Goal: Feedback & Contribution: Contribute content

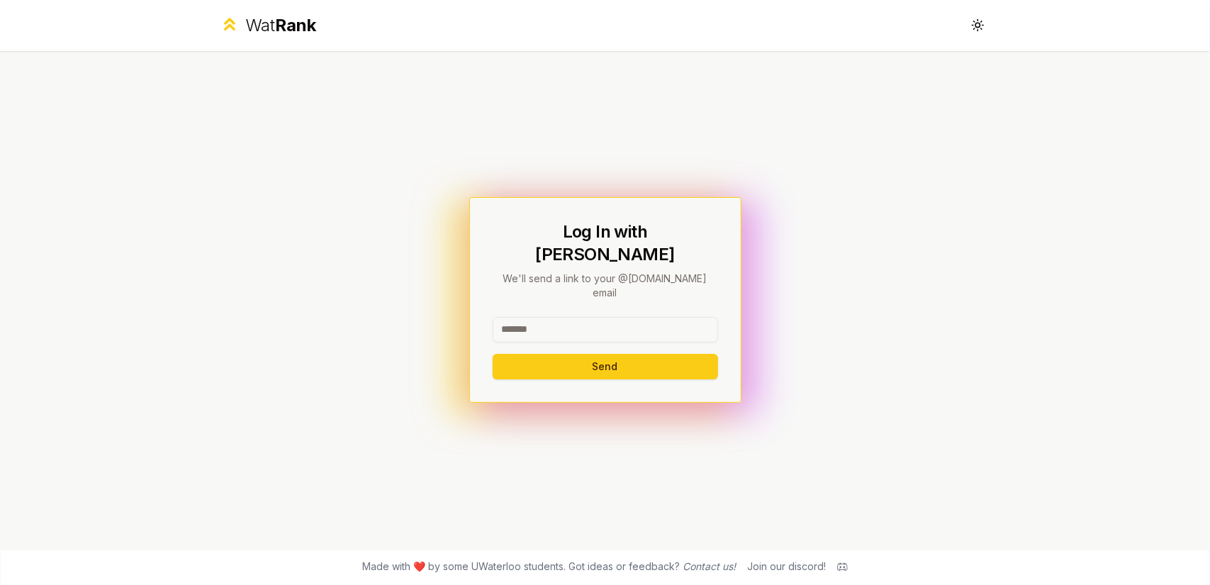
click at [665, 317] on input at bounding box center [605, 330] width 225 height 26
type input "******"
click at [493, 354] on button "Send" at bounding box center [605, 367] width 225 height 26
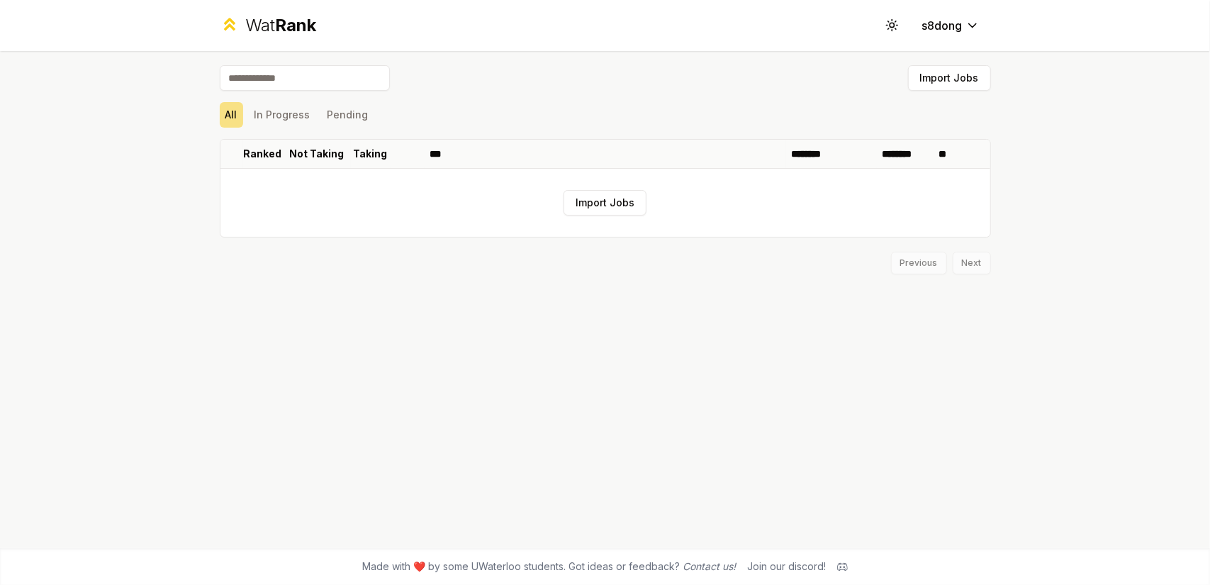
click at [257, 70] on input at bounding box center [305, 78] width 170 height 26
type input "******"
click at [632, 195] on button "Import Jobs" at bounding box center [604, 203] width 83 height 26
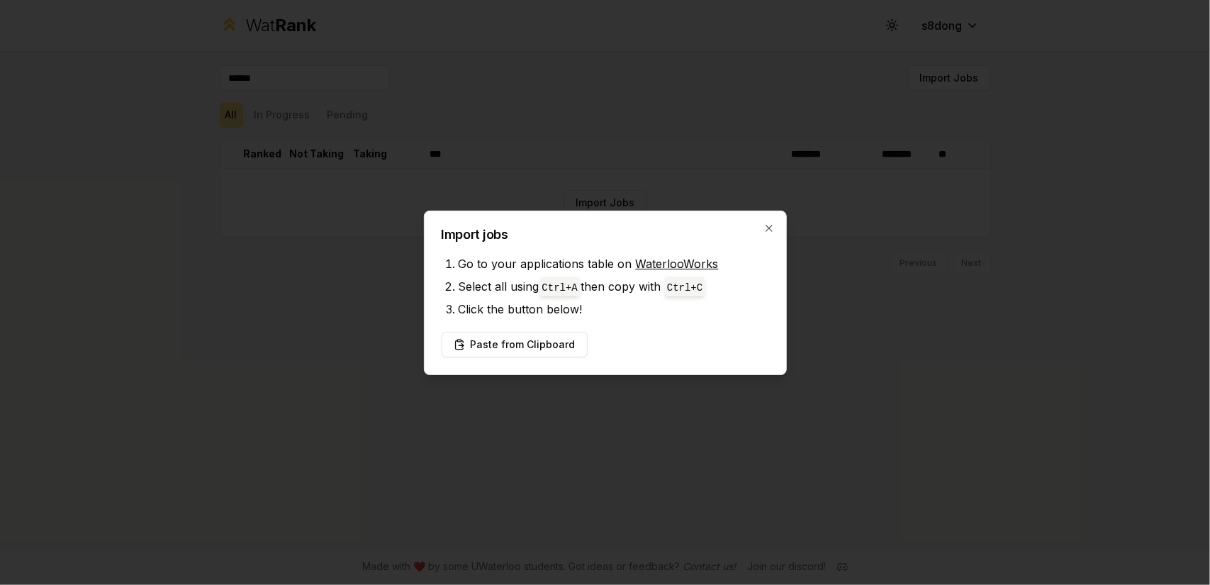
click at [785, 229] on div "Import jobs Go to your applications table on WaterlooWorks Select all using Ctr…" at bounding box center [605, 293] width 363 height 164
click at [771, 229] on icon "button" at bounding box center [768, 228] width 11 height 11
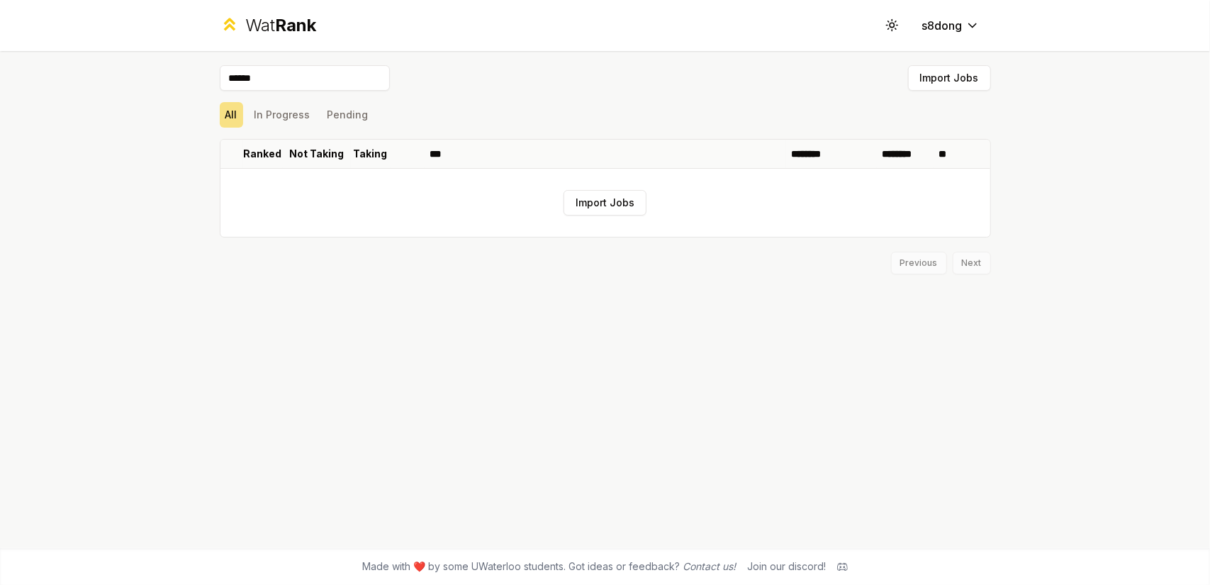
click at [262, 22] on div "Wat Rank" at bounding box center [280, 25] width 71 height 23
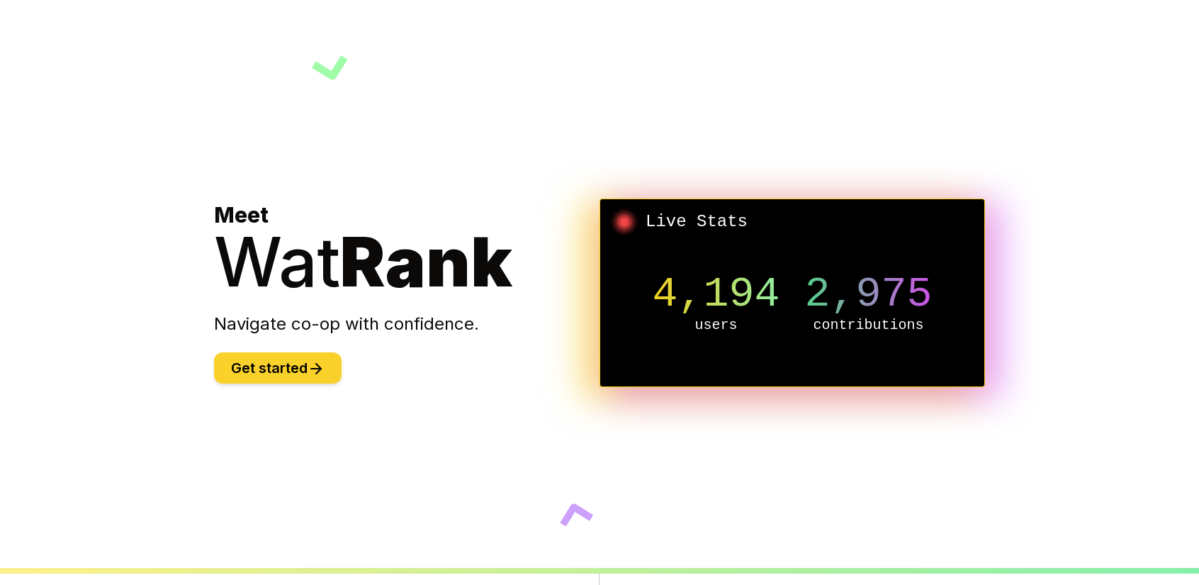
click at [296, 366] on button "Get started" at bounding box center [278, 367] width 128 height 31
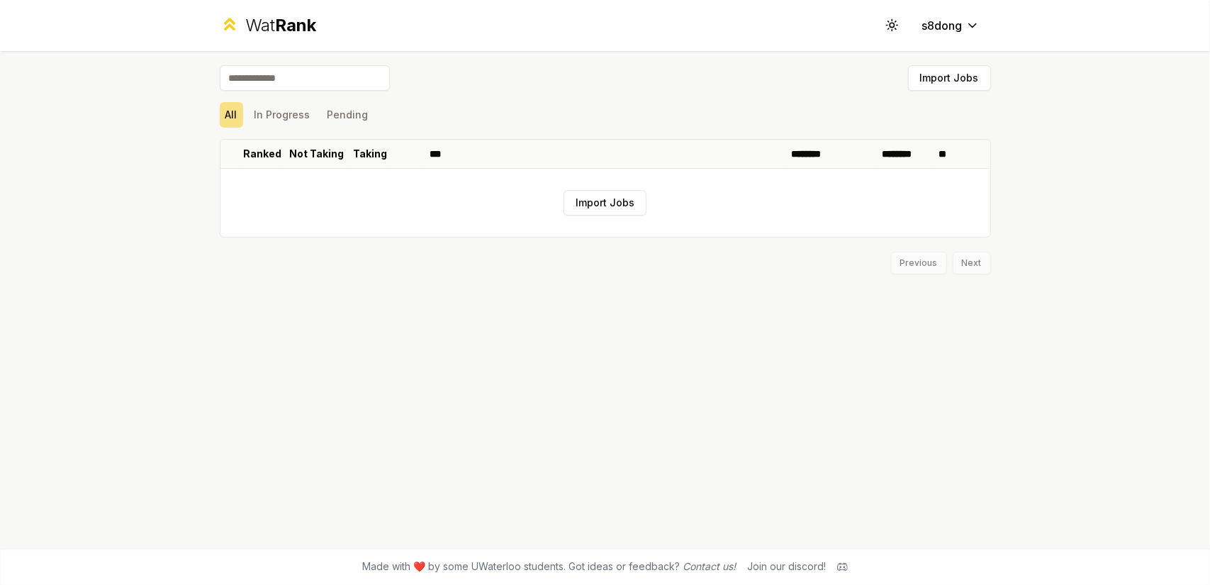
click at [980, 259] on div "Previous Next" at bounding box center [605, 255] width 771 height 37
click at [303, 74] on input at bounding box center [305, 78] width 170 height 26
click at [300, 117] on button "In Progress" at bounding box center [282, 115] width 67 height 26
click at [238, 117] on button "All" at bounding box center [231, 115] width 23 height 26
click at [295, 89] on input at bounding box center [305, 78] width 170 height 26
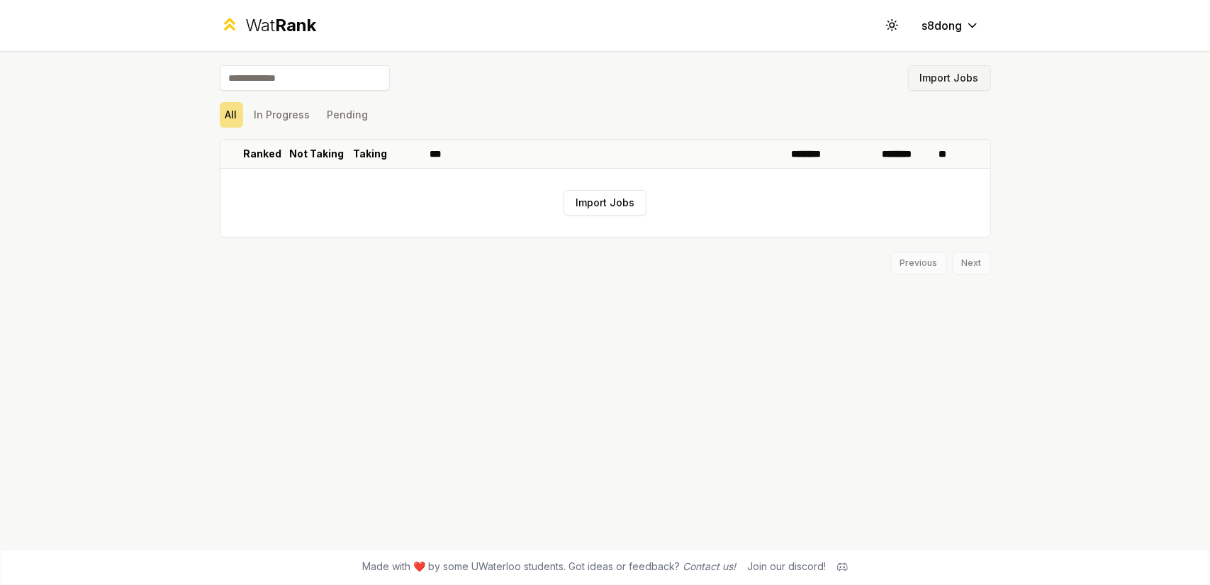
click at [918, 74] on button "Import Jobs" at bounding box center [949, 78] width 83 height 26
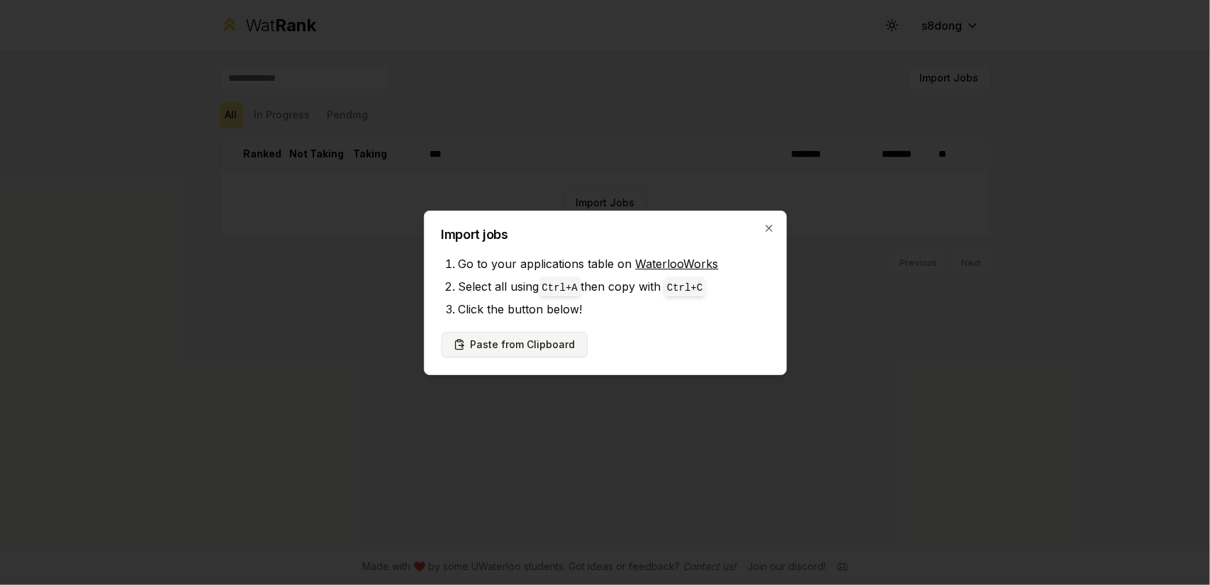
click at [559, 343] on button "Paste from Clipboard" at bounding box center [515, 345] width 146 height 26
click at [557, 348] on button "Paste from Clipboard" at bounding box center [515, 345] width 146 height 26
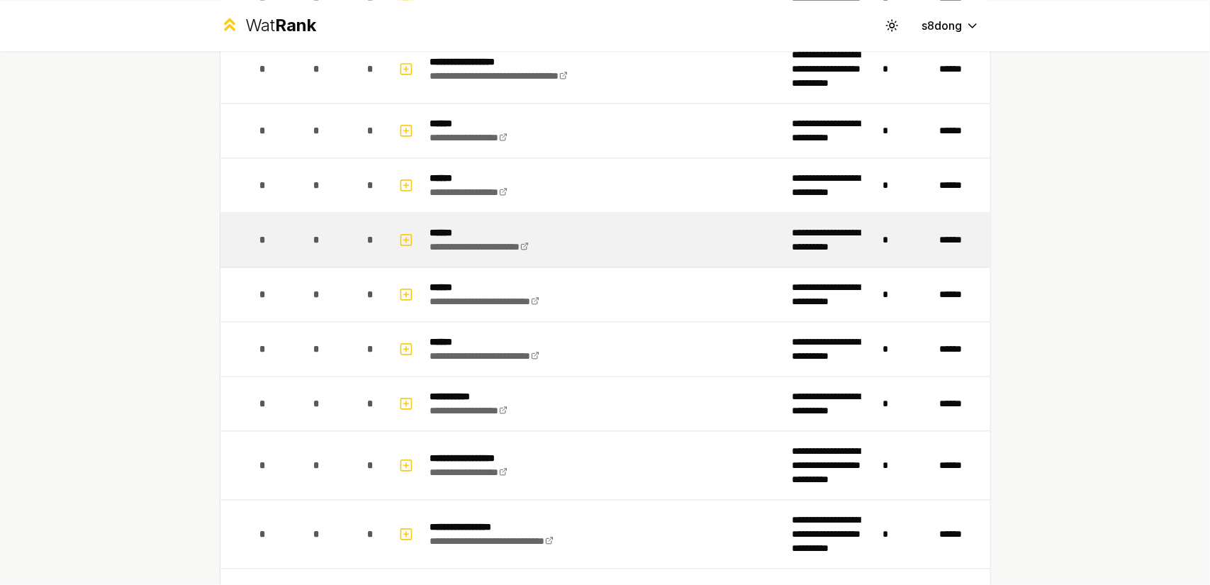
scroll to position [1891, 0]
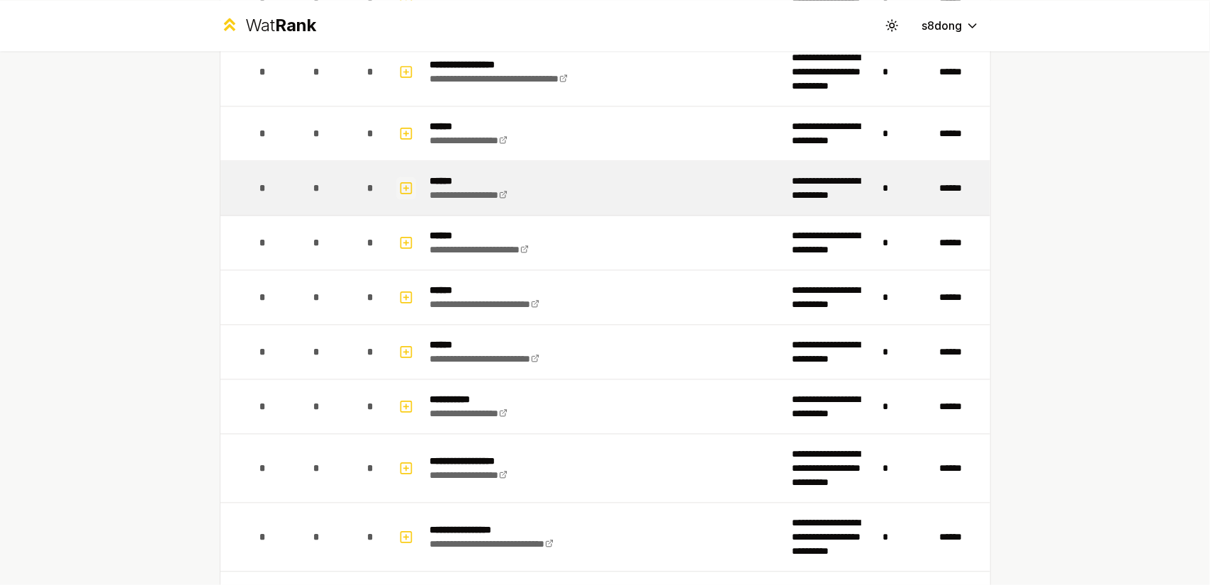
click at [399, 179] on icon "button" at bounding box center [406, 187] width 14 height 17
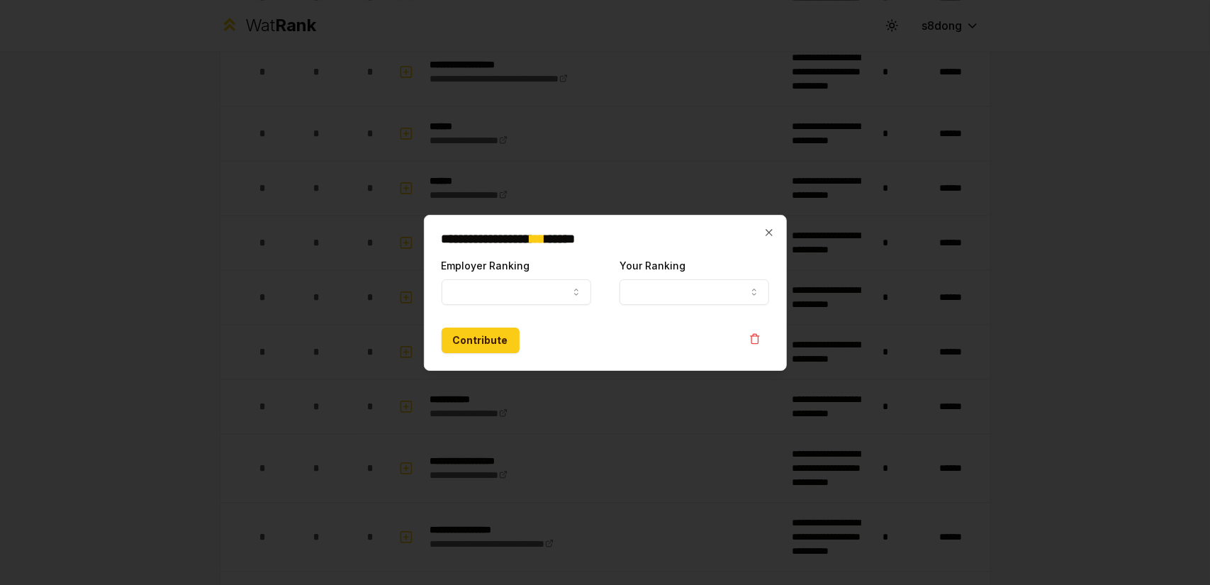
select select
click at [574, 296] on icon "button" at bounding box center [576, 291] width 11 height 11
select select "******"
click at [657, 303] on button "Your Ranking" at bounding box center [694, 292] width 150 height 26
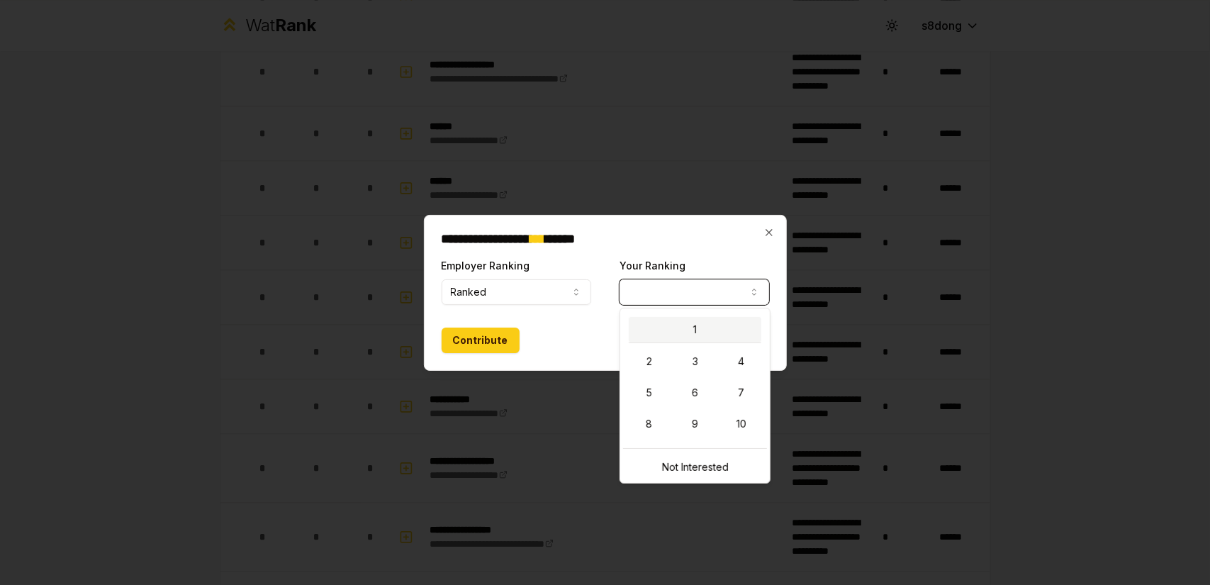
select select "*"
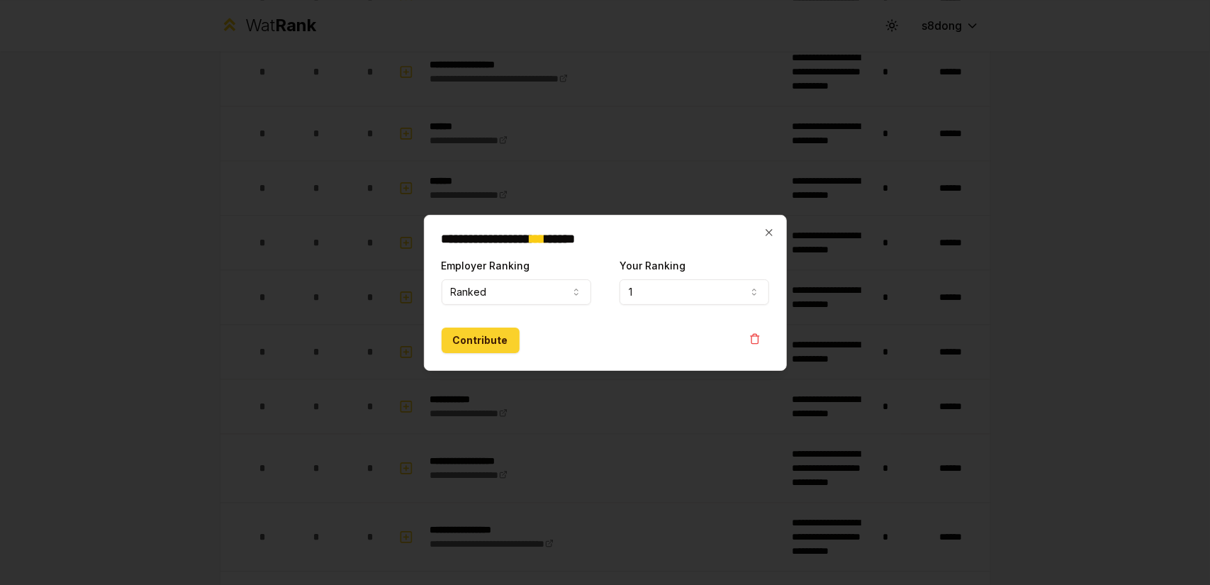
click at [499, 342] on button "Contribute" at bounding box center [481, 340] width 78 height 26
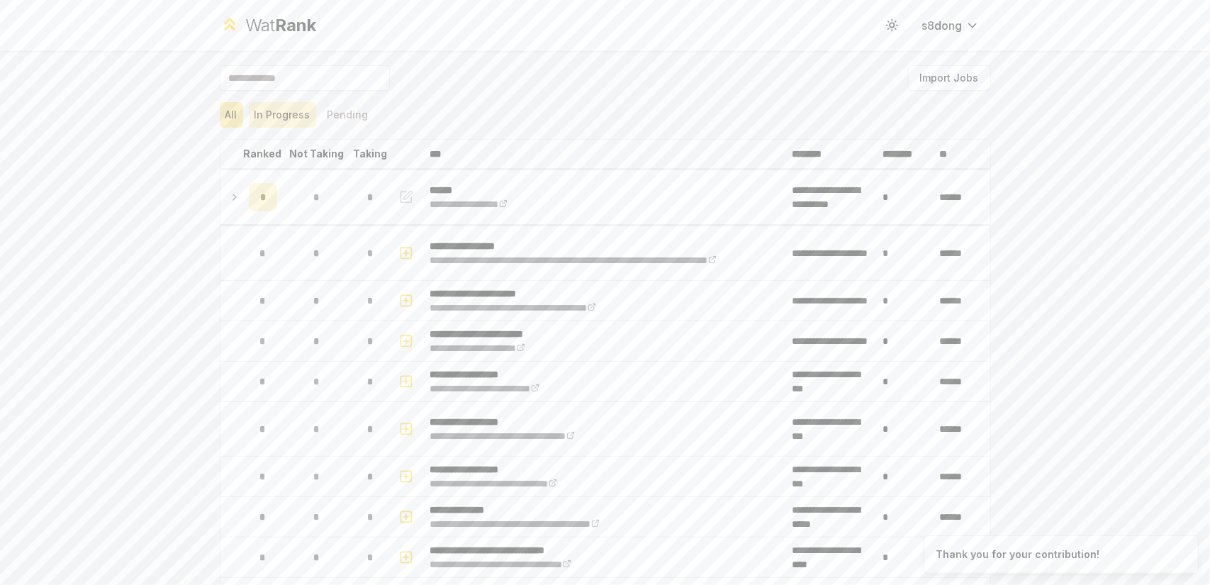
click at [271, 118] on button "In Progress" at bounding box center [282, 115] width 67 height 26
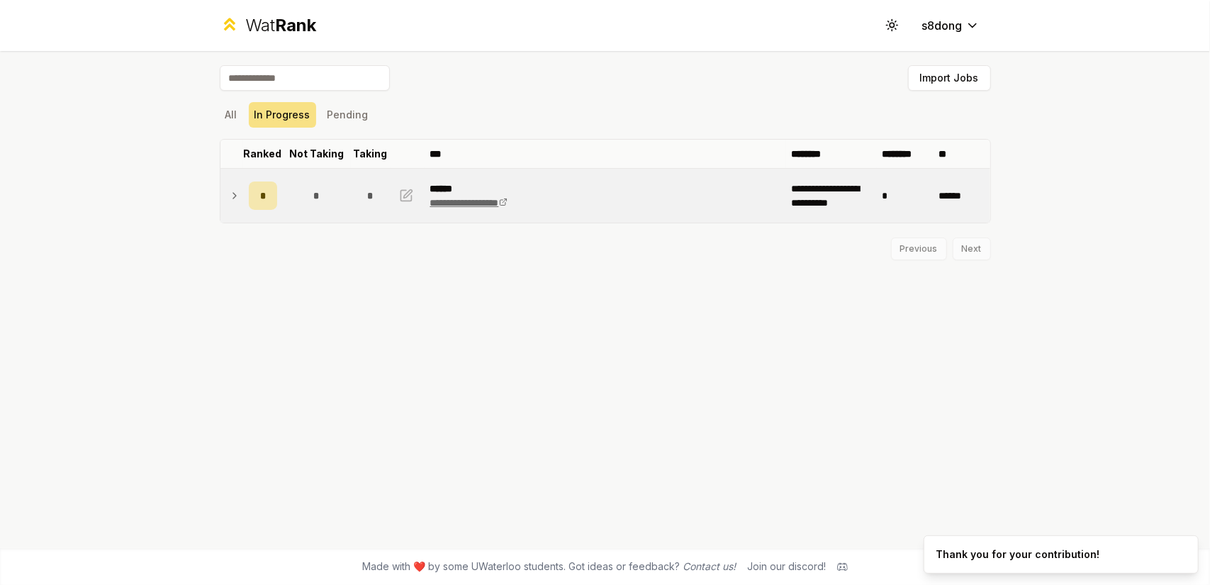
click at [464, 206] on link "**********" at bounding box center [468, 203] width 77 height 10
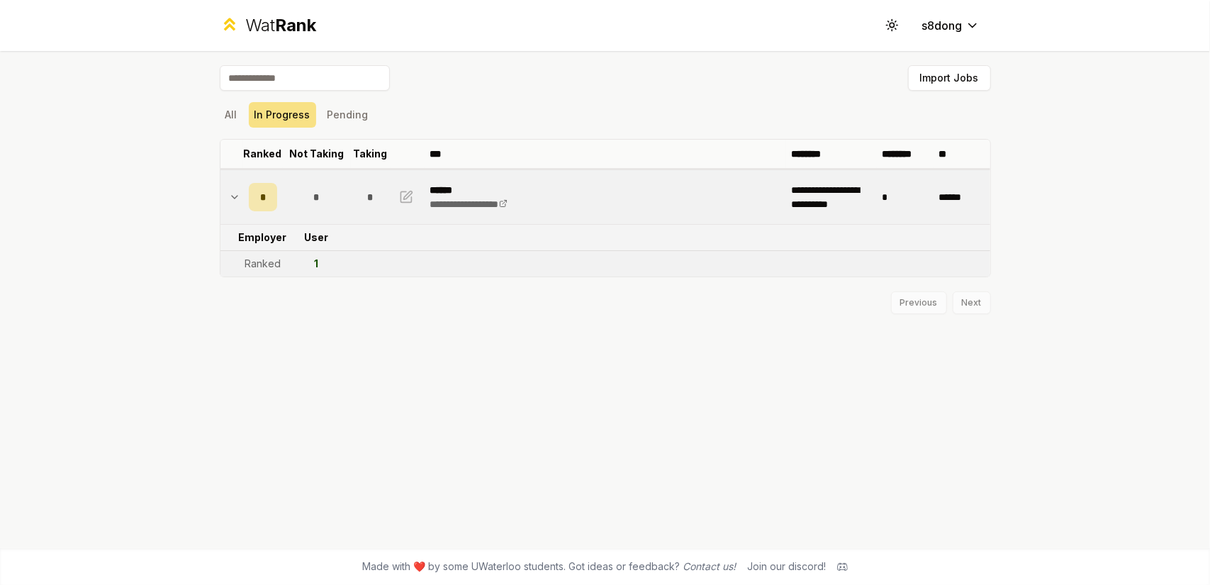
click at [729, 298] on div "Previous Next" at bounding box center [605, 295] width 771 height 37
drag, startPoint x: 322, startPoint y: 266, endPoint x: 241, endPoint y: 269, distance: 80.9
click at [241, 269] on tr "Ranked 1" at bounding box center [605, 264] width 770 height 26
click at [241, 269] on td at bounding box center [231, 264] width 23 height 26
click at [884, 203] on td "*" at bounding box center [905, 197] width 57 height 54
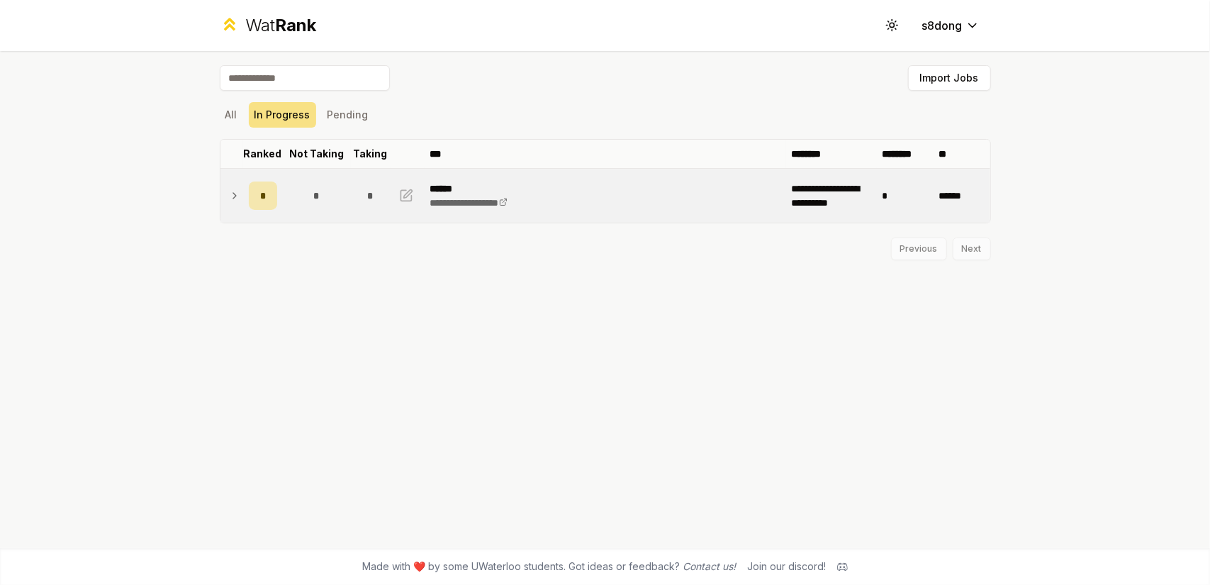
click at [886, 203] on td "*" at bounding box center [905, 196] width 57 height 54
click at [886, 203] on td "*" at bounding box center [905, 197] width 57 height 54
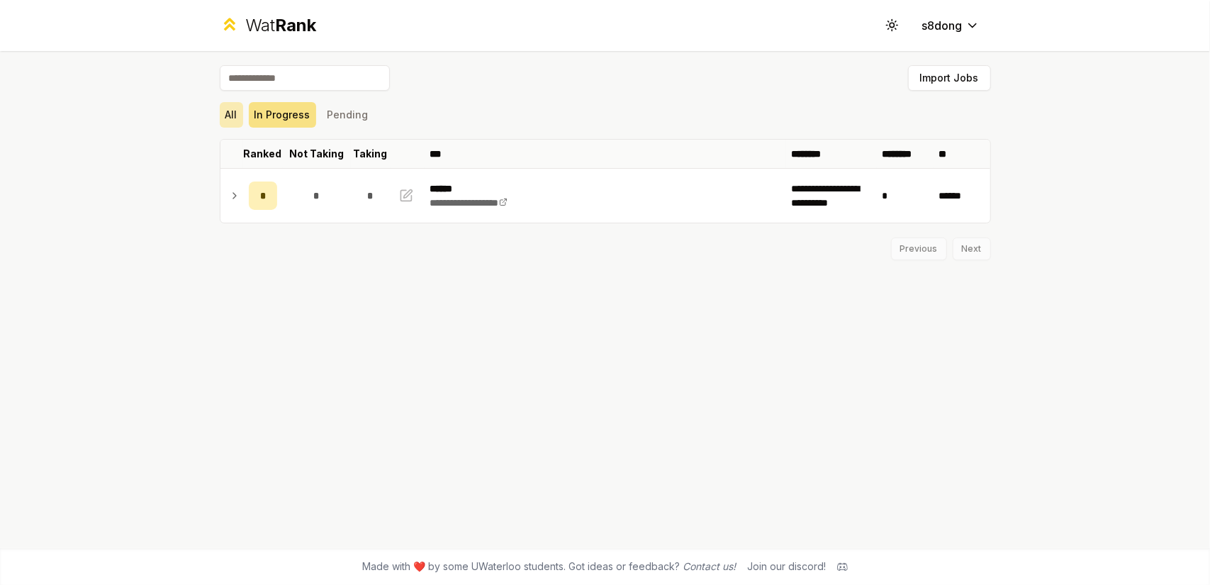
click at [235, 107] on button "All" at bounding box center [231, 115] width 23 height 26
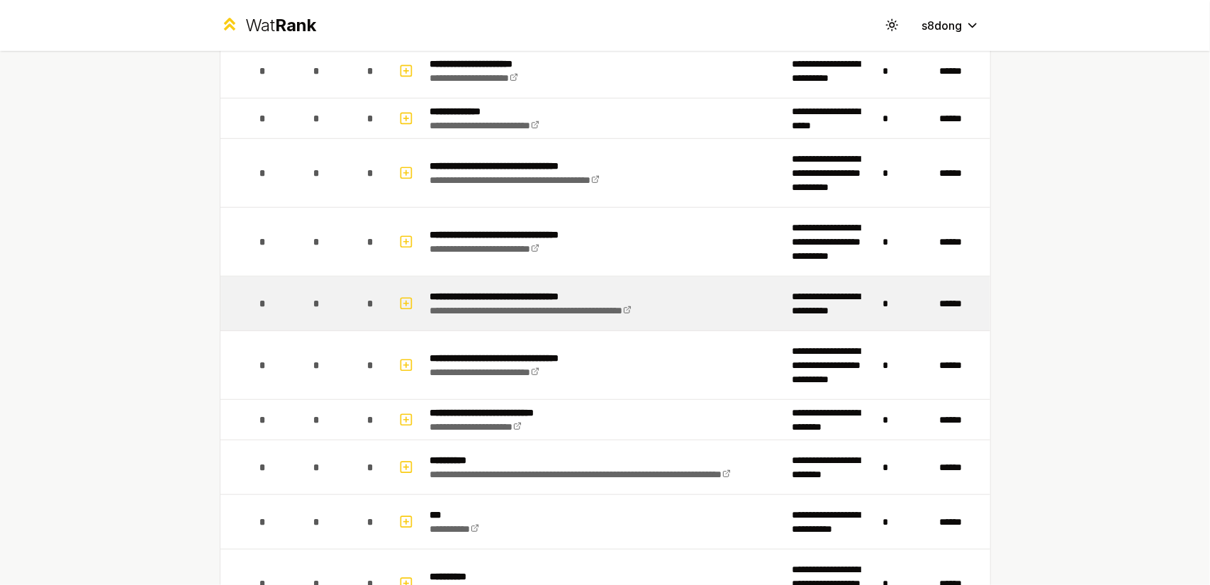
scroll to position [780, 0]
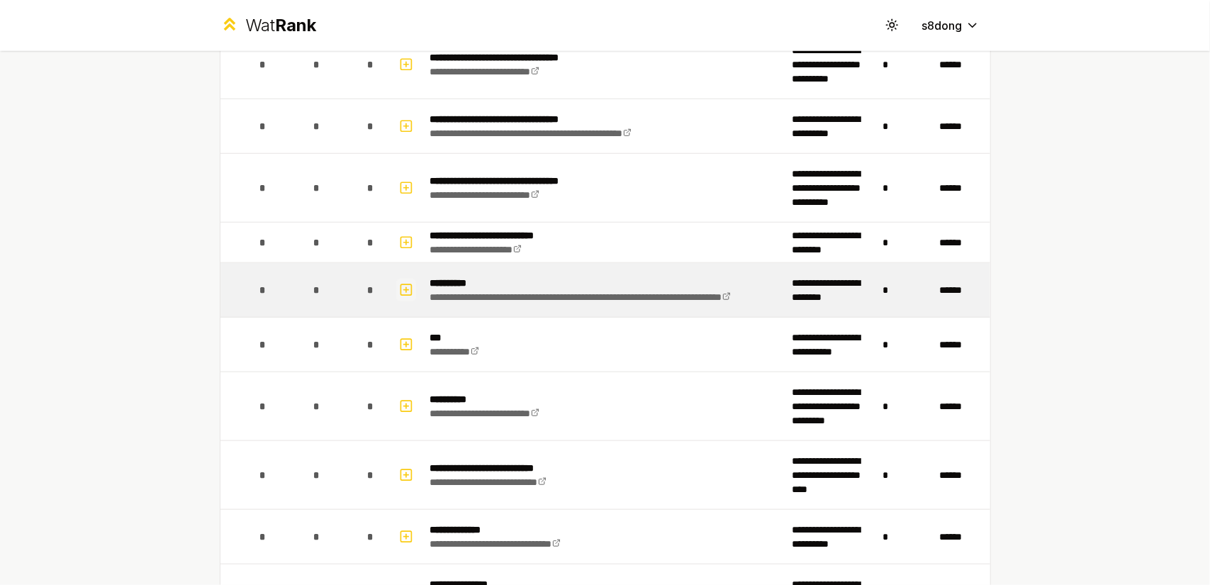
click at [399, 284] on icon "button" at bounding box center [406, 289] width 14 height 17
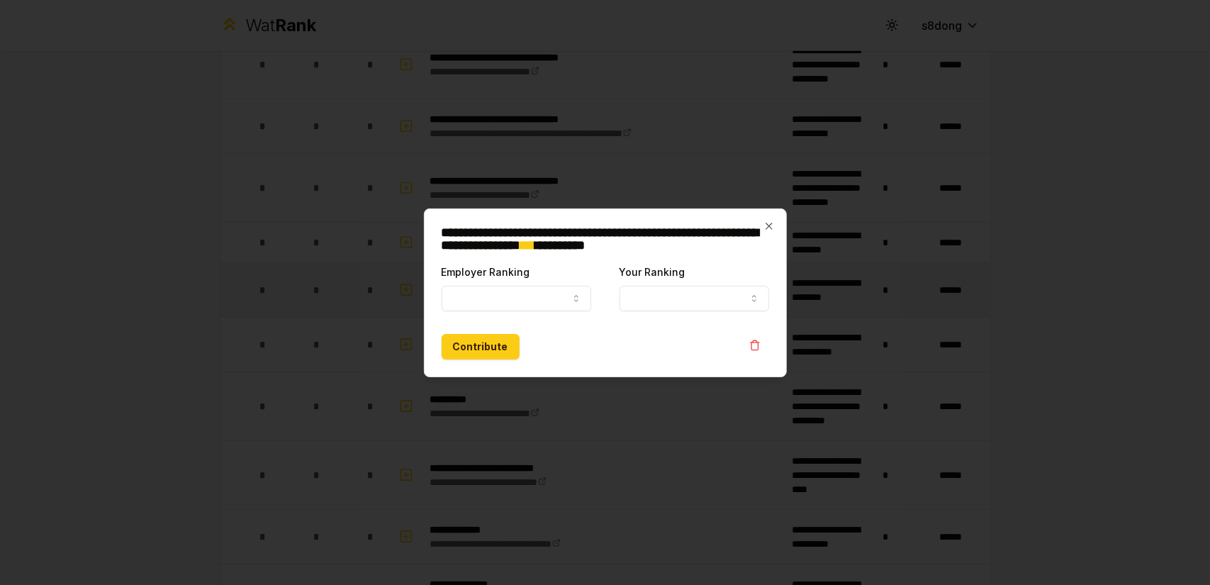
select select
click at [506, 305] on button "Employer Ranking" at bounding box center [517, 299] width 150 height 26
select select "******"
click at [651, 301] on button "Your Ranking" at bounding box center [694, 299] width 150 height 26
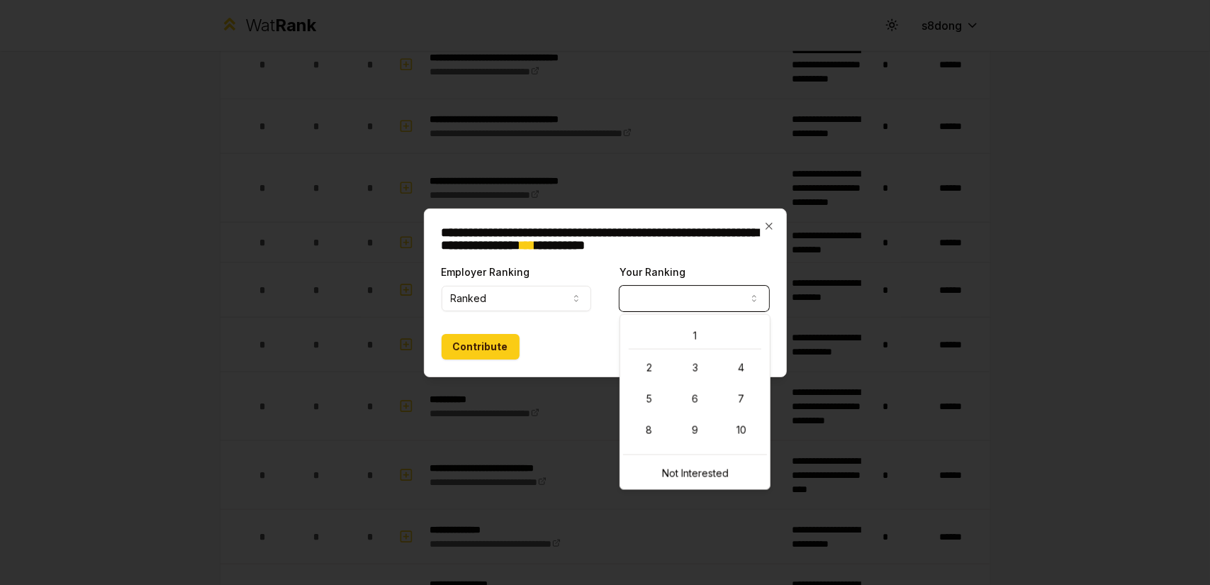
click at [761, 230] on h2 "**********" at bounding box center [606, 239] width 328 height 26
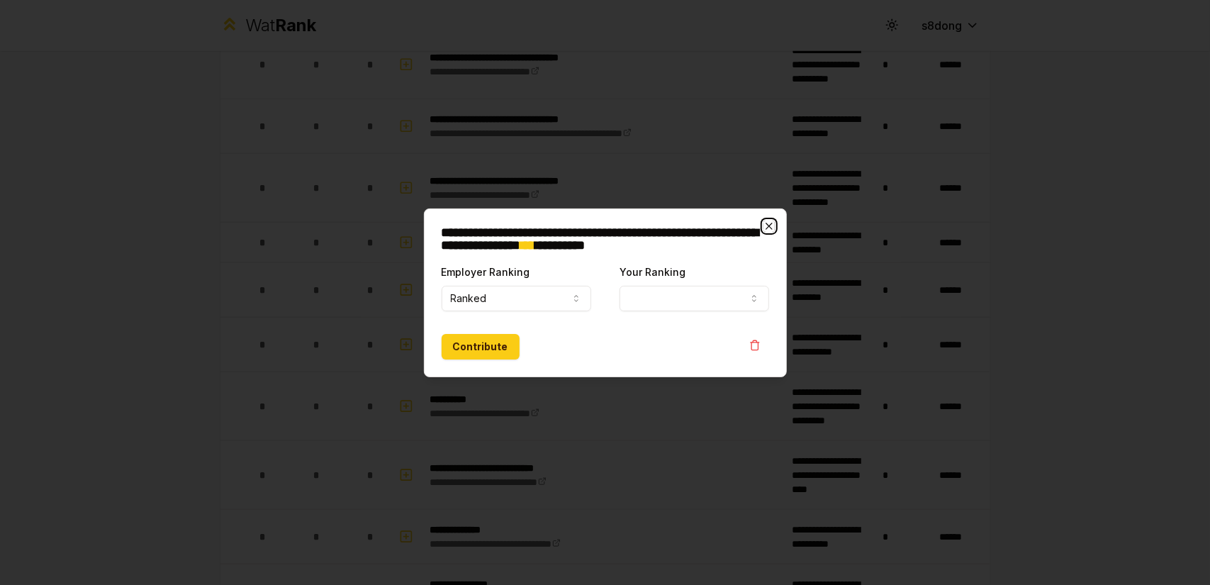
click at [773, 227] on icon "button" at bounding box center [768, 225] width 11 height 11
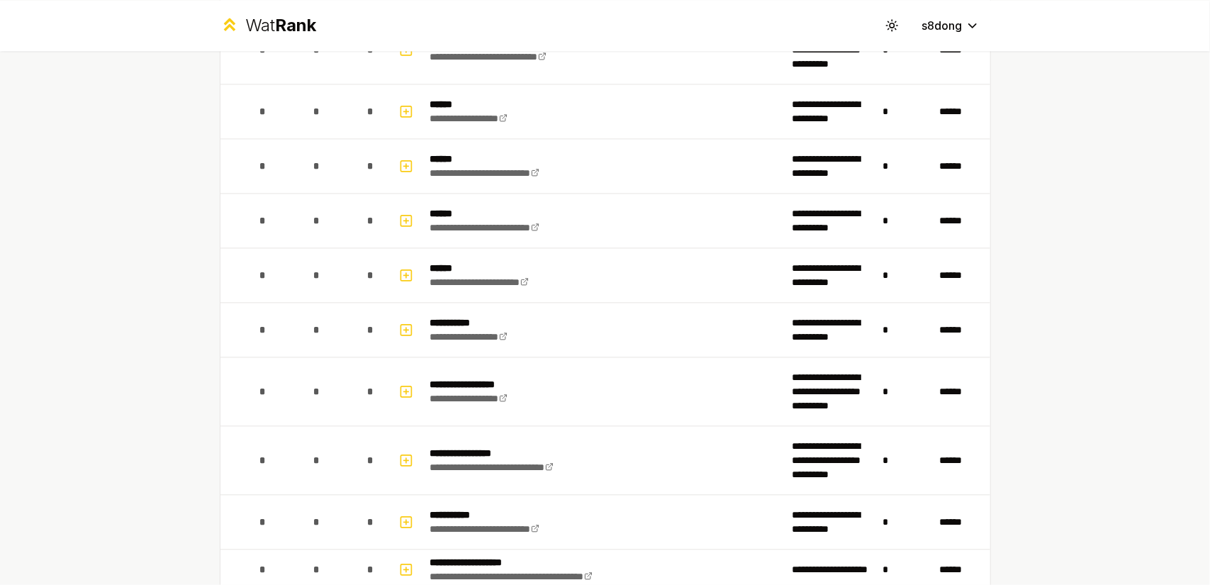
scroll to position [2055, 0]
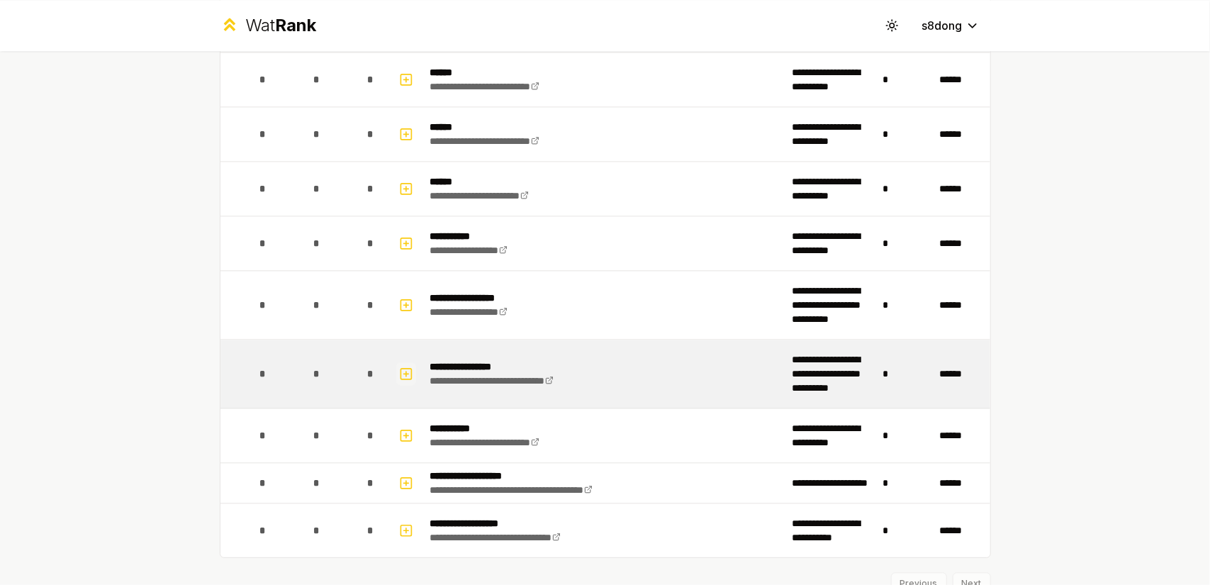
click at [400, 366] on icon "button" at bounding box center [406, 373] width 14 height 17
select select
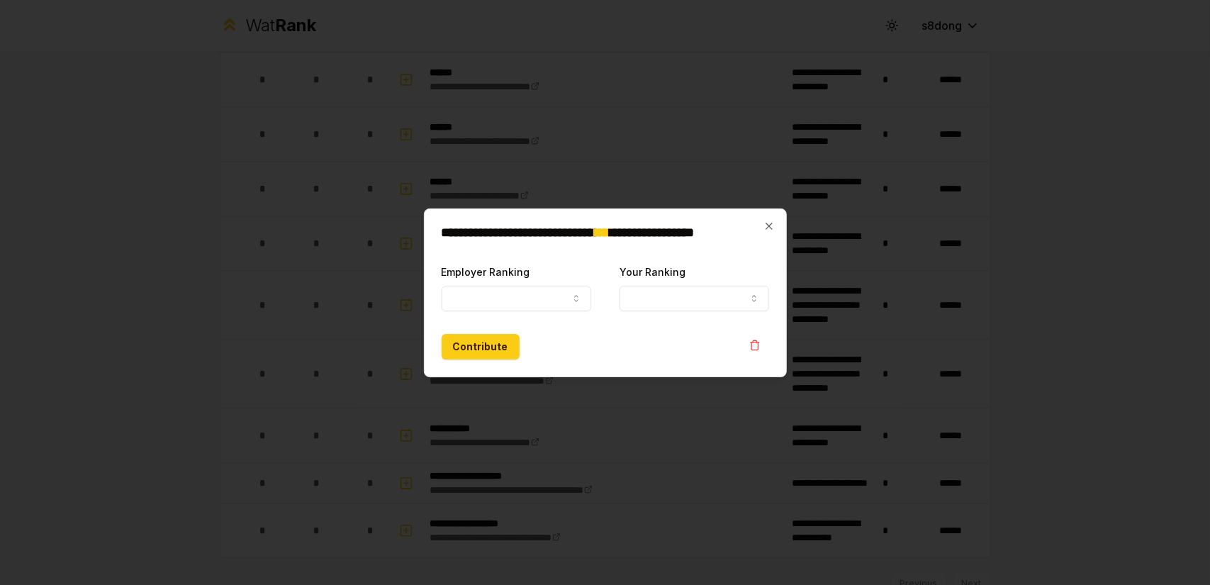
click at [535, 313] on form "**********" at bounding box center [606, 311] width 328 height 96
click at [537, 307] on button "Employer Ranking" at bounding box center [517, 299] width 150 height 26
select select "******"
click at [643, 303] on button "Your Ranking" at bounding box center [694, 299] width 150 height 26
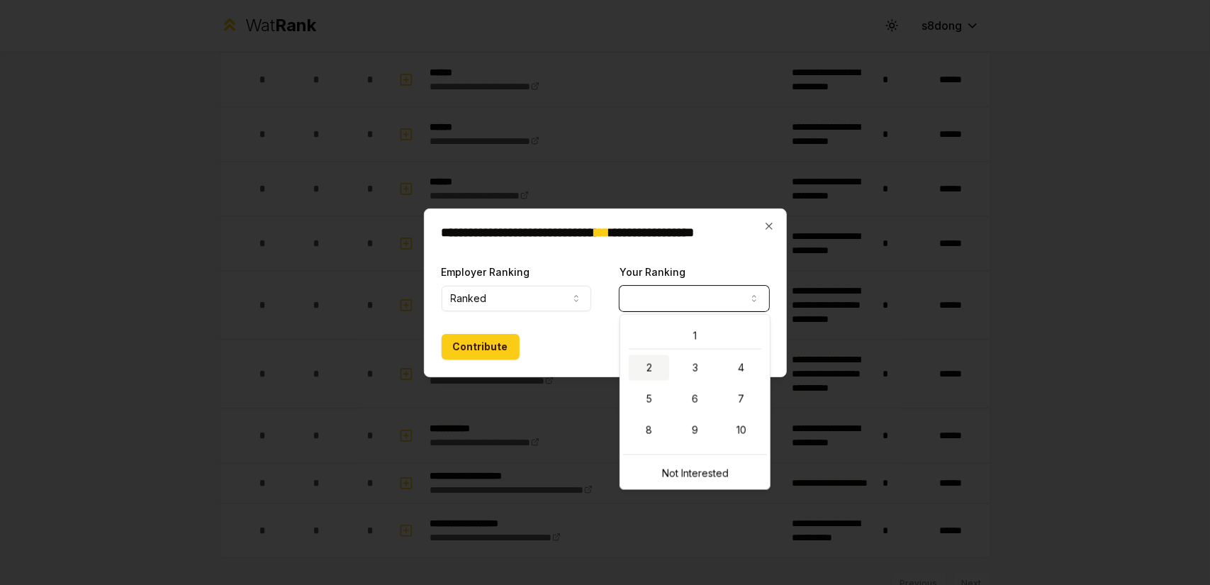
select select "*"
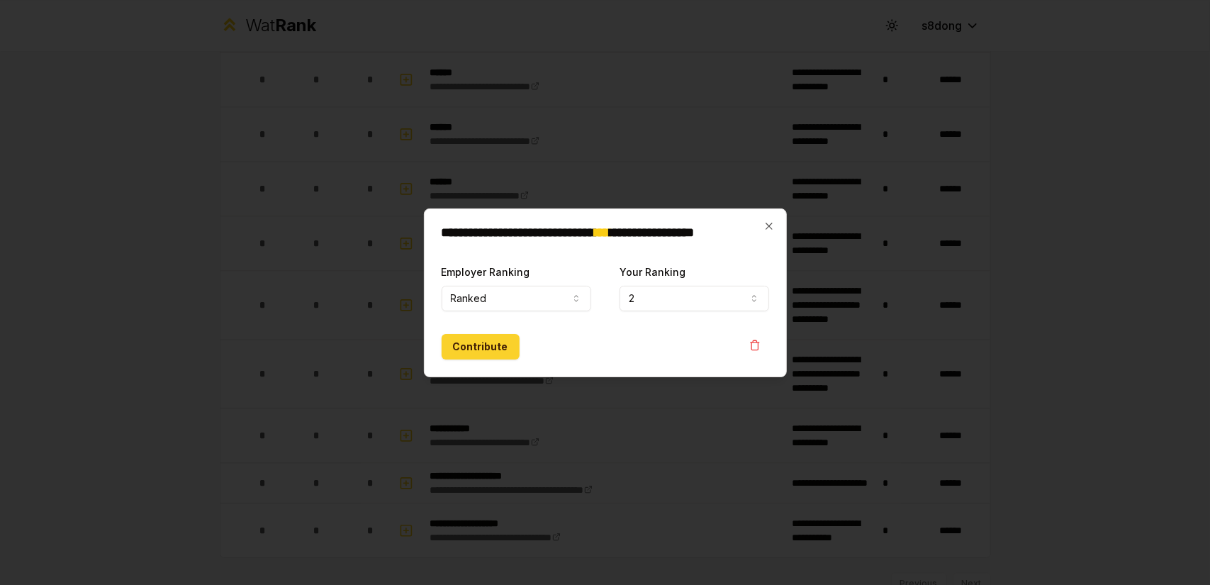
click at [513, 348] on button "Contribute" at bounding box center [481, 347] width 78 height 26
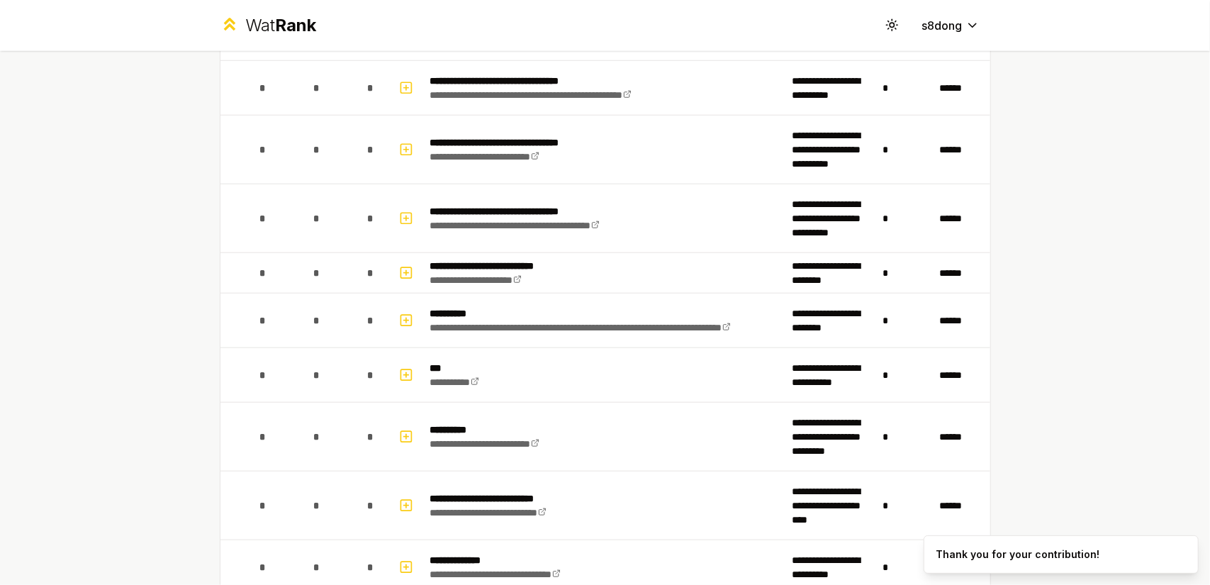
scroll to position [851, 0]
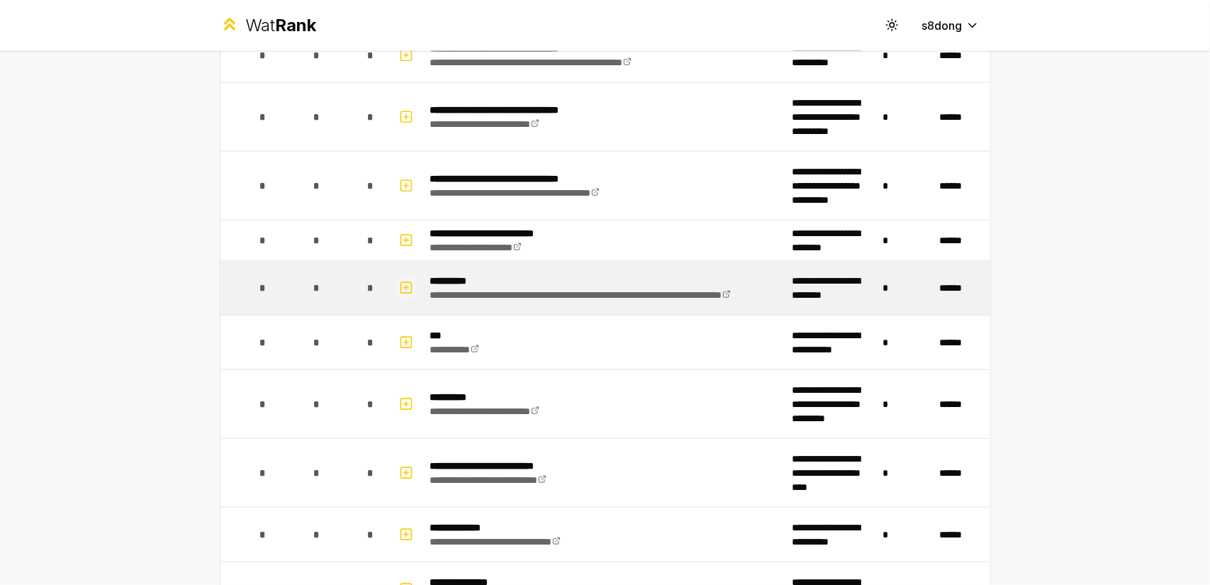
click at [410, 279] on button "button" at bounding box center [406, 287] width 20 height 23
select select
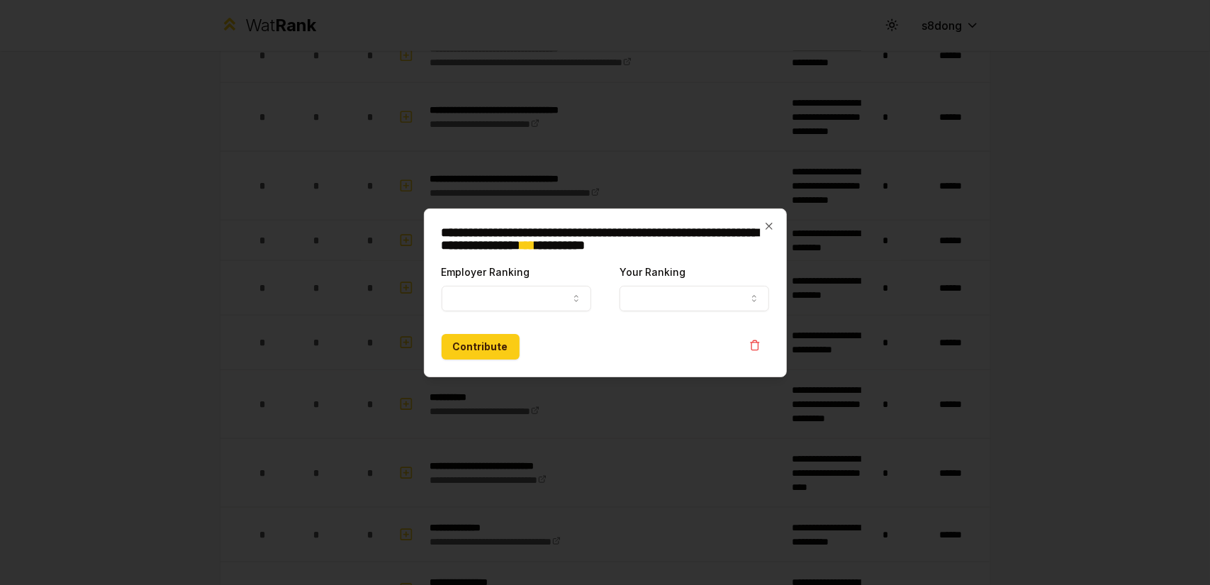
click at [466, 281] on div "Employer Ranking ***** ******" at bounding box center [517, 287] width 150 height 48
click at [468, 288] on button "Employer Ranking" at bounding box center [517, 299] width 150 height 26
select select "******"
click at [665, 291] on button "Your Ranking" at bounding box center [694, 299] width 150 height 26
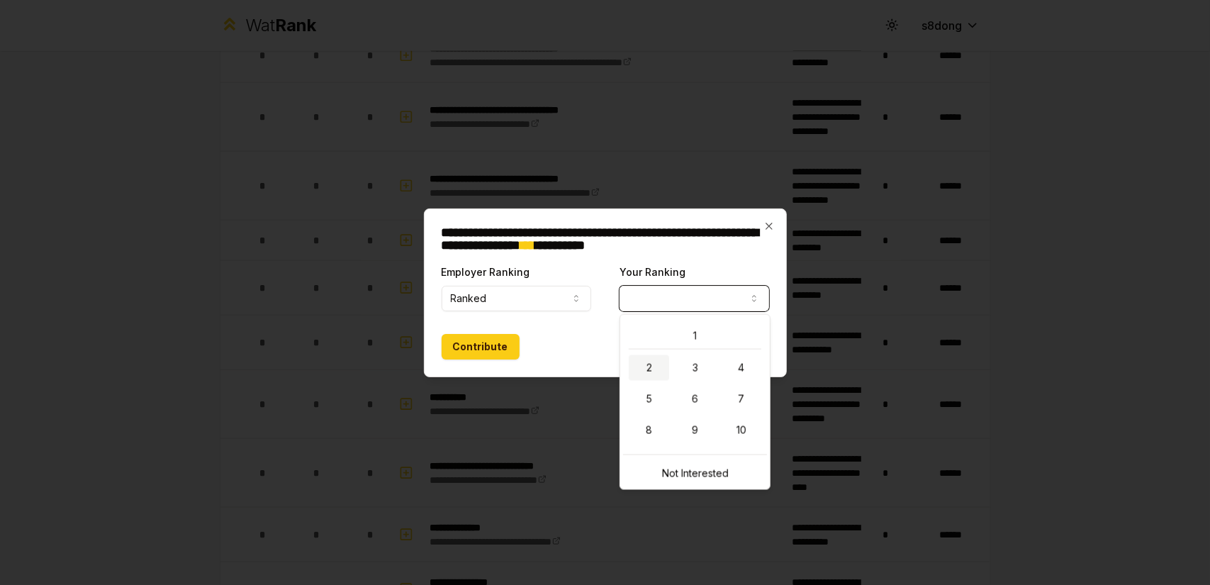
select select "*"
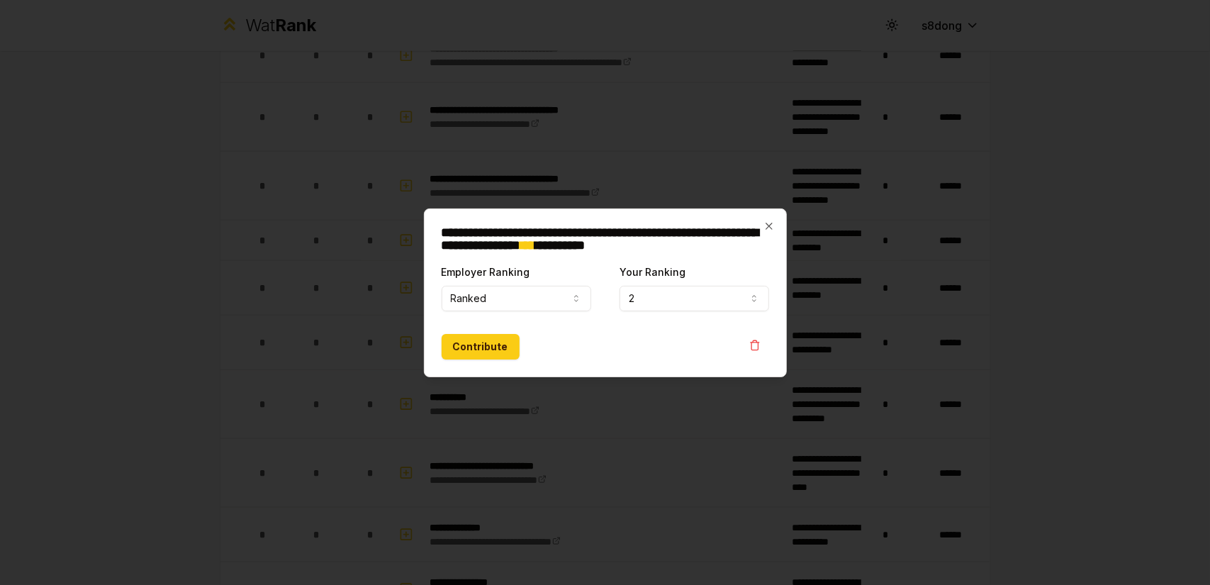
drag, startPoint x: 532, startPoint y: 351, endPoint x: 521, endPoint y: 352, distance: 10.7
click at [525, 352] on div "Contribute" at bounding box center [606, 347] width 328 height 26
click at [519, 353] on div "Contribute" at bounding box center [606, 347] width 328 height 26
click at [514, 354] on button "Contribute" at bounding box center [481, 347] width 78 height 26
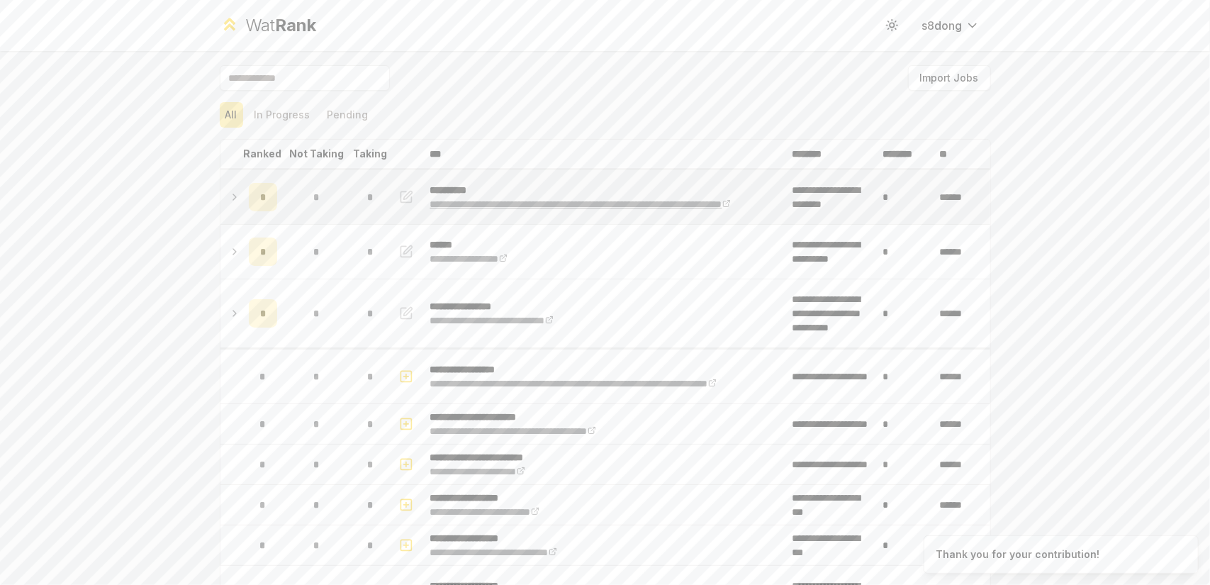
click at [501, 199] on link "**********" at bounding box center [580, 204] width 301 height 10
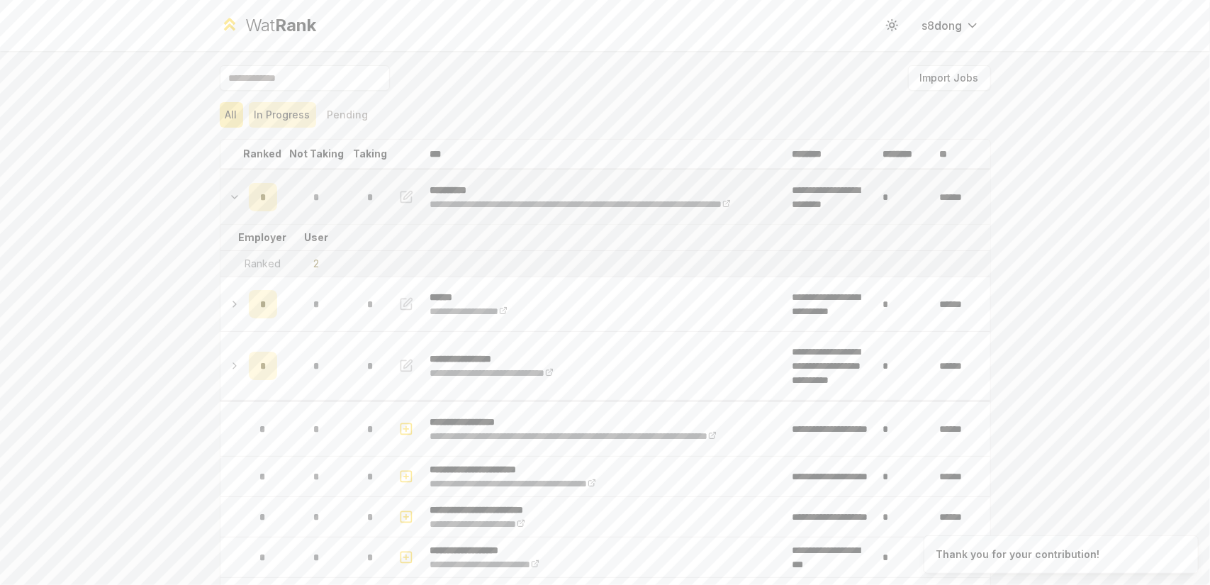
drag, startPoint x: 266, startPoint y: 133, endPoint x: 267, endPoint y: 121, distance: 11.4
click at [266, 133] on div "All In Progress Pending" at bounding box center [605, 114] width 771 height 37
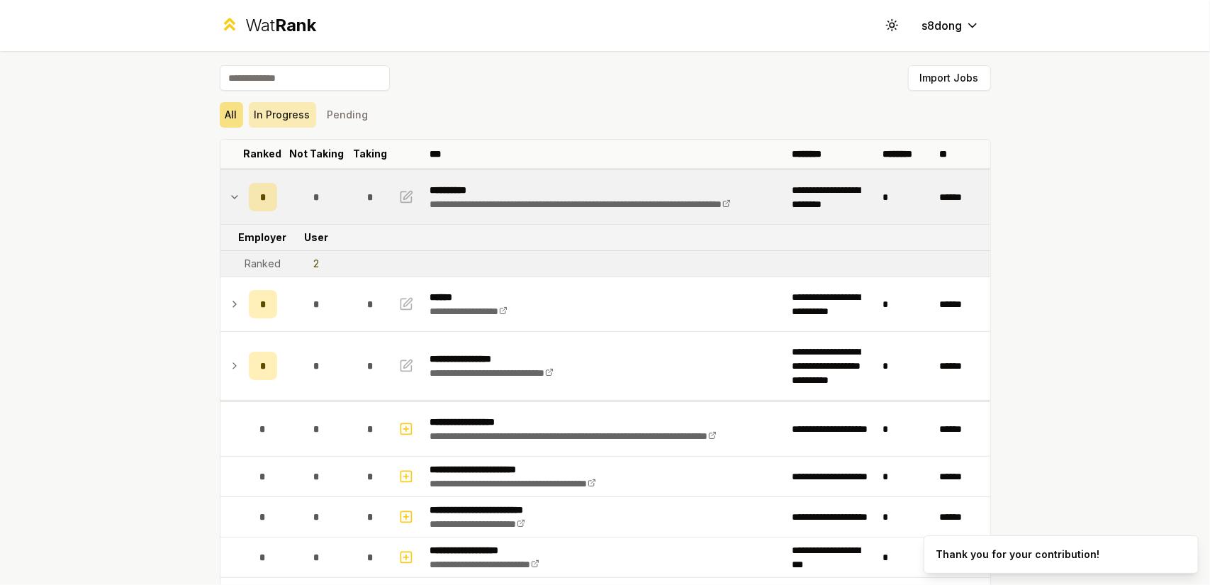
click at [268, 121] on button "In Progress" at bounding box center [282, 115] width 67 height 26
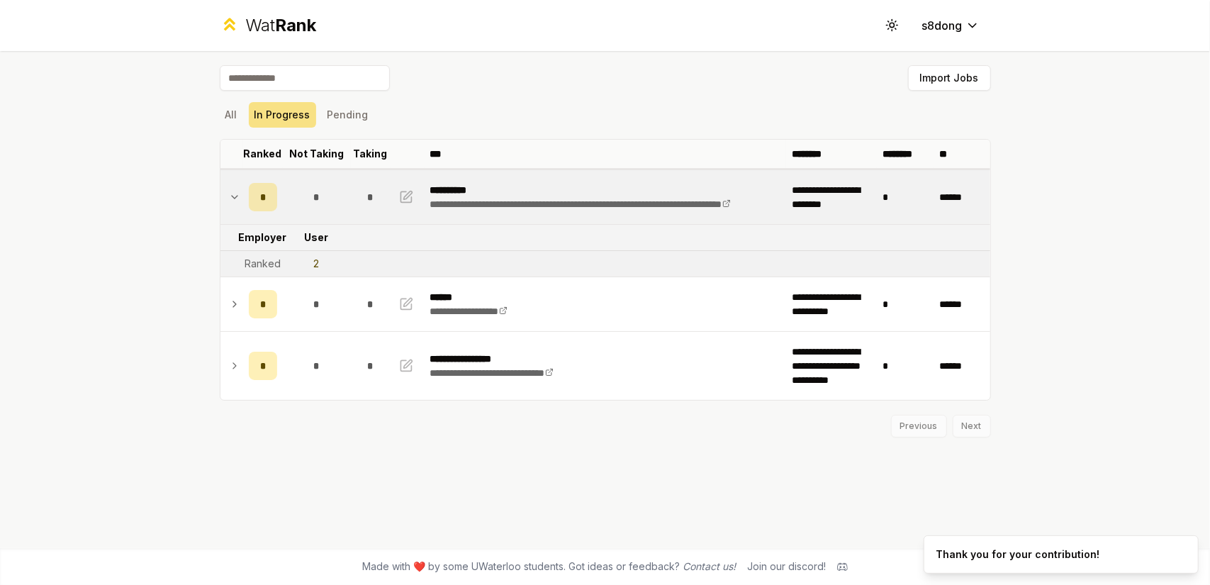
click at [235, 191] on icon at bounding box center [234, 197] width 11 height 17
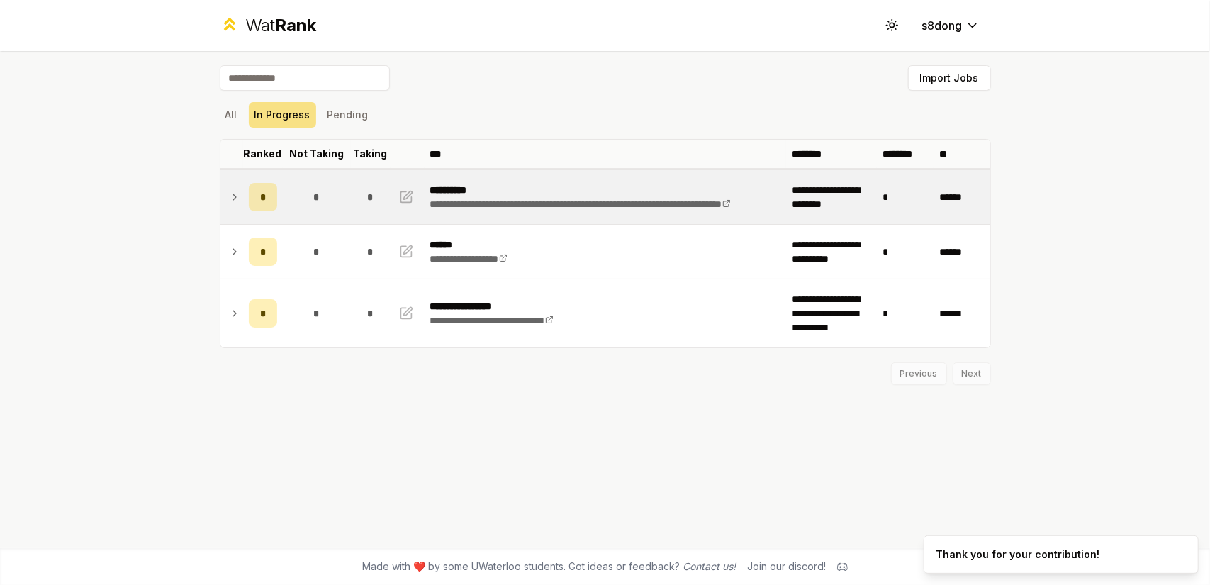
click at [235, 191] on icon at bounding box center [234, 197] width 11 height 17
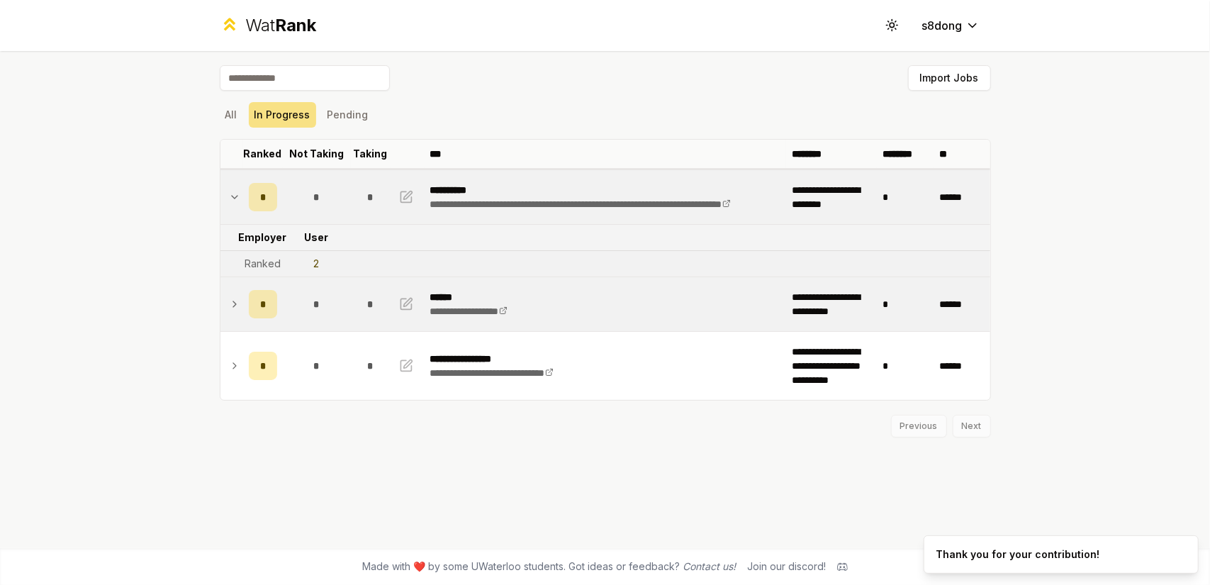
click at [231, 305] on icon at bounding box center [234, 304] width 11 height 17
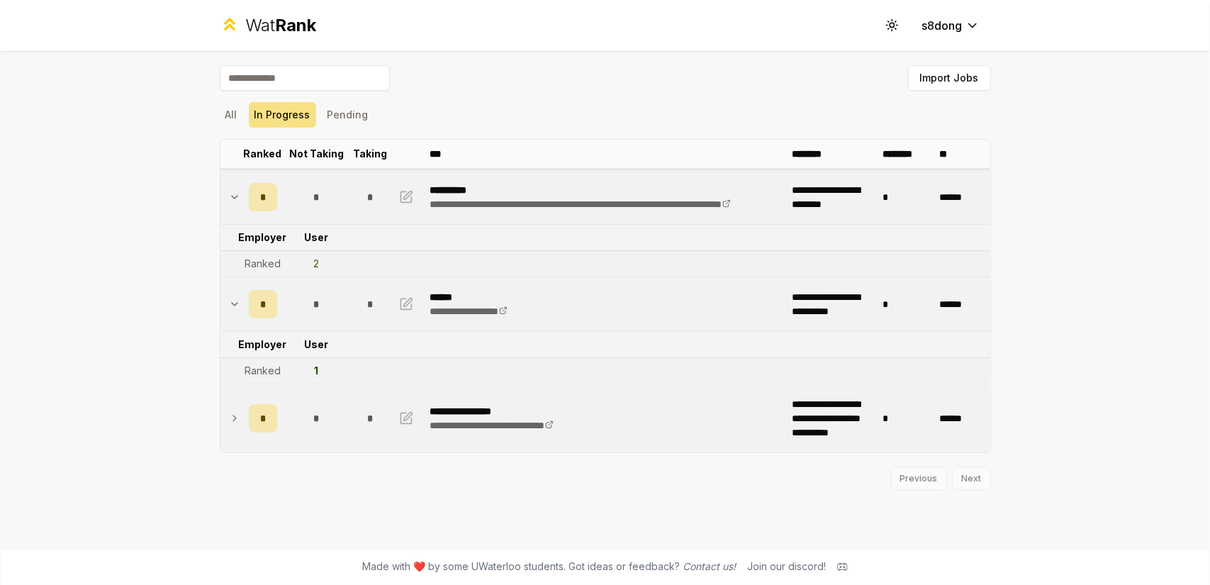
click at [237, 419] on icon at bounding box center [234, 418] width 11 height 17
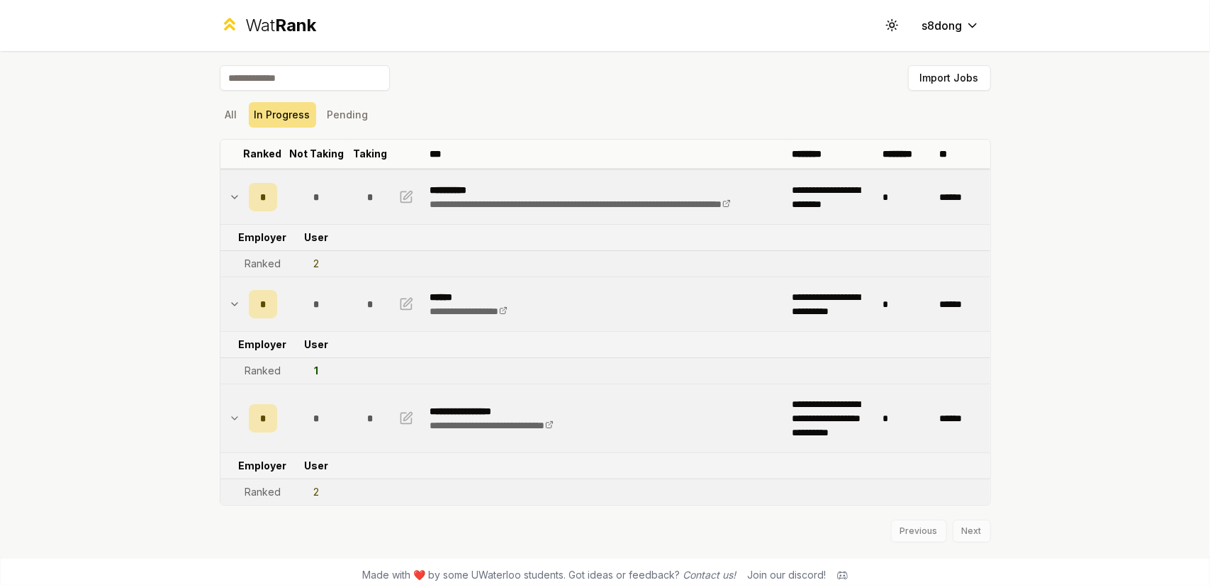
click at [382, 520] on div "Previous Next" at bounding box center [605, 523] width 771 height 37
click at [276, 28] on span "Rank" at bounding box center [295, 25] width 41 height 21
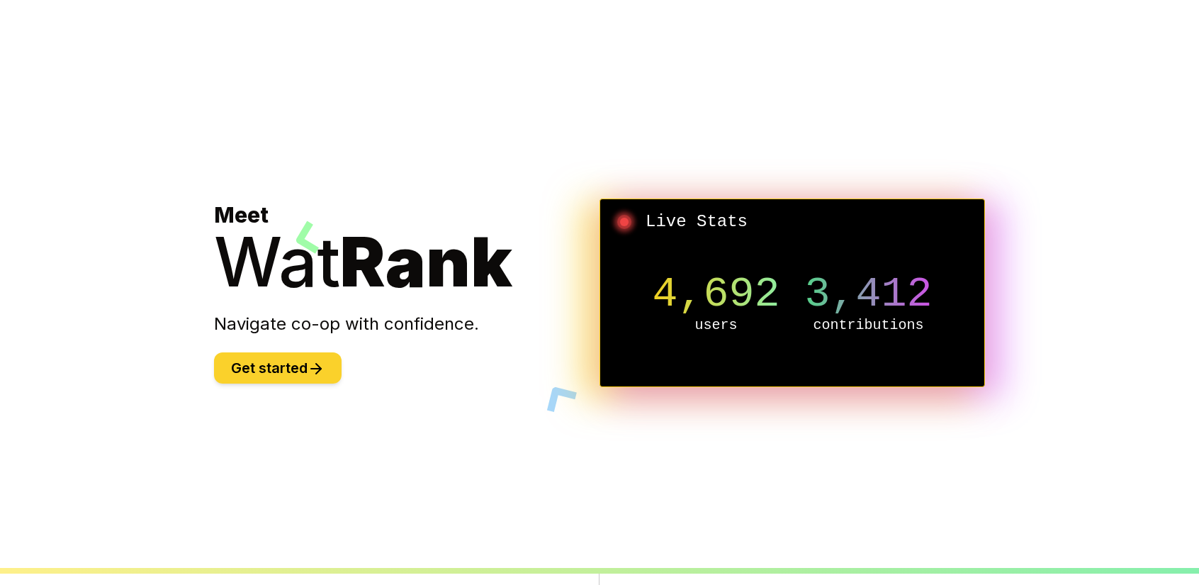
click at [275, 374] on button "Get started" at bounding box center [278, 367] width 128 height 31
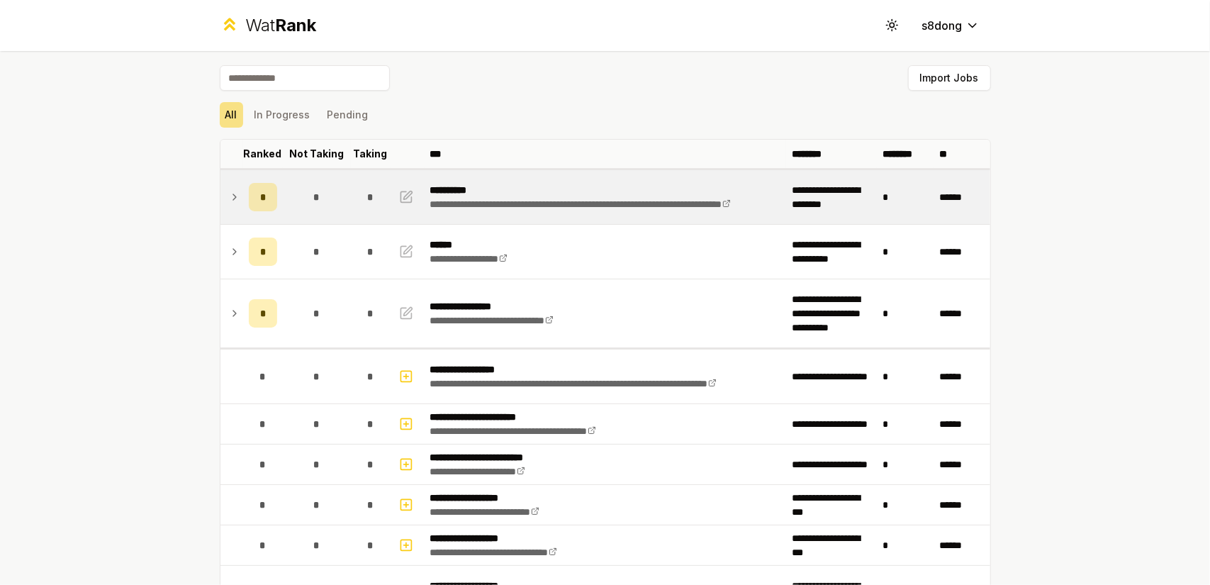
click at [243, 197] on td "*" at bounding box center [263, 197] width 40 height 54
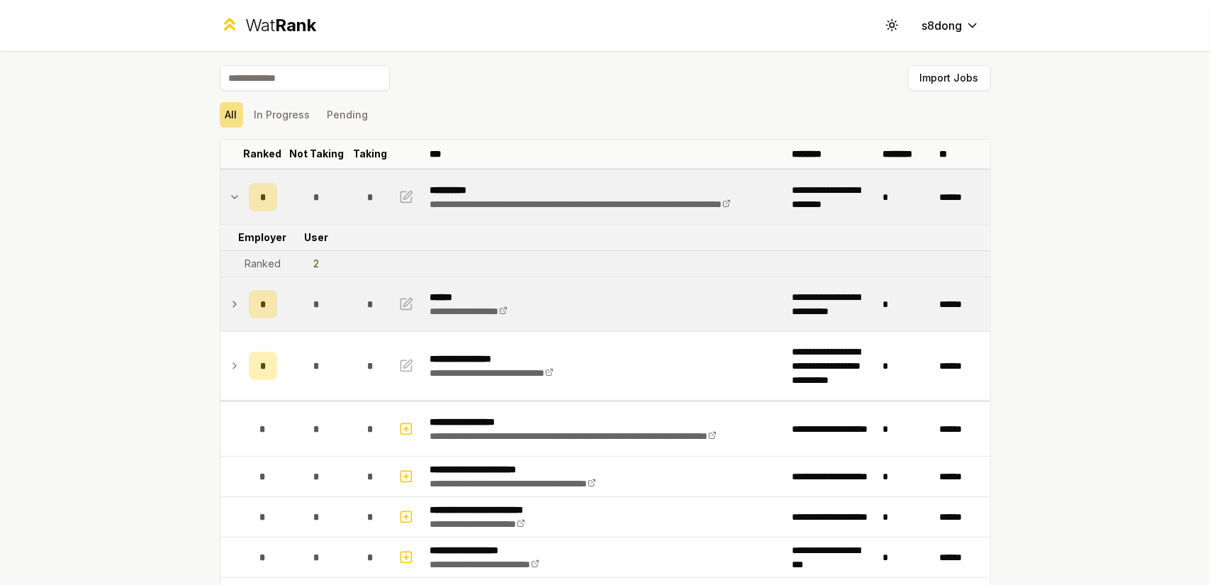
click at [234, 293] on td at bounding box center [231, 304] width 23 height 54
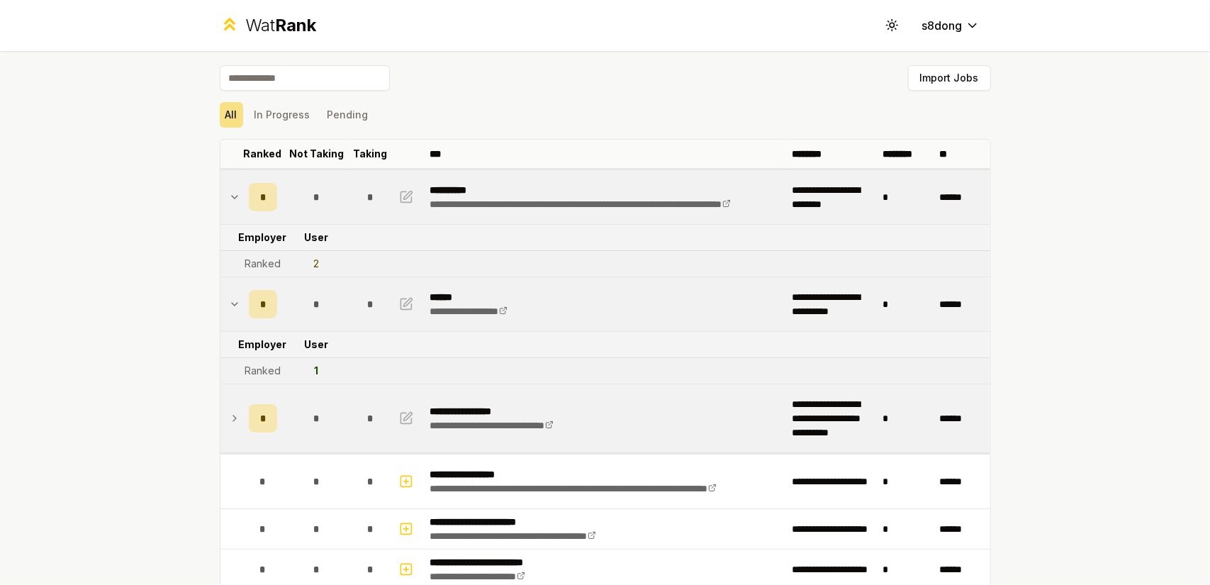
click at [234, 403] on td at bounding box center [231, 418] width 23 height 68
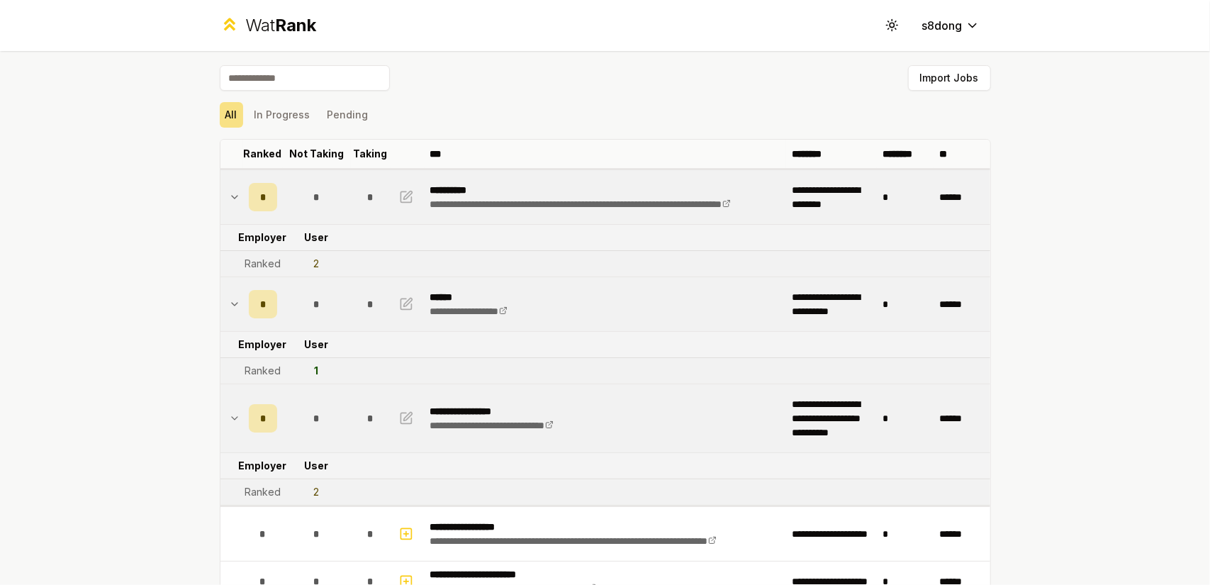
click at [307, 91] on div "Import Jobs" at bounding box center [605, 80] width 771 height 31
click at [313, 84] on input at bounding box center [305, 78] width 170 height 26
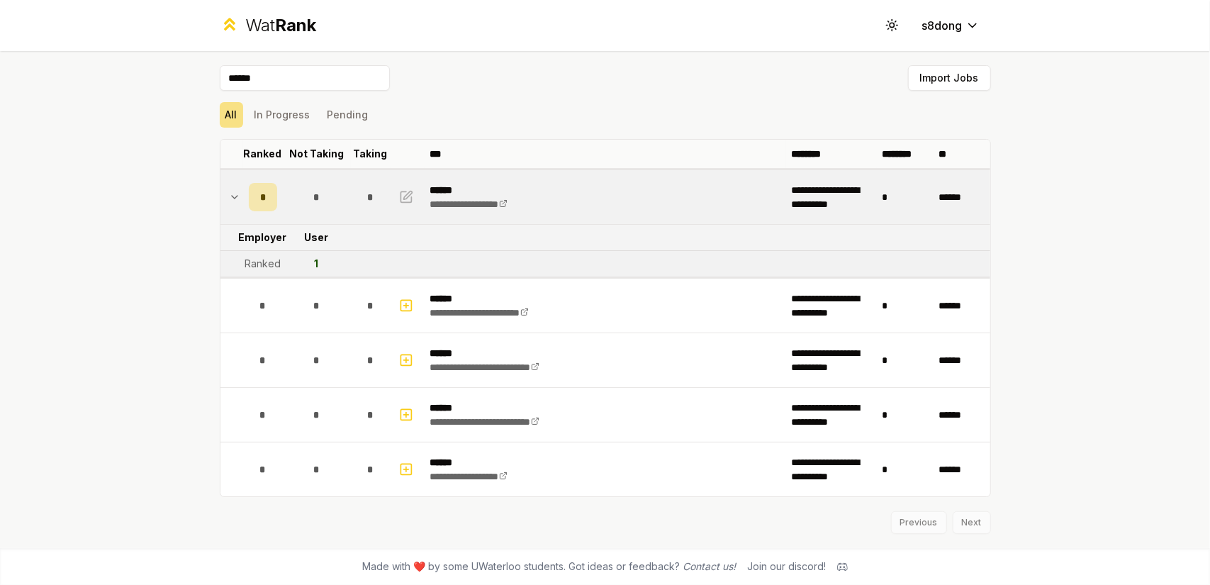
type input "******"
click at [741, 90] on div "****** Import Jobs" at bounding box center [605, 80] width 771 height 31
click at [281, 116] on button "In Progress" at bounding box center [282, 115] width 67 height 26
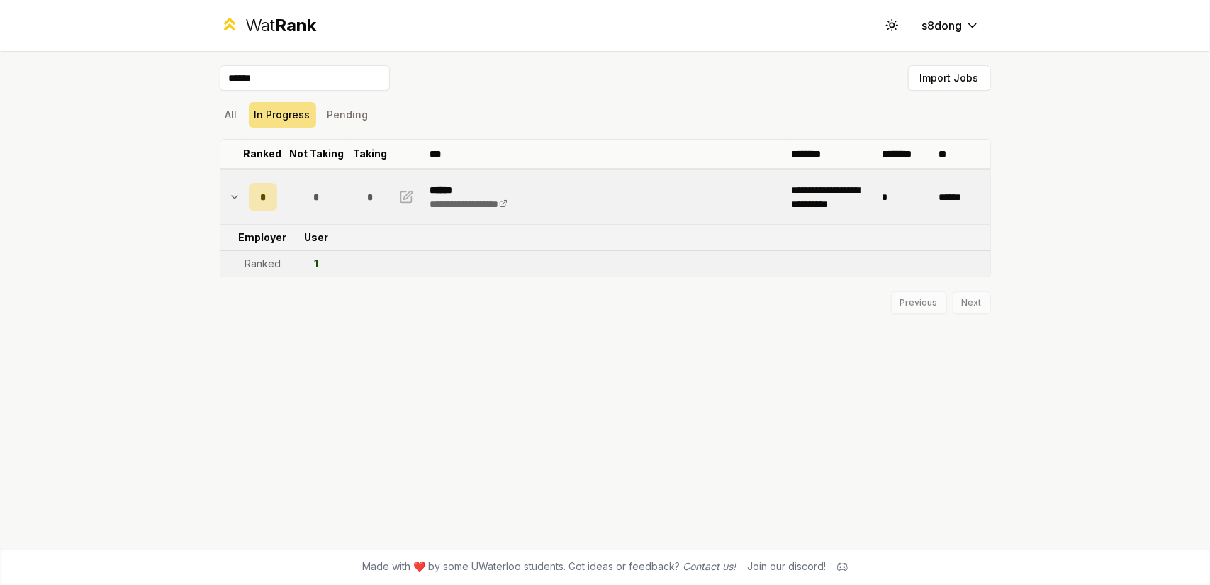
click at [235, 198] on icon at bounding box center [234, 197] width 11 height 17
click at [235, 198] on icon at bounding box center [234, 195] width 11 height 17
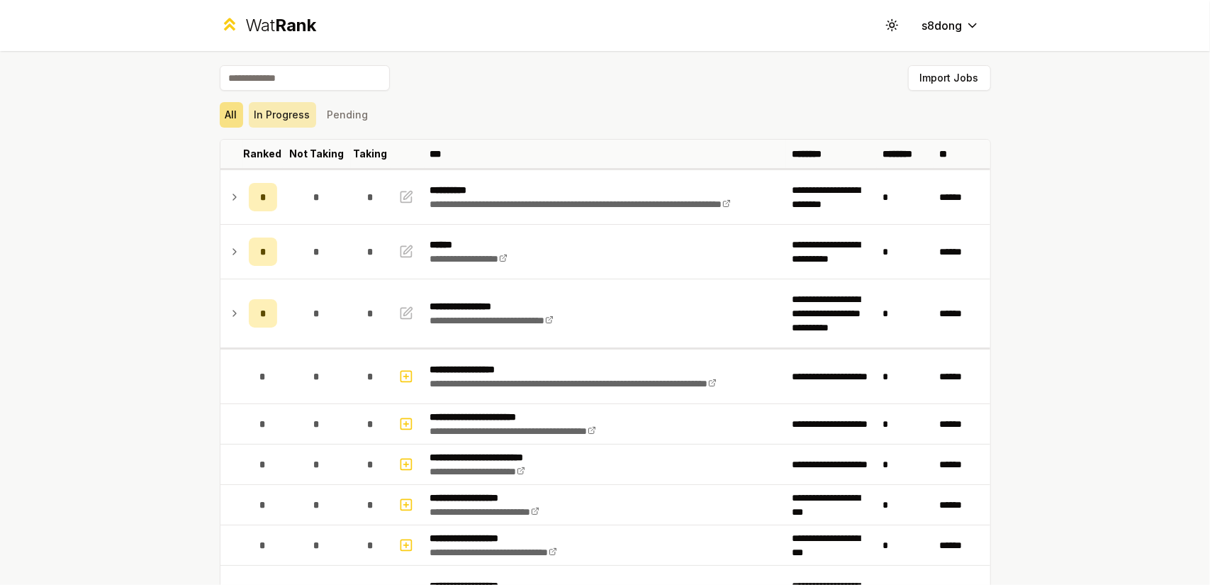
click at [269, 121] on button "In Progress" at bounding box center [282, 115] width 67 height 26
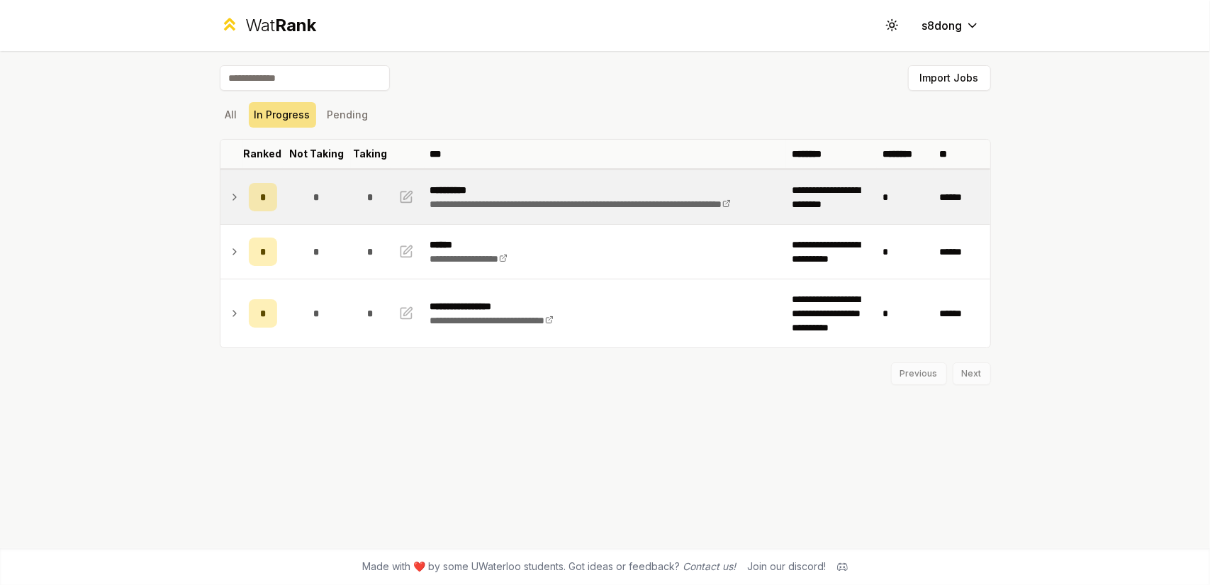
click at [243, 184] on td "*" at bounding box center [263, 197] width 40 height 54
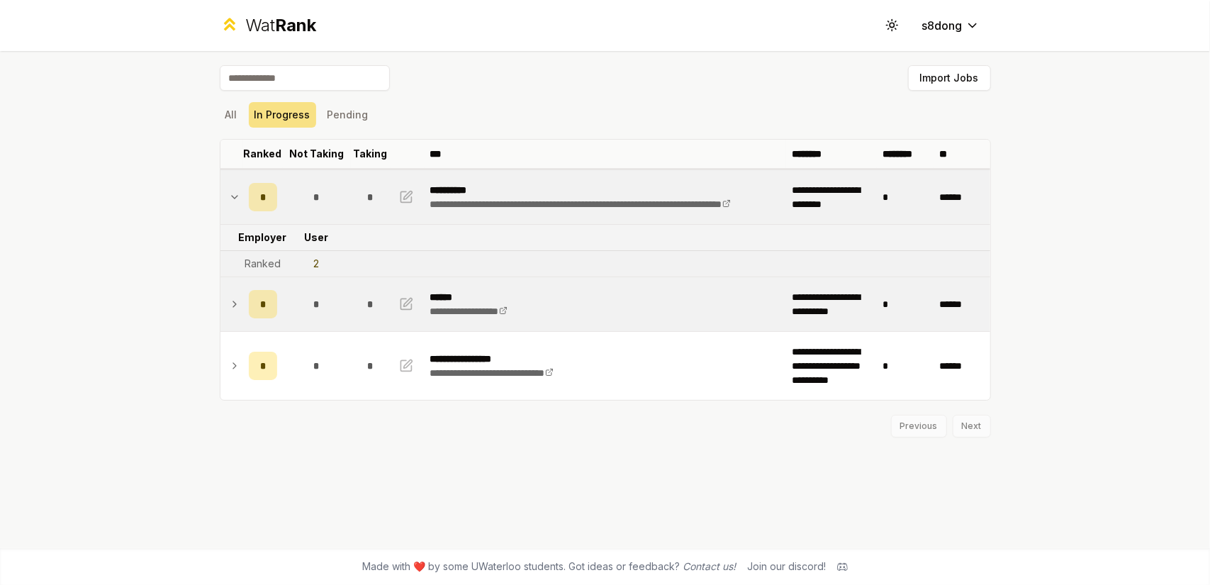
click at [240, 309] on td at bounding box center [231, 304] width 23 height 54
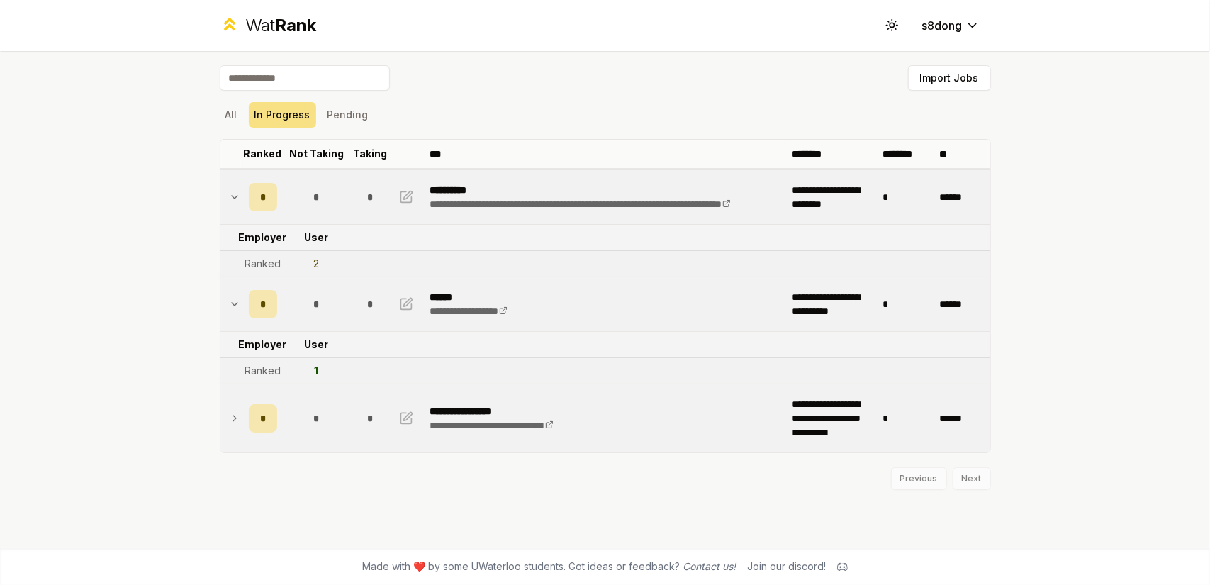
click at [234, 407] on td at bounding box center [231, 418] width 23 height 68
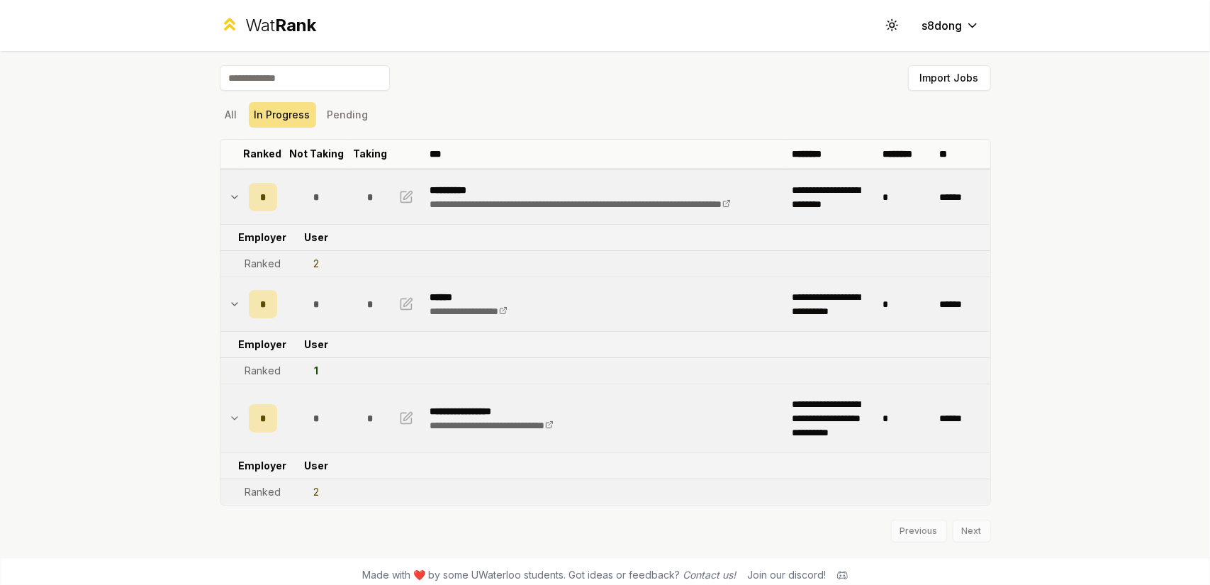
click at [565, 129] on div "All In Progress Pending" at bounding box center [605, 114] width 771 height 37
click at [229, 201] on icon at bounding box center [234, 197] width 11 height 17
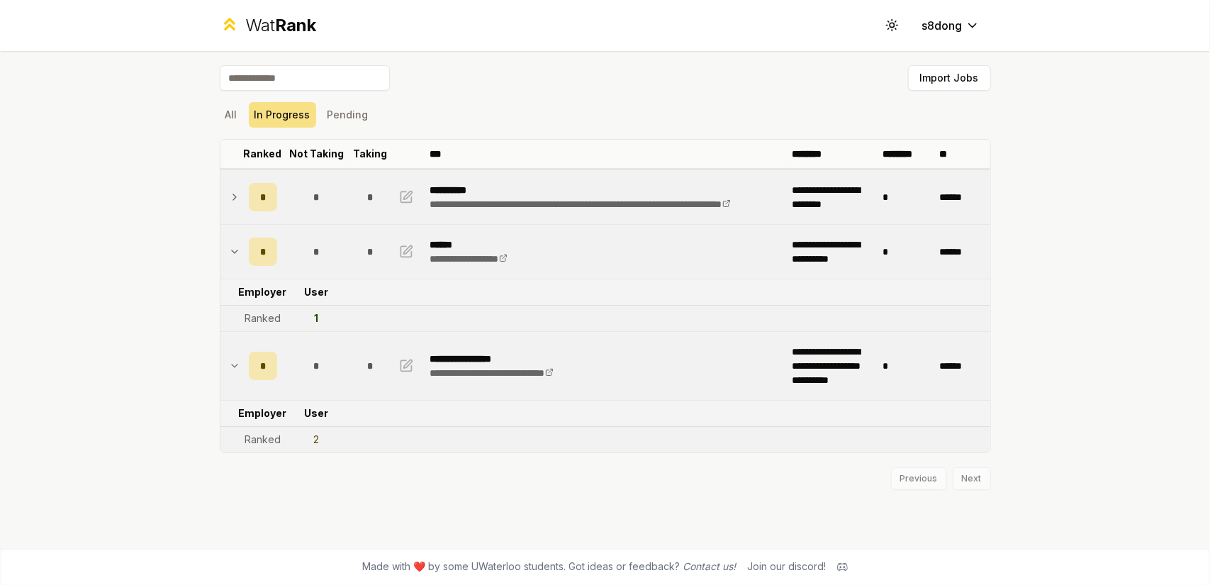
click at [226, 235] on td at bounding box center [231, 252] width 23 height 54
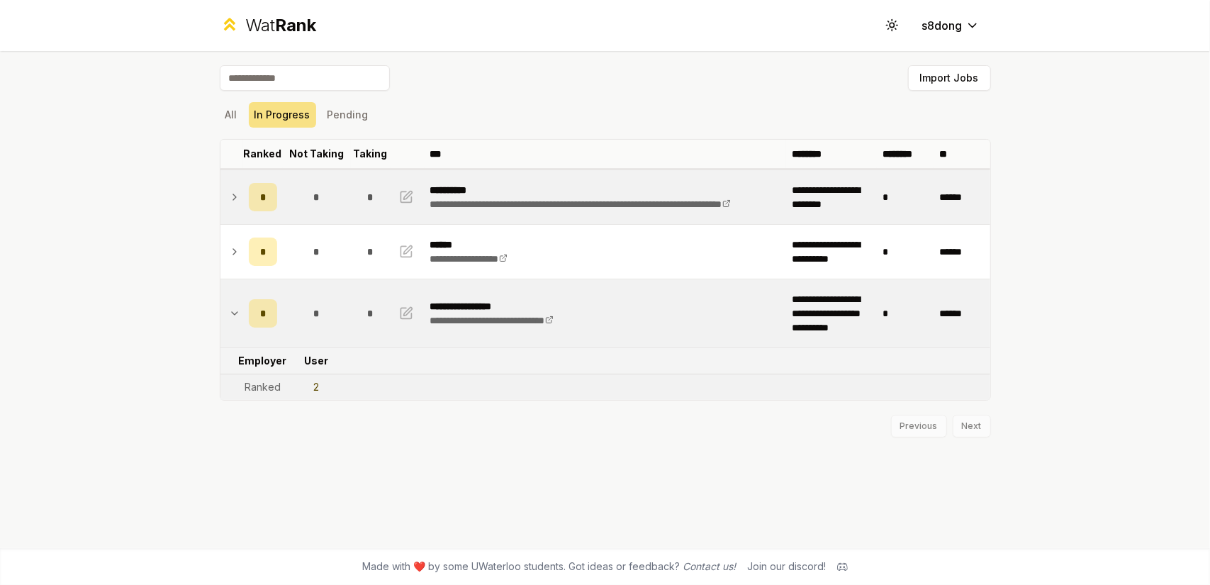
click at [240, 304] on td at bounding box center [231, 313] width 23 height 68
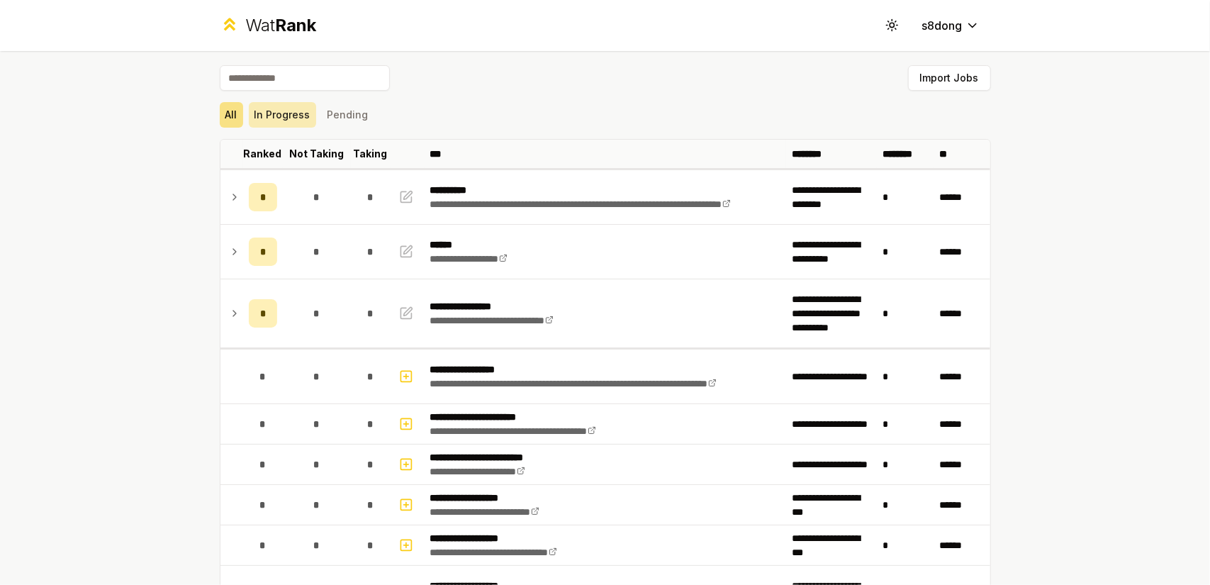
click at [265, 111] on button "In Progress" at bounding box center [282, 115] width 67 height 26
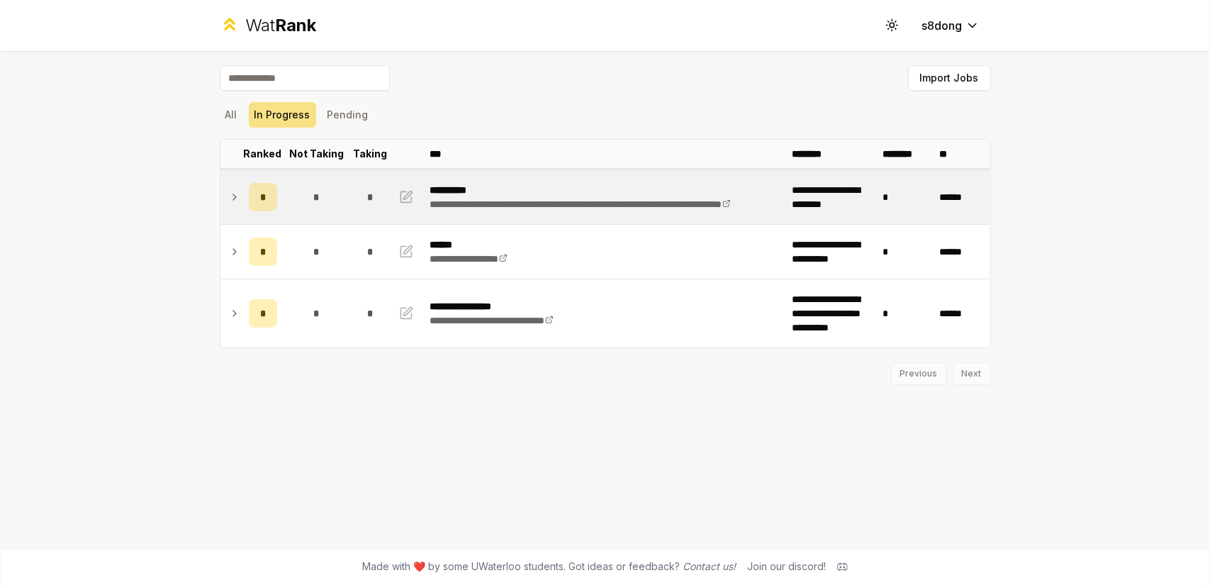
click at [229, 191] on icon at bounding box center [234, 197] width 11 height 17
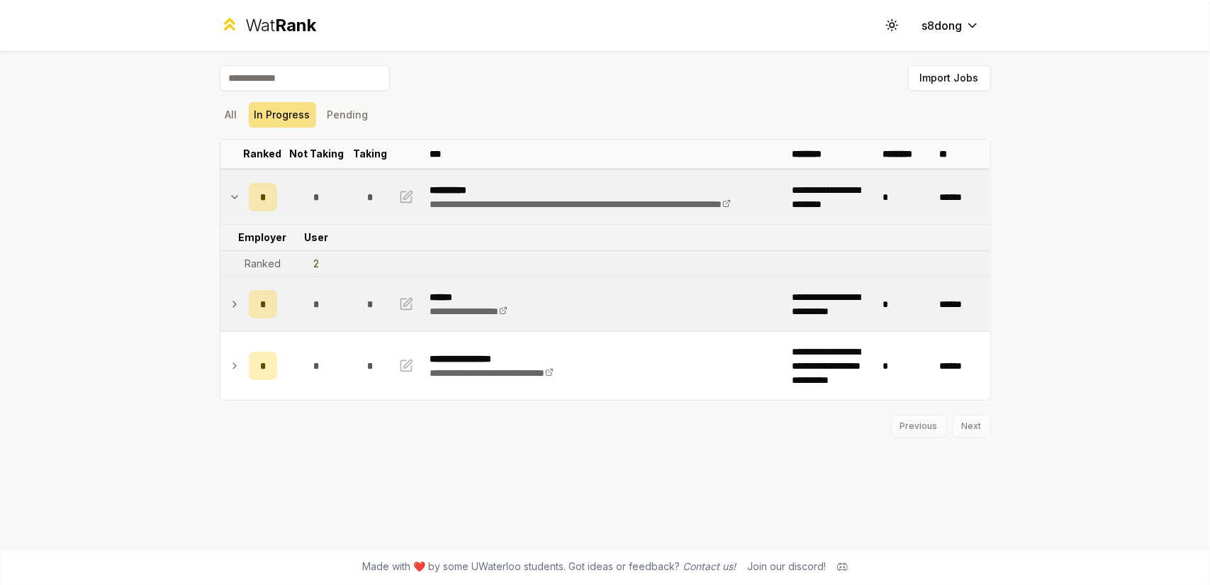
click at [234, 293] on td at bounding box center [231, 304] width 23 height 54
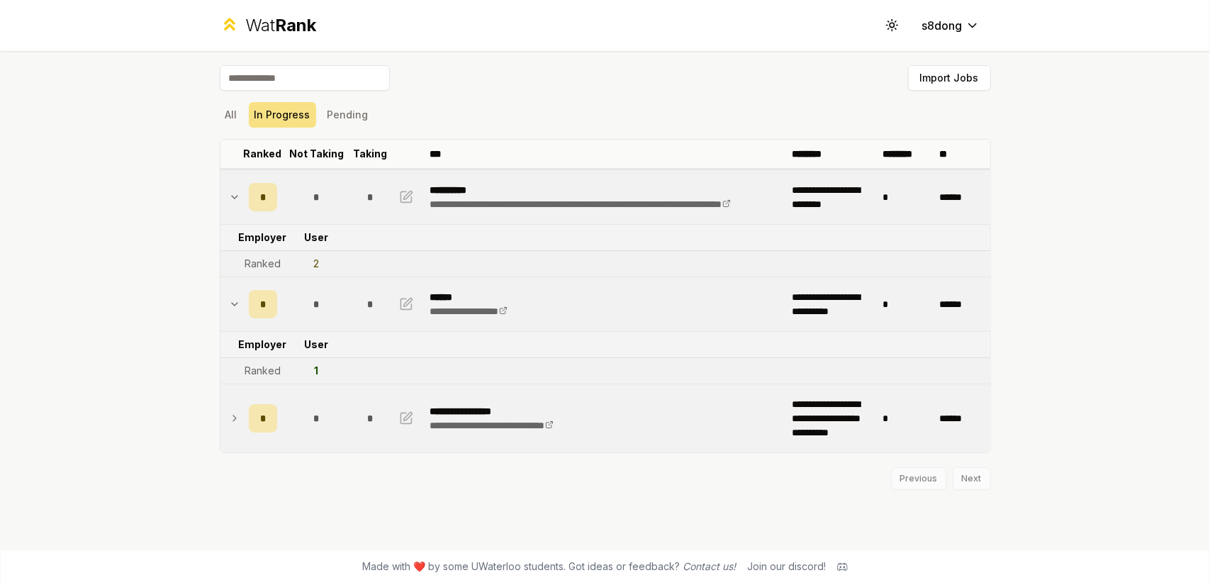
click at [252, 447] on td "*" at bounding box center [263, 418] width 40 height 68
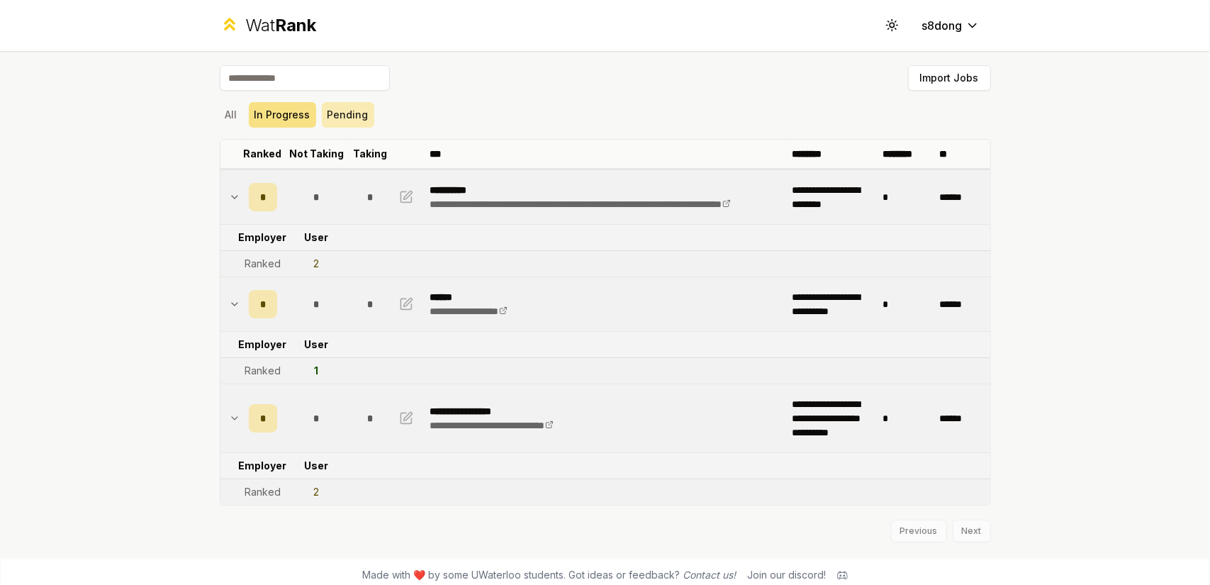
click at [341, 103] on button "Pending" at bounding box center [348, 115] width 52 height 26
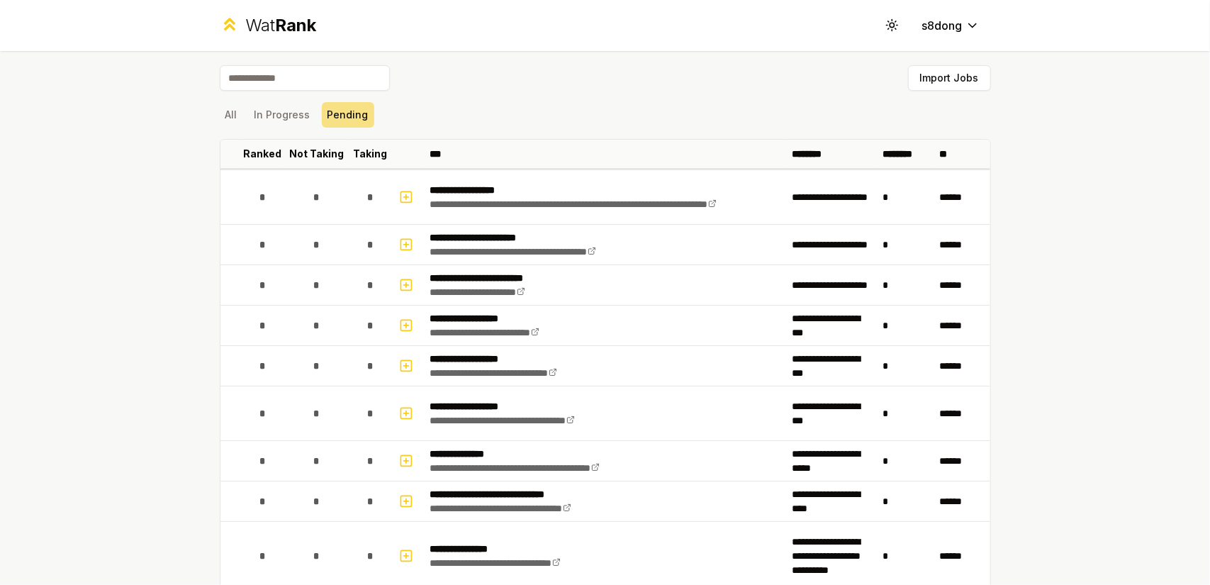
click at [301, 25] on span "Rank" at bounding box center [295, 25] width 41 height 21
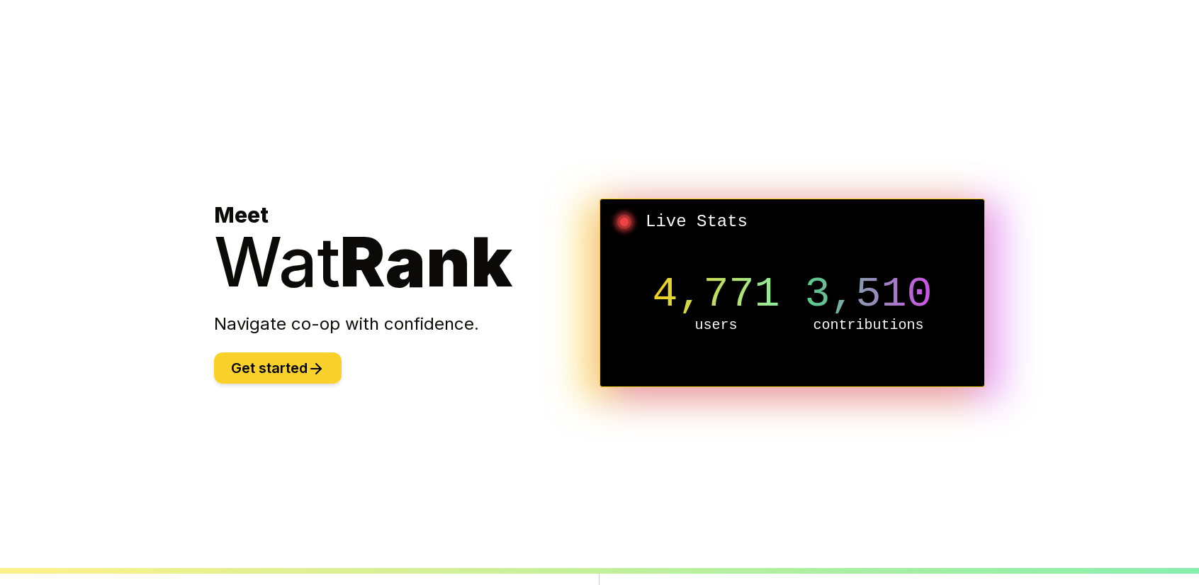
click at [284, 362] on button "Get started" at bounding box center [278, 367] width 128 height 31
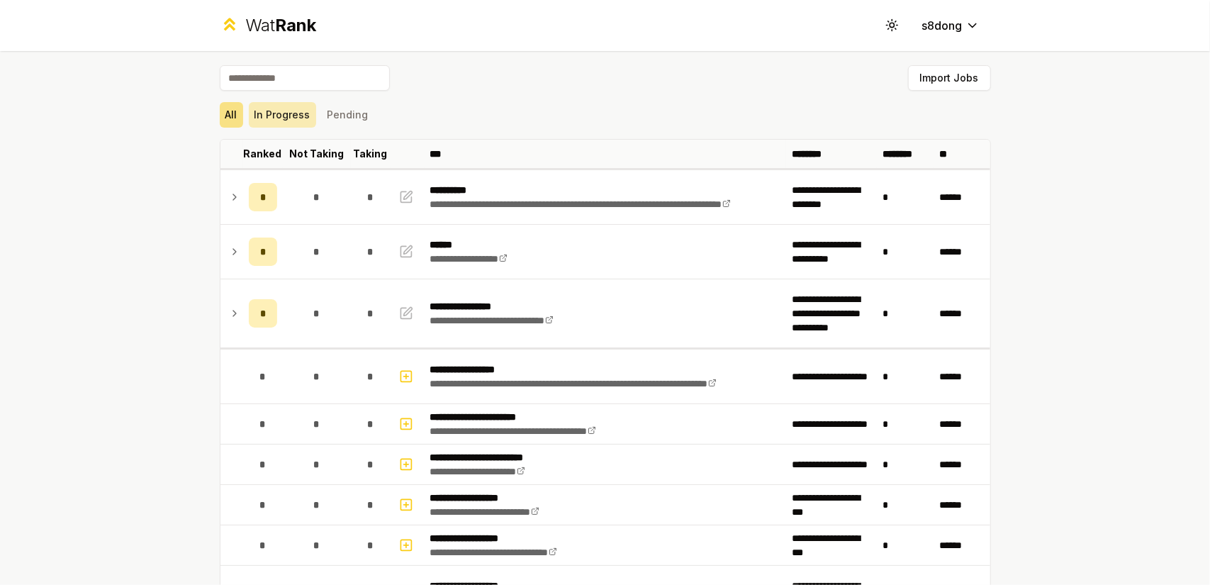
click at [284, 123] on button "In Progress" at bounding box center [282, 115] width 67 height 26
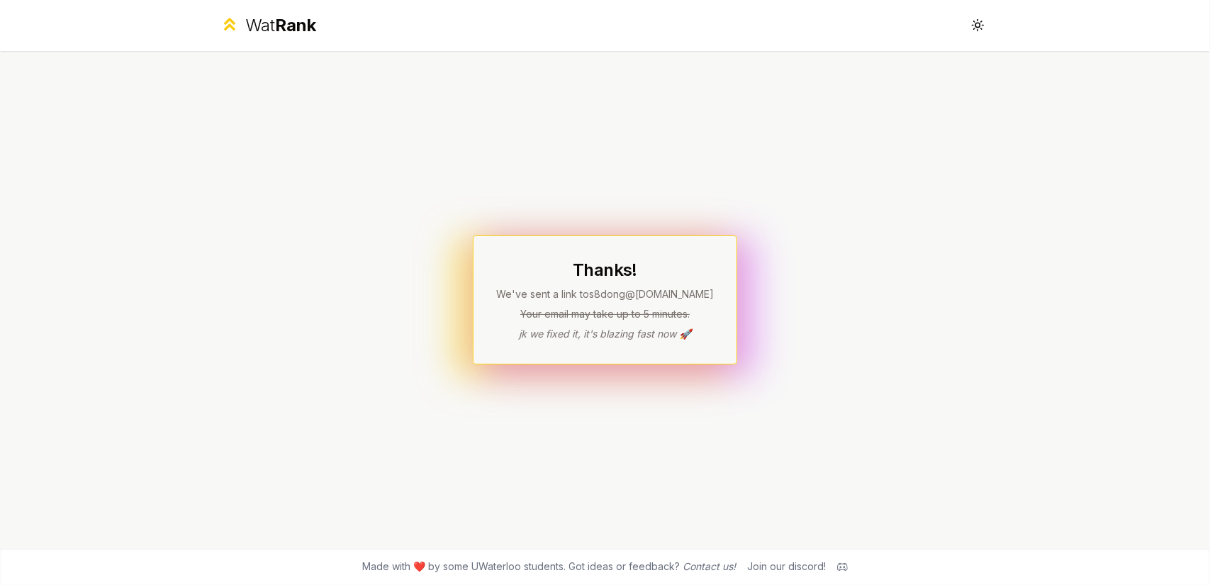
click at [249, 35] on div "Wat Rank" at bounding box center [280, 25] width 71 height 23
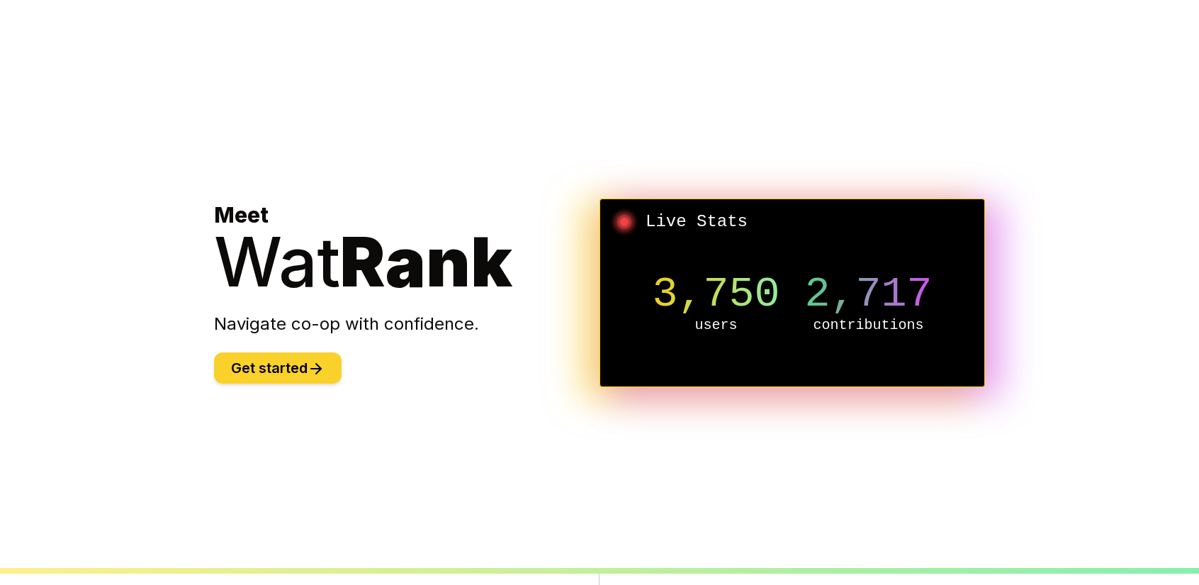
click at [330, 374] on button "Get started" at bounding box center [278, 367] width 128 height 31
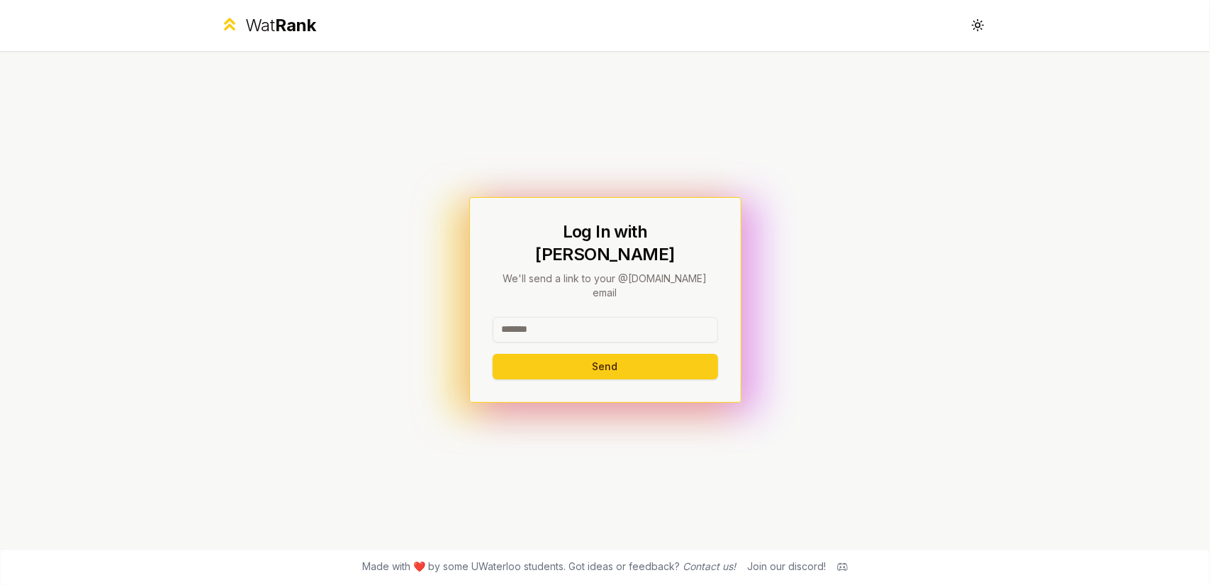
click at [571, 317] on input at bounding box center [605, 330] width 225 height 26
type input "*"
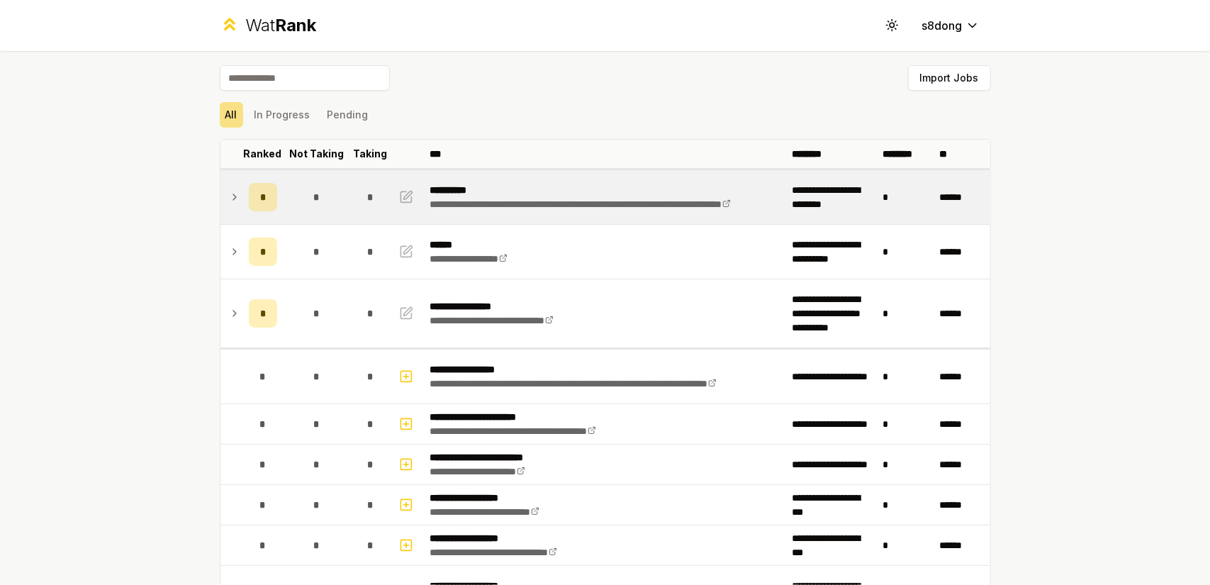
click at [229, 193] on icon at bounding box center [234, 197] width 11 height 17
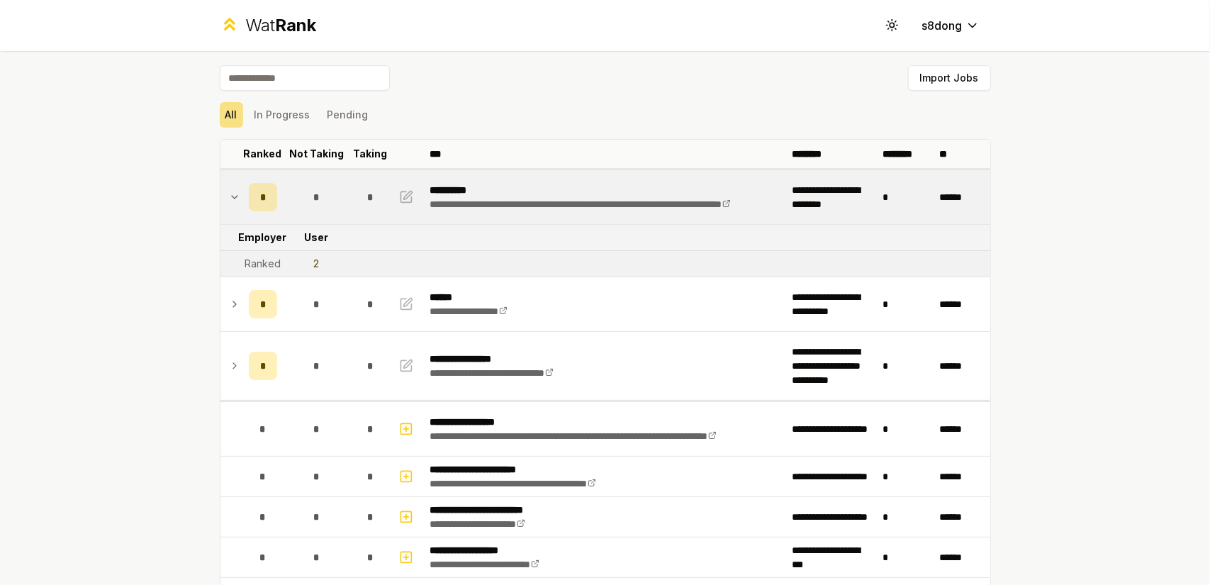
click at [229, 193] on icon at bounding box center [234, 197] width 11 height 17
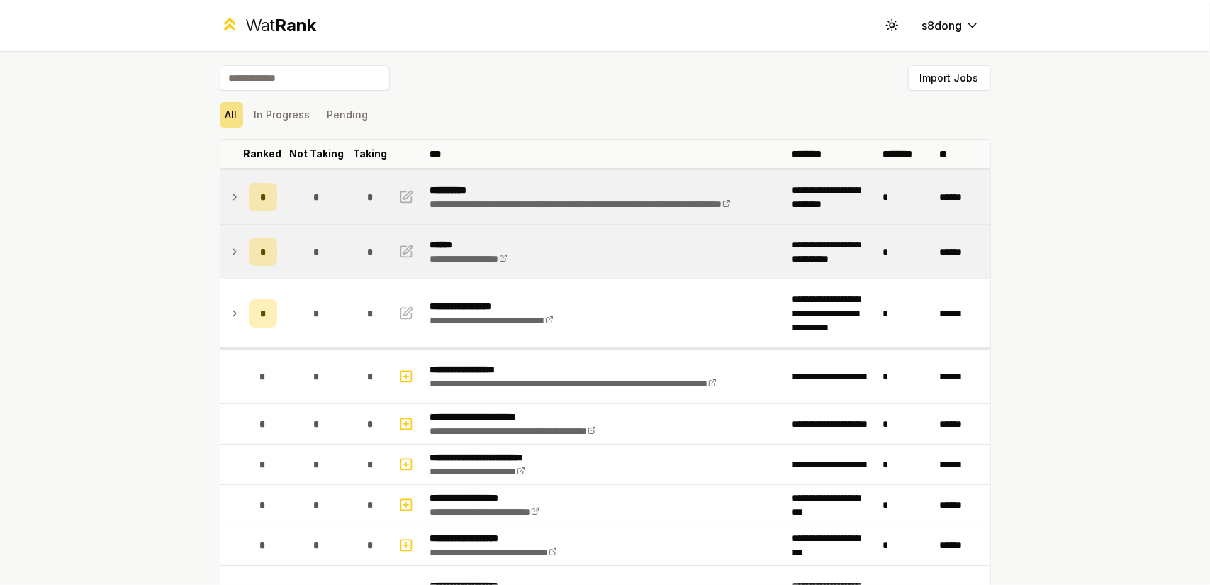
click at [225, 240] on td at bounding box center [231, 252] width 23 height 54
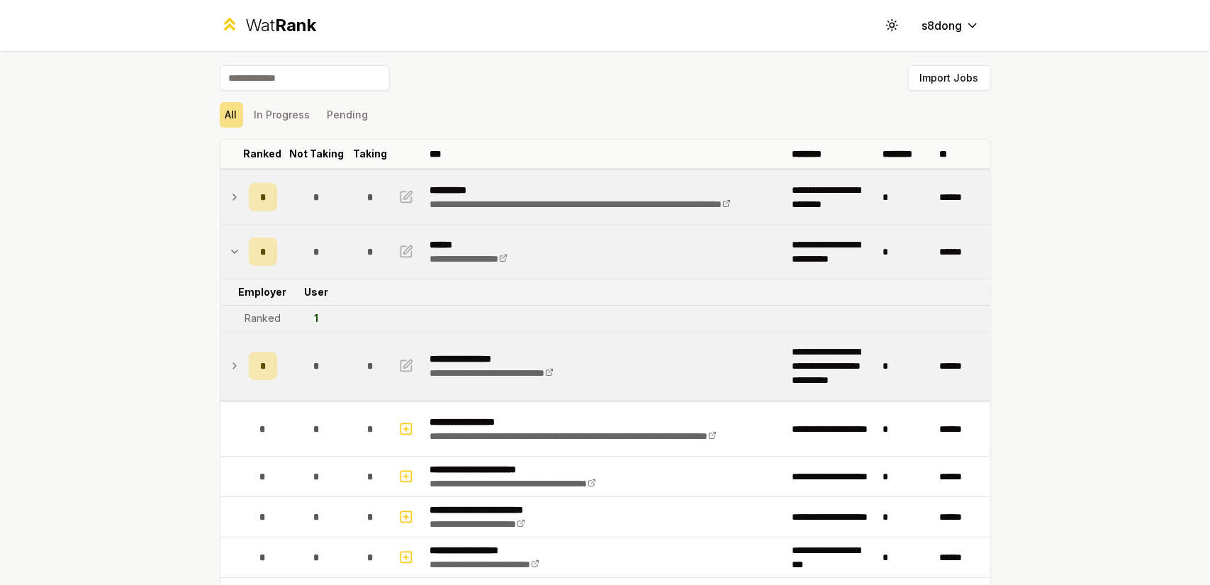
click at [231, 358] on icon at bounding box center [234, 365] width 11 height 17
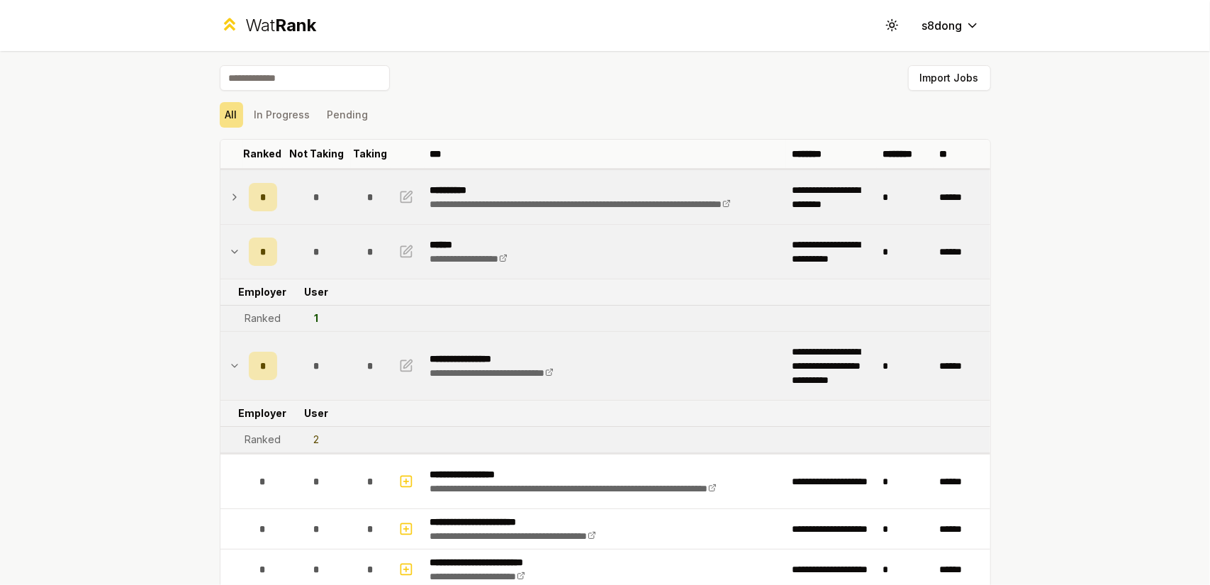
click at [229, 192] on icon at bounding box center [234, 197] width 11 height 17
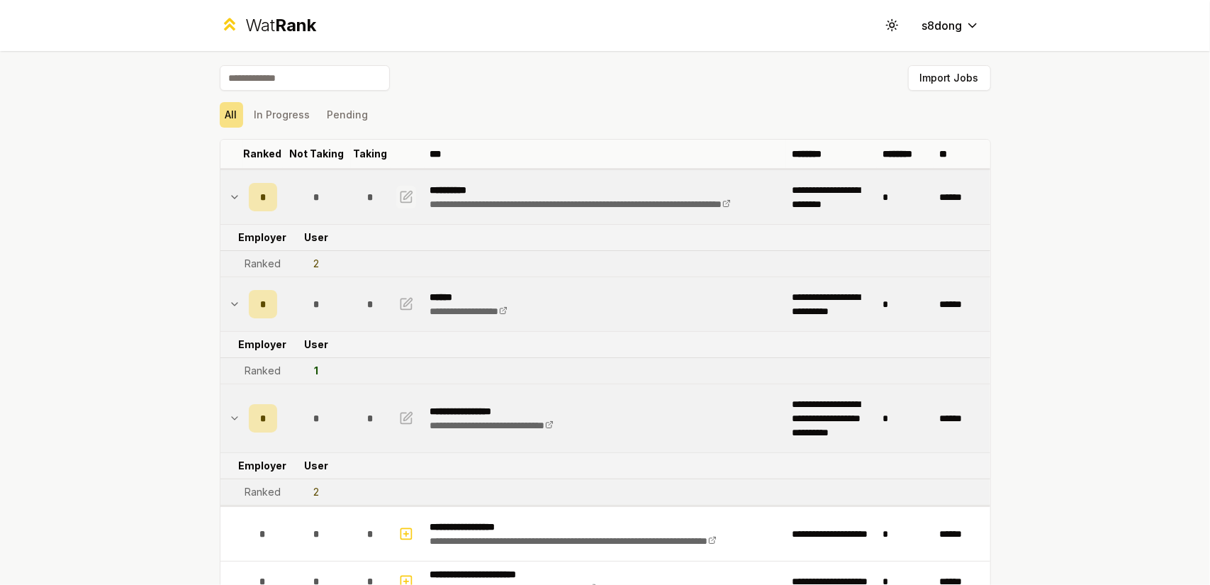
click at [396, 205] on button "button" at bounding box center [406, 197] width 20 height 23
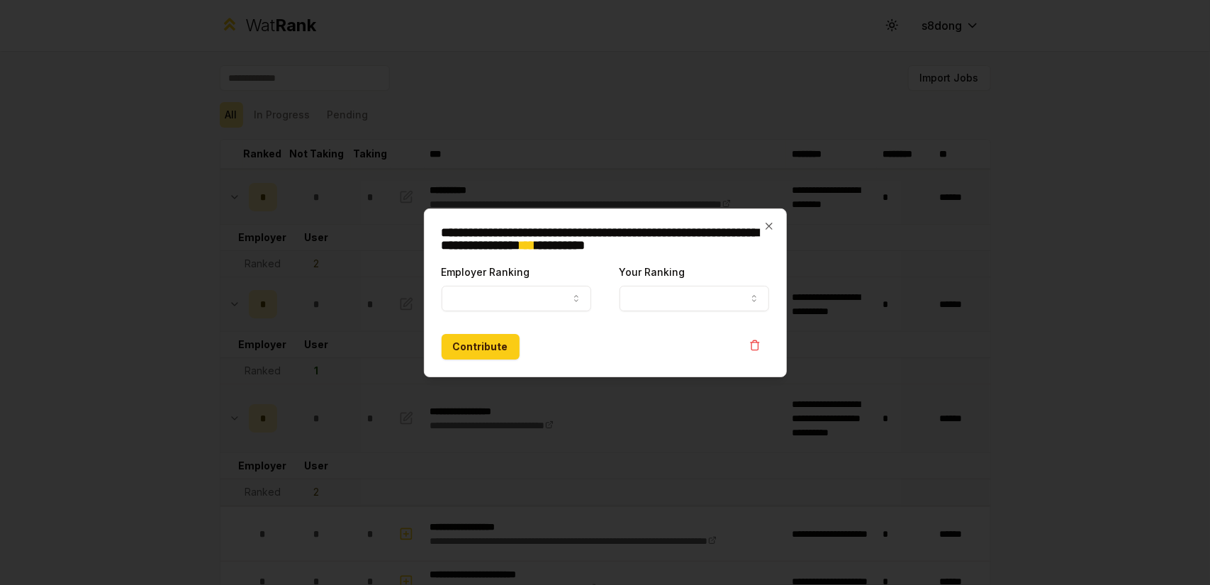
select select "******"
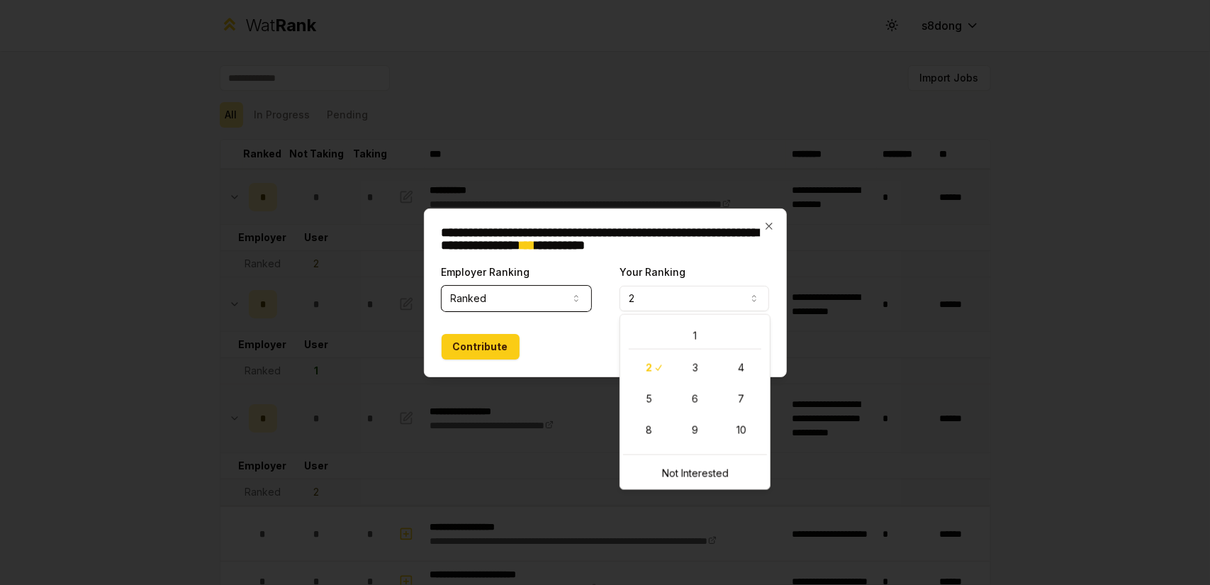
click at [627, 306] on button "2" at bounding box center [694, 299] width 150 height 26
select select "*"
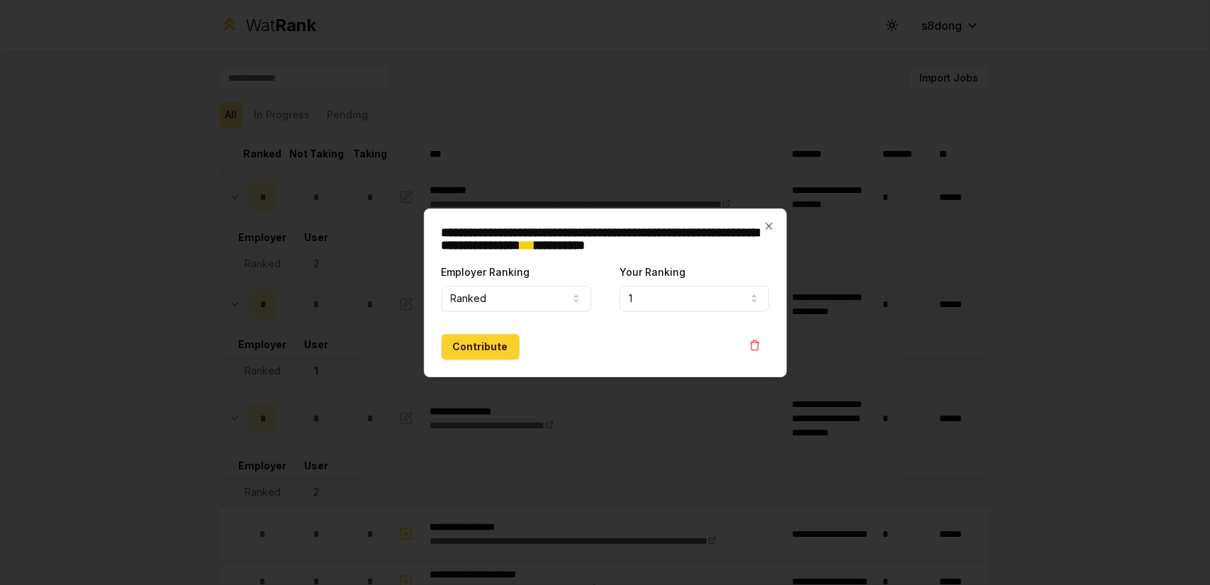
click at [476, 348] on button "Contribute" at bounding box center [481, 347] width 78 height 26
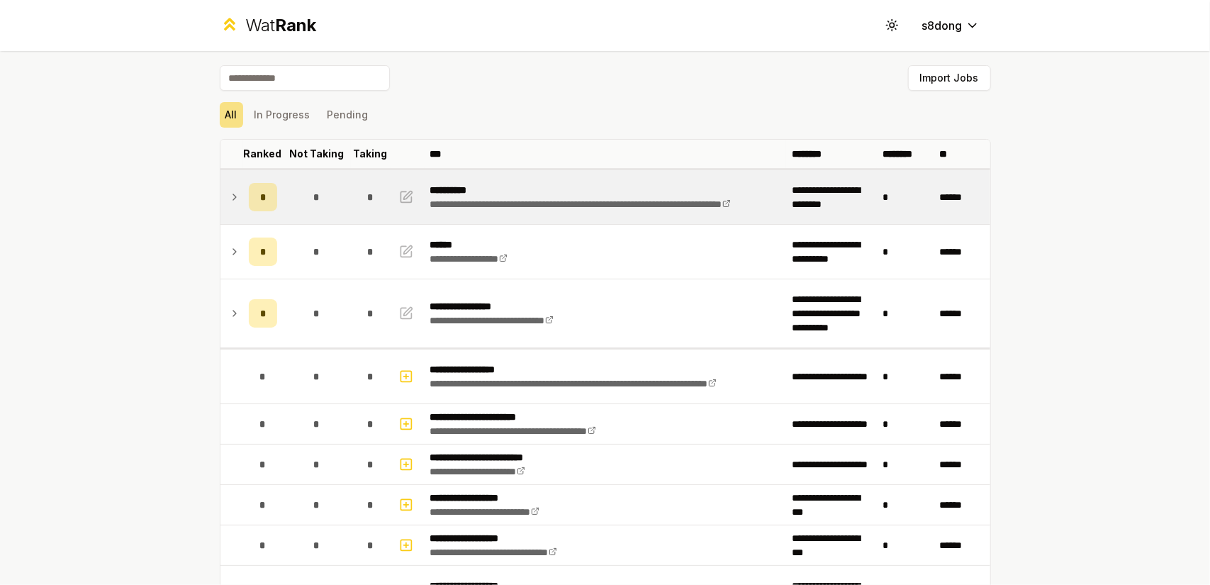
click at [232, 202] on icon at bounding box center [234, 197] width 11 height 17
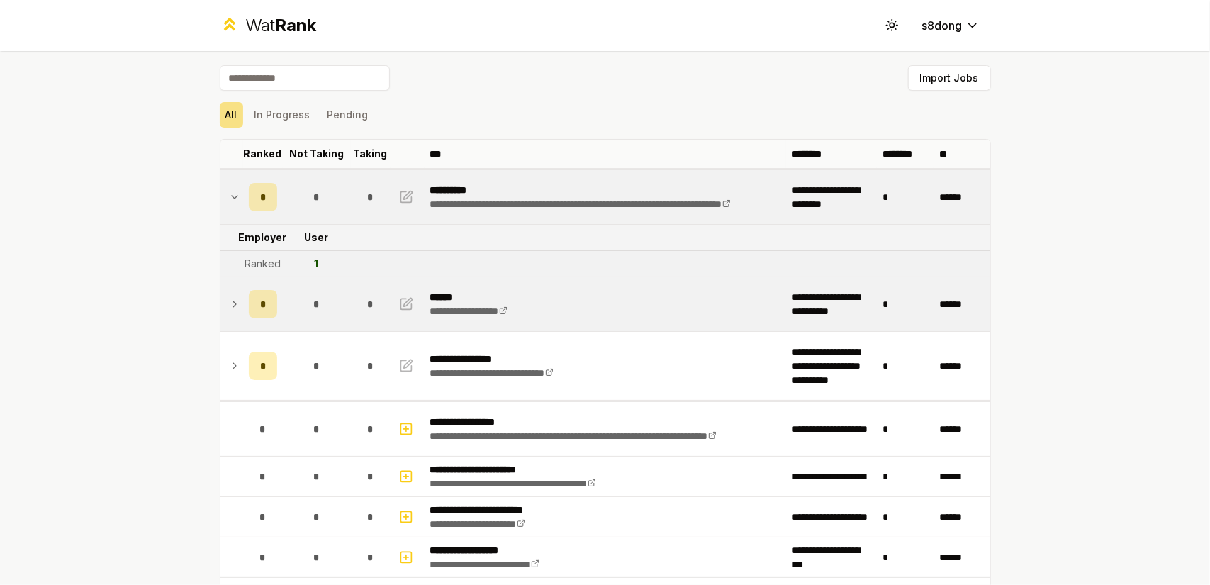
click at [233, 302] on icon at bounding box center [234, 304] width 3 height 6
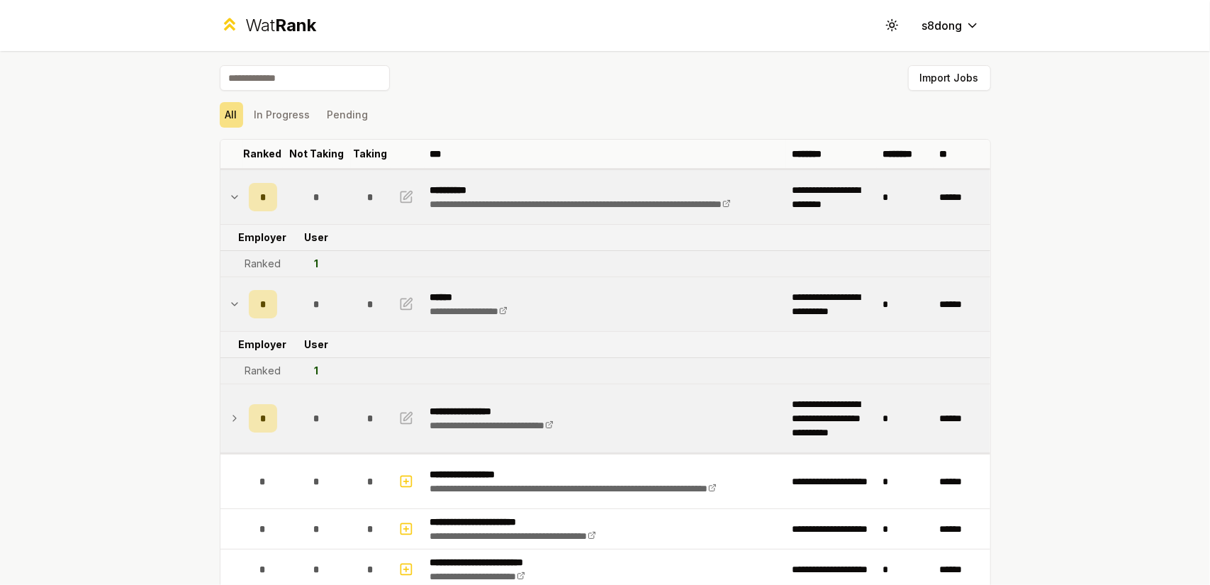
click at [229, 388] on td at bounding box center [231, 418] width 23 height 68
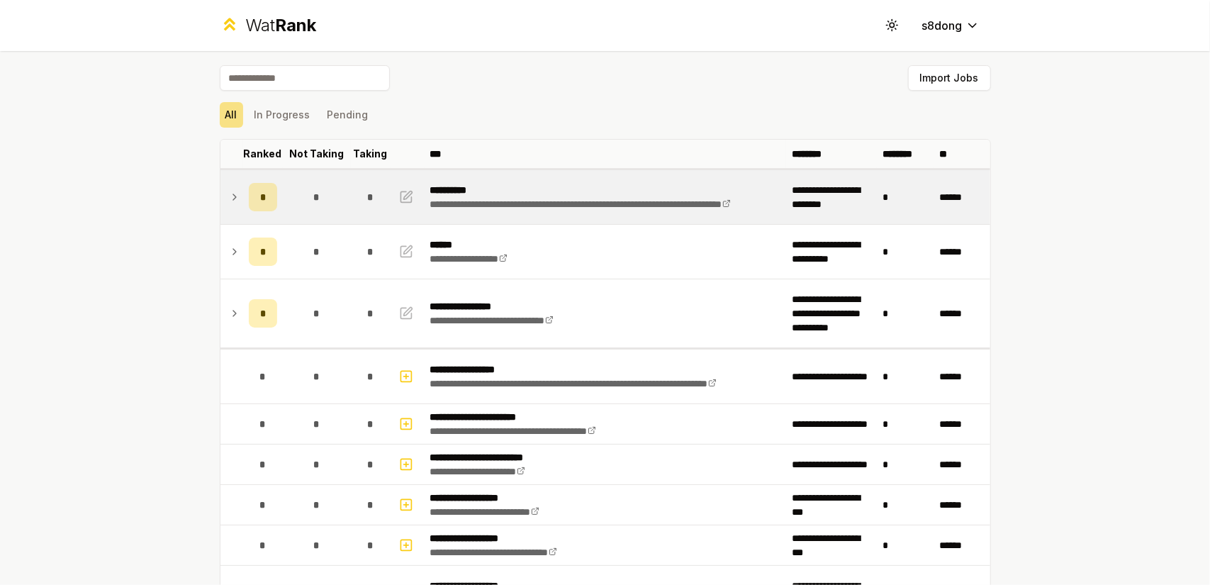
click at [220, 199] on td at bounding box center [231, 197] width 23 height 54
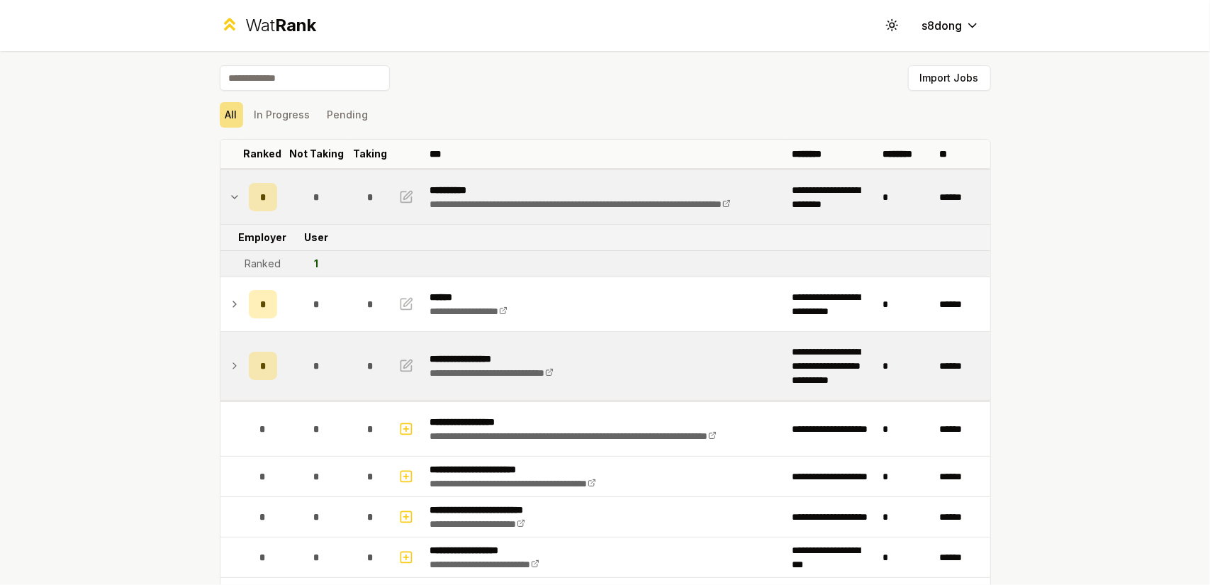
click at [249, 356] on div "*" at bounding box center [263, 366] width 28 height 28
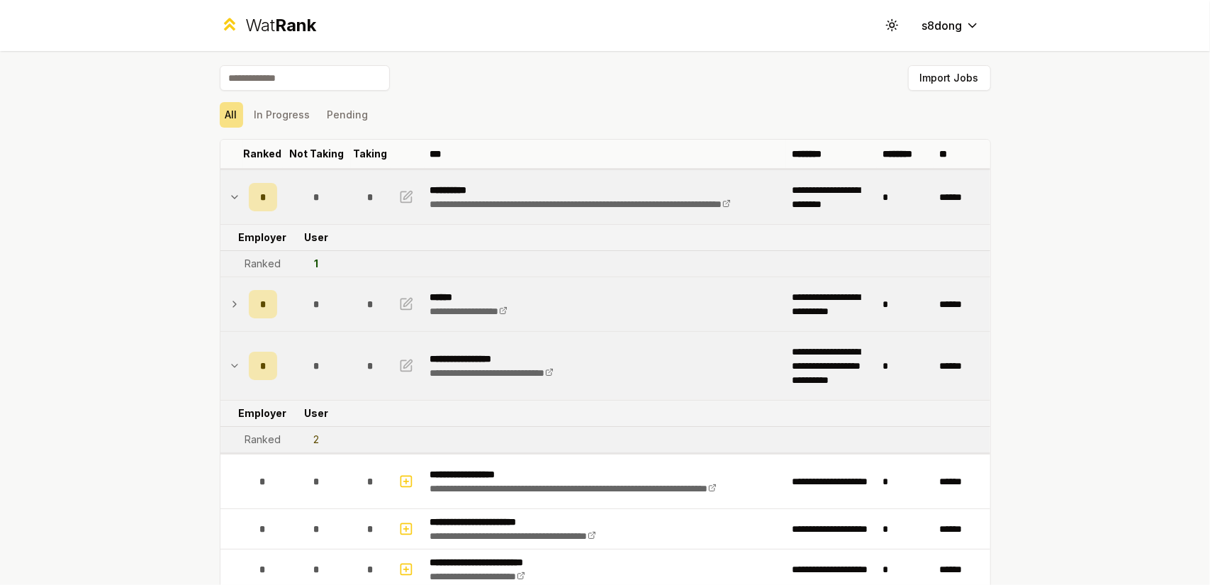
click at [234, 306] on td at bounding box center [231, 304] width 23 height 54
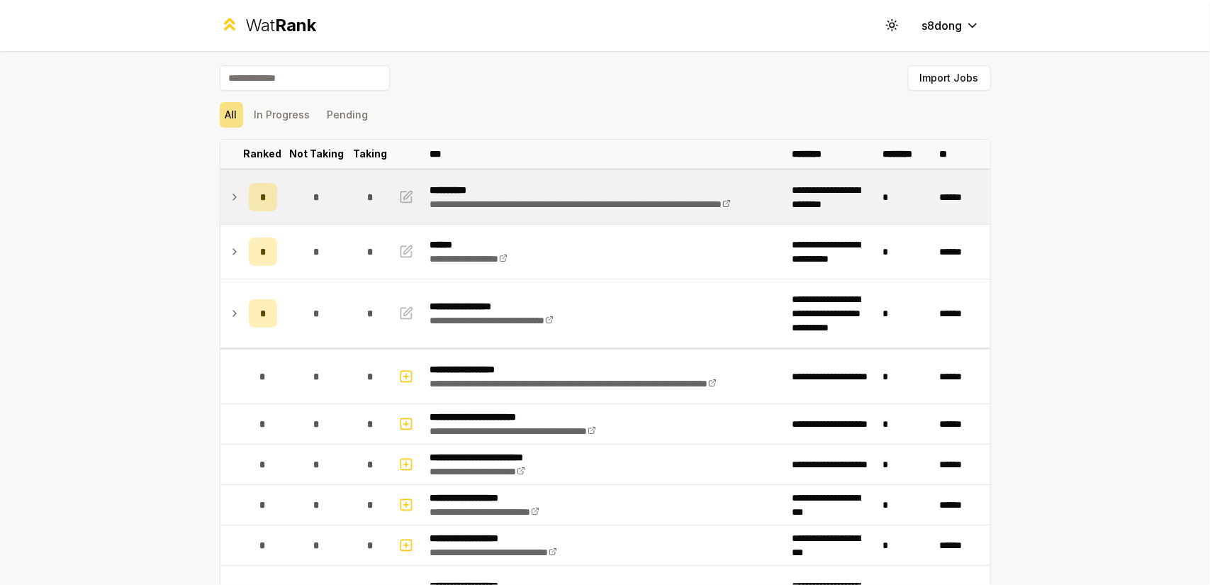
click at [221, 199] on td at bounding box center [231, 197] width 23 height 54
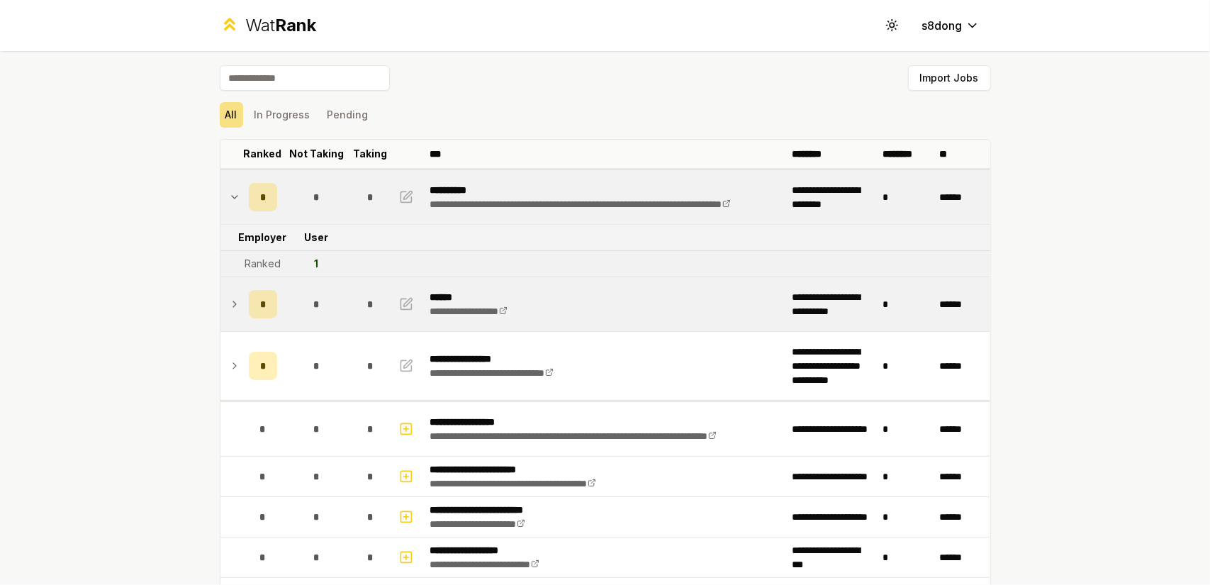
click at [233, 308] on icon at bounding box center [234, 304] width 11 height 17
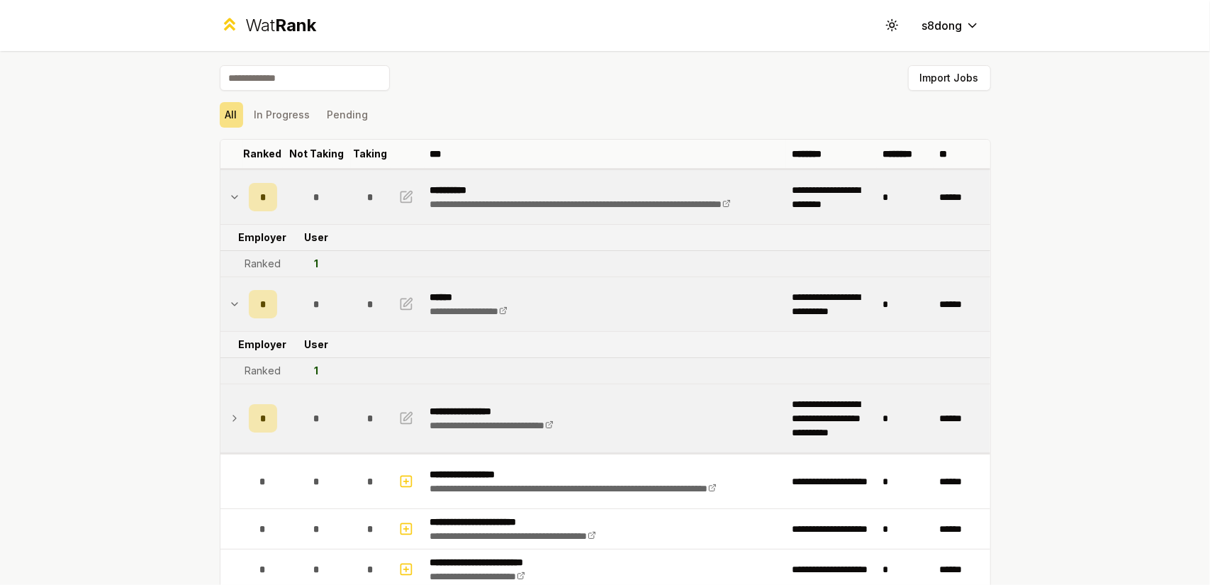
click at [235, 409] on td at bounding box center [231, 418] width 23 height 68
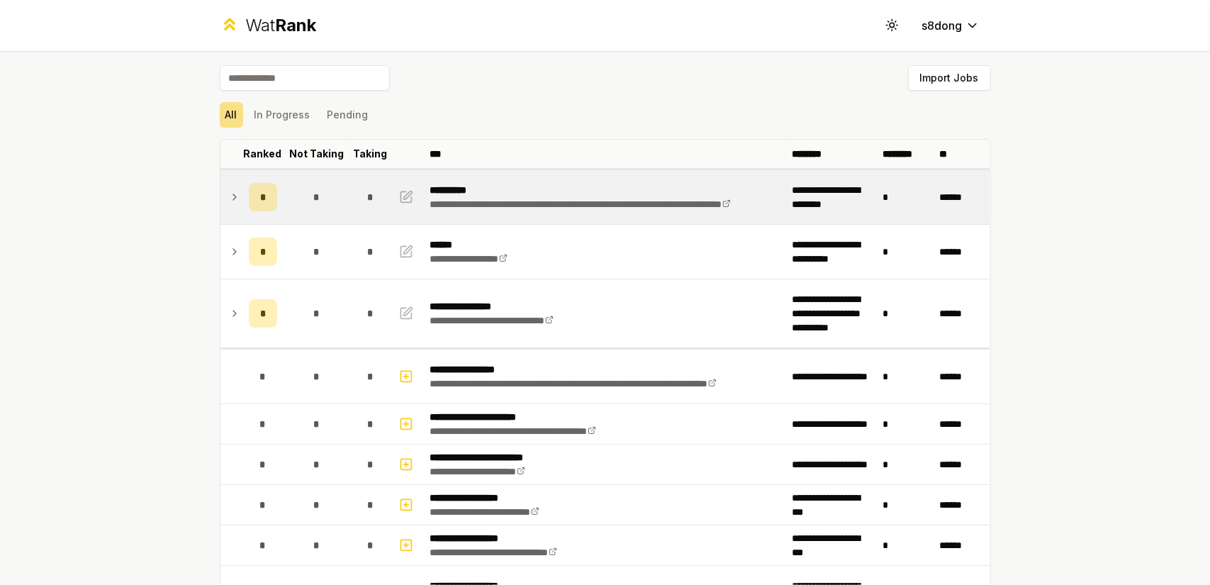
click at [229, 193] on icon at bounding box center [234, 197] width 11 height 17
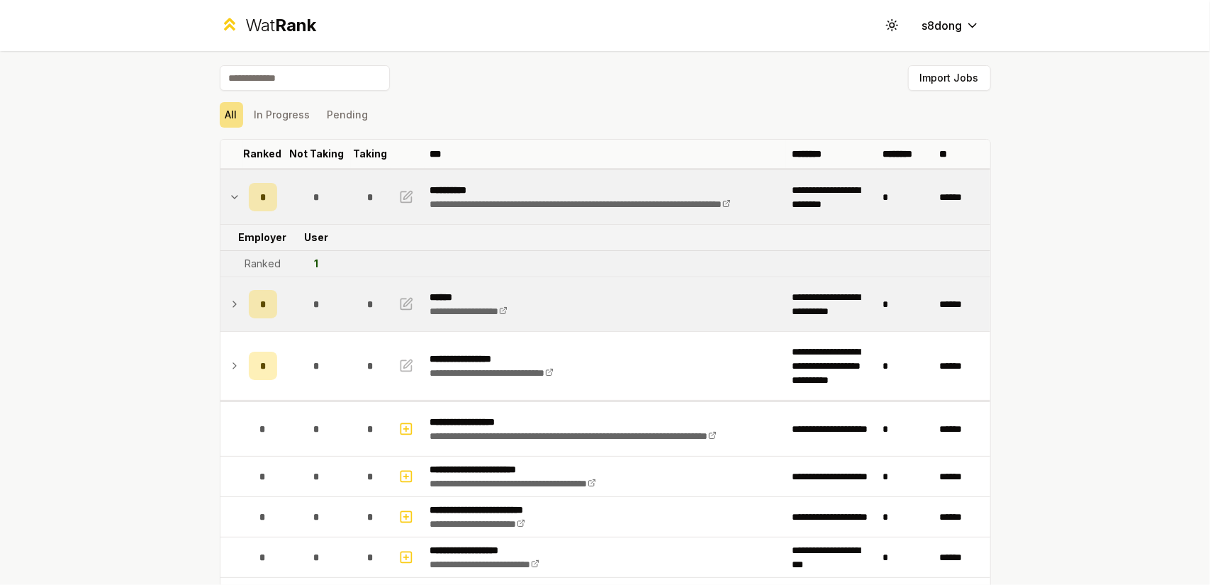
click at [226, 290] on td at bounding box center [231, 304] width 23 height 54
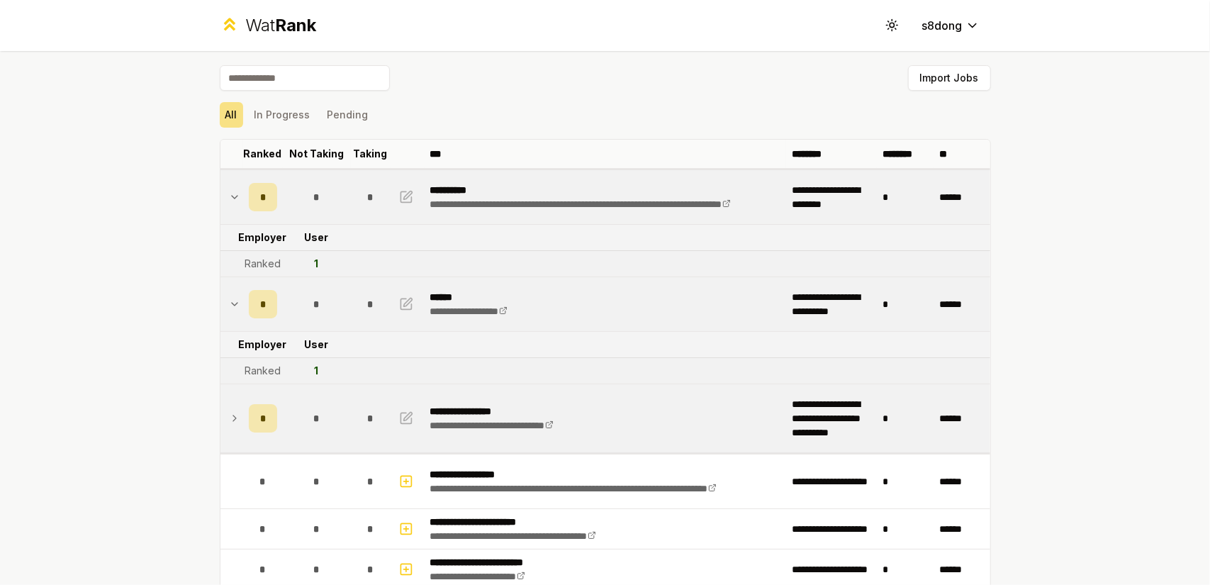
click at [249, 426] on div "*" at bounding box center [263, 418] width 28 height 28
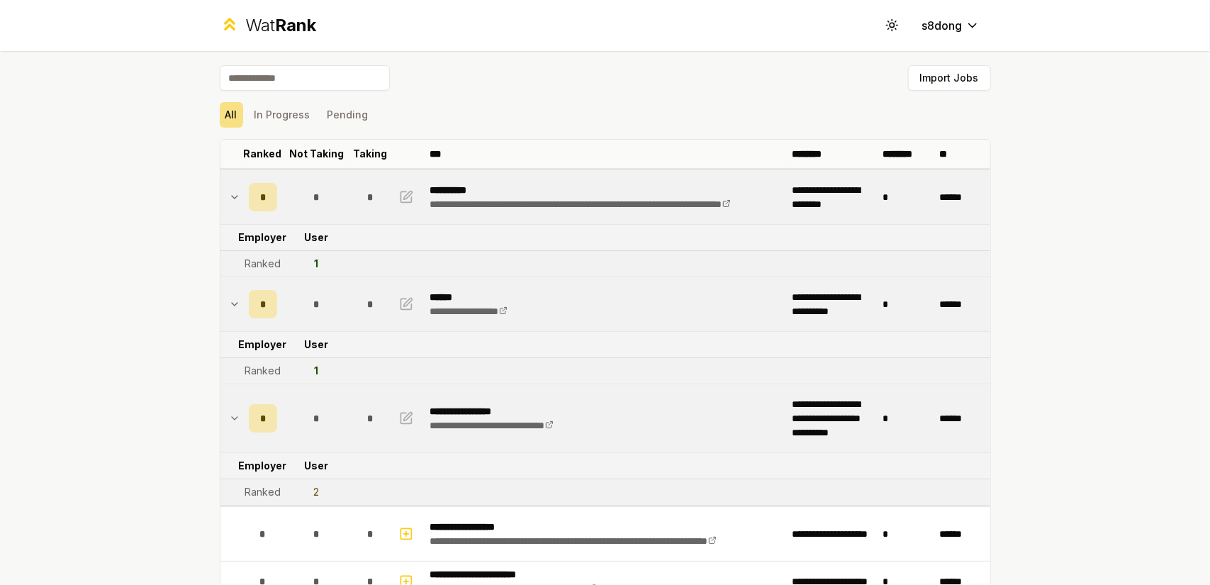
click at [1029, 270] on div "**********" at bounding box center [605, 292] width 1210 height 585
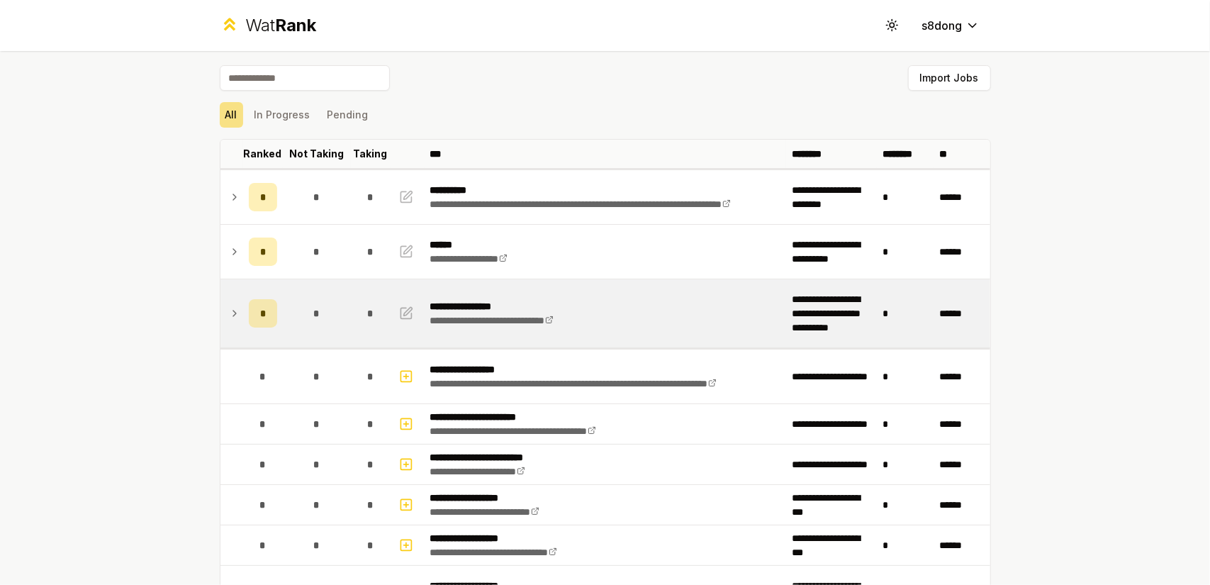
click at [229, 318] on icon at bounding box center [234, 313] width 11 height 17
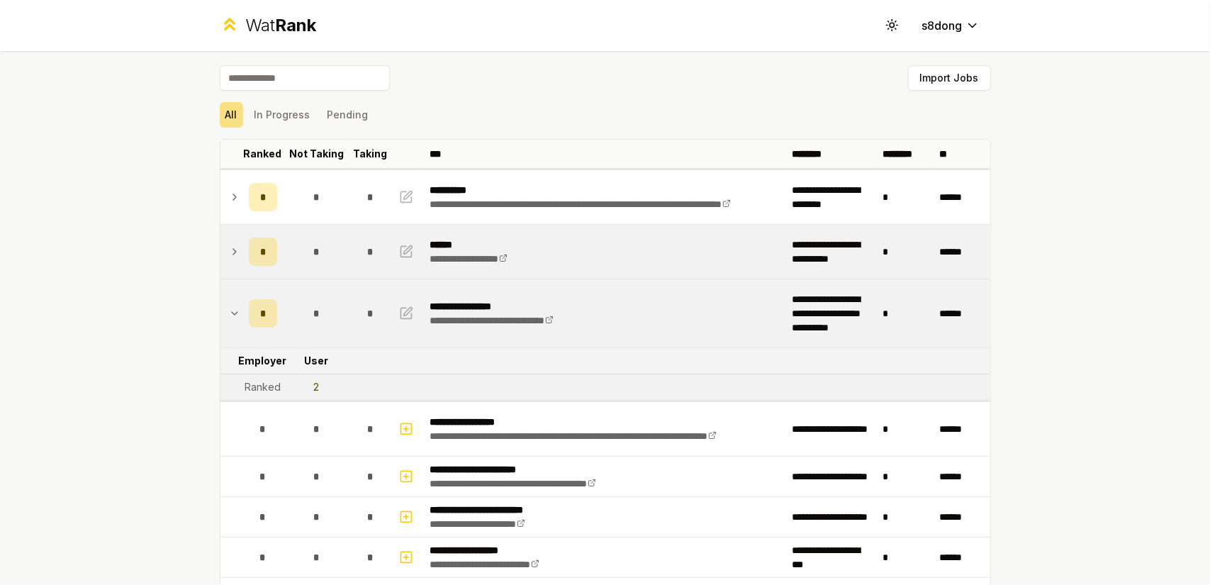
click at [229, 254] on icon at bounding box center [234, 251] width 11 height 17
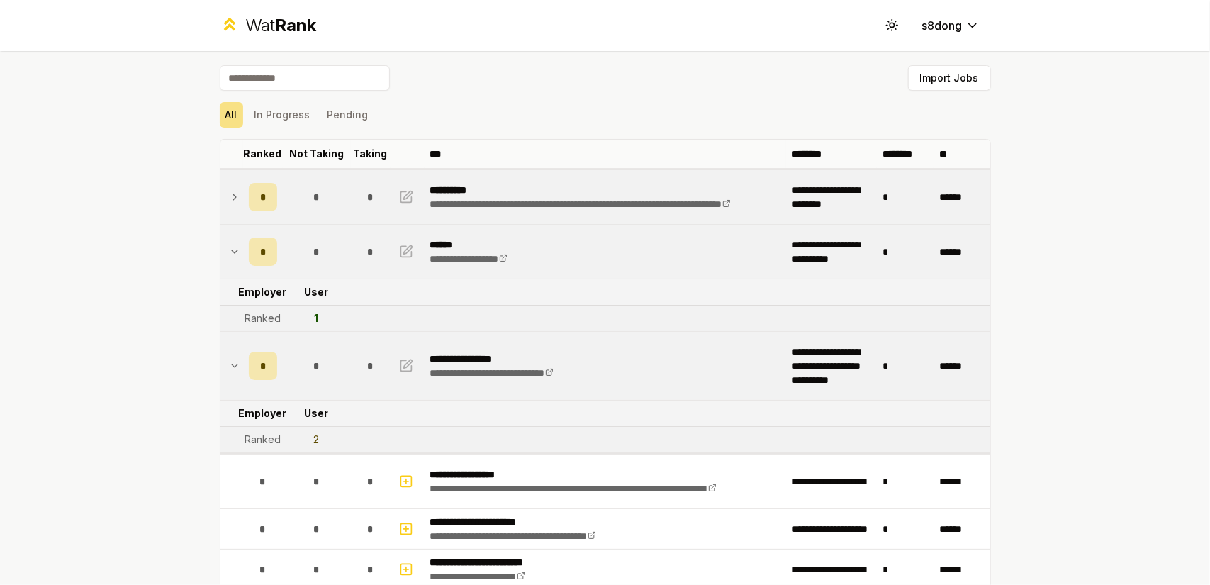
click at [228, 212] on td at bounding box center [231, 197] width 23 height 54
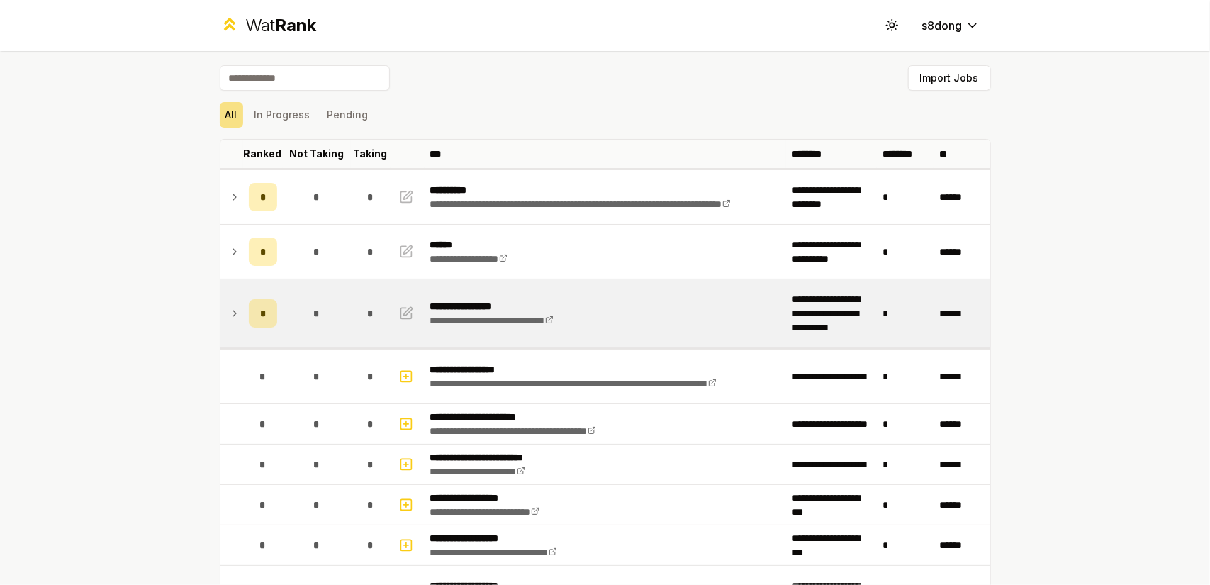
click at [724, 310] on td "**********" at bounding box center [606, 313] width 362 height 68
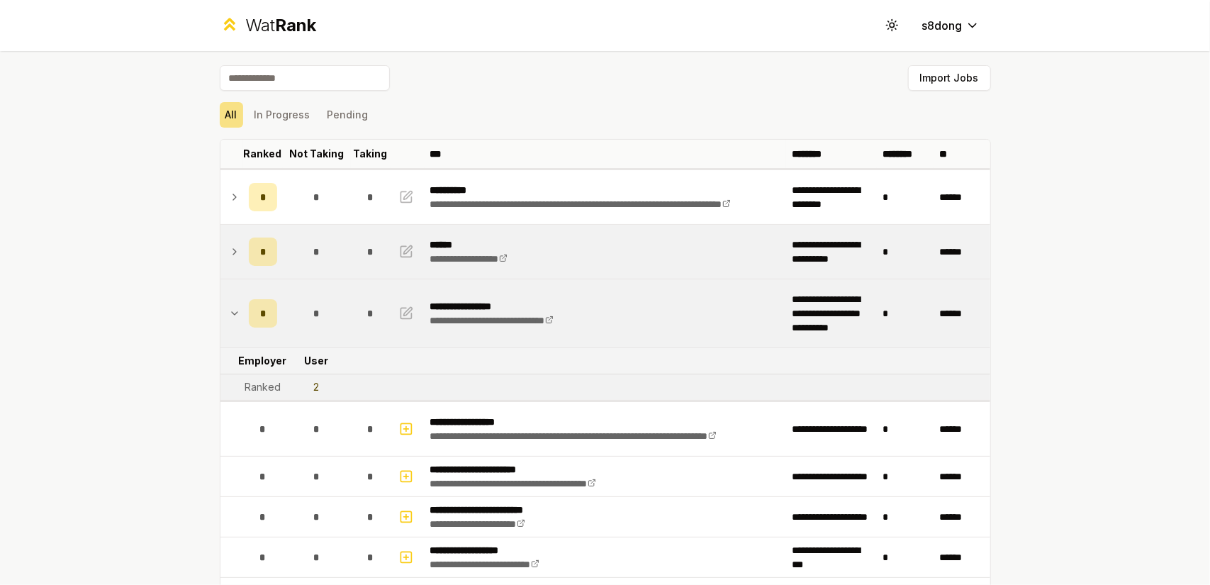
click at [688, 268] on td "**********" at bounding box center [606, 252] width 362 height 54
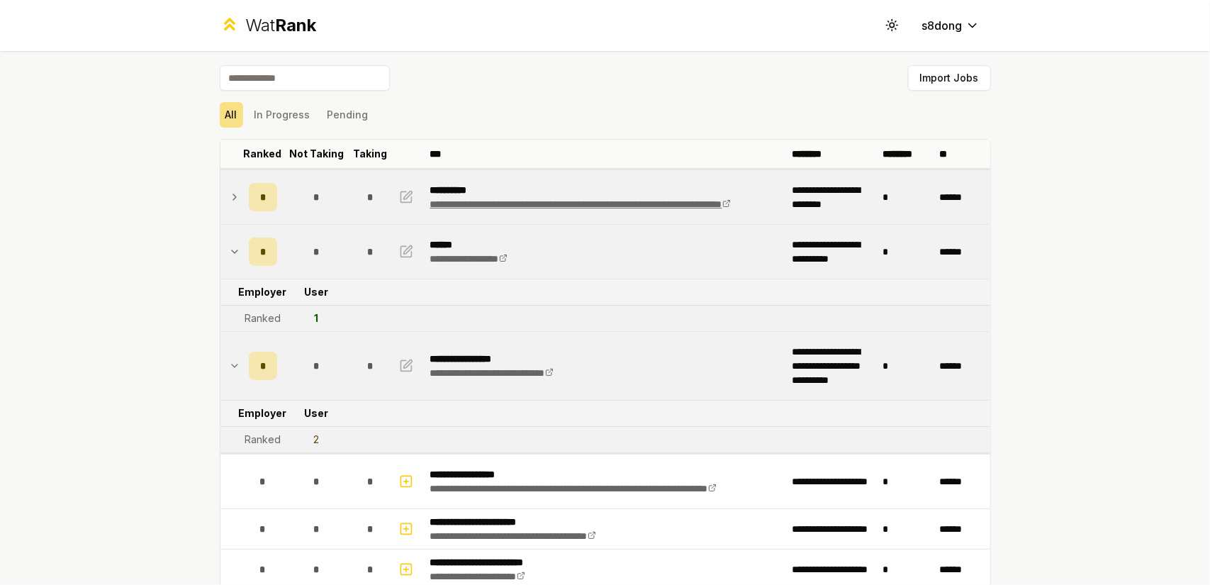
click at [686, 199] on link "**********" at bounding box center [580, 204] width 301 height 10
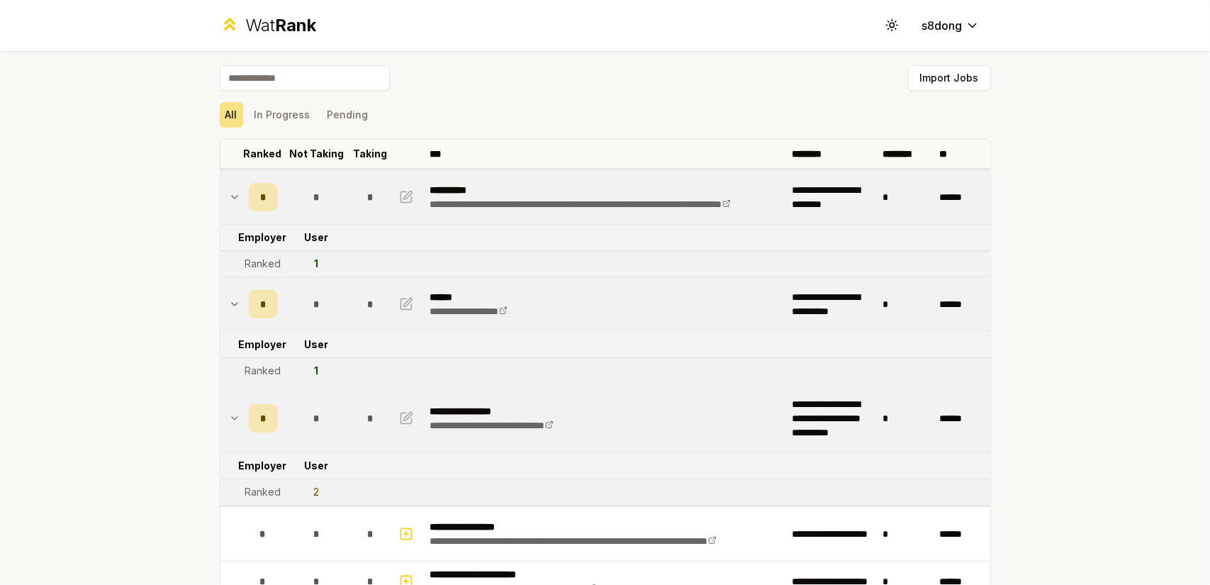
click at [664, 183] on p "**********" at bounding box center [605, 190] width 351 height 14
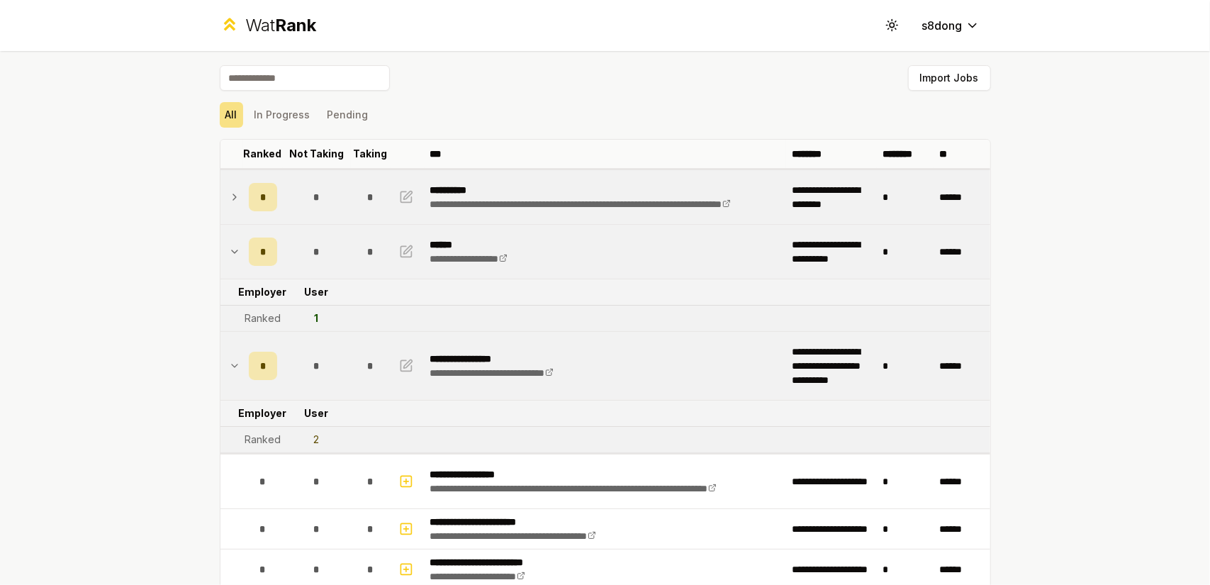
click at [576, 184] on p "**********" at bounding box center [605, 190] width 351 height 14
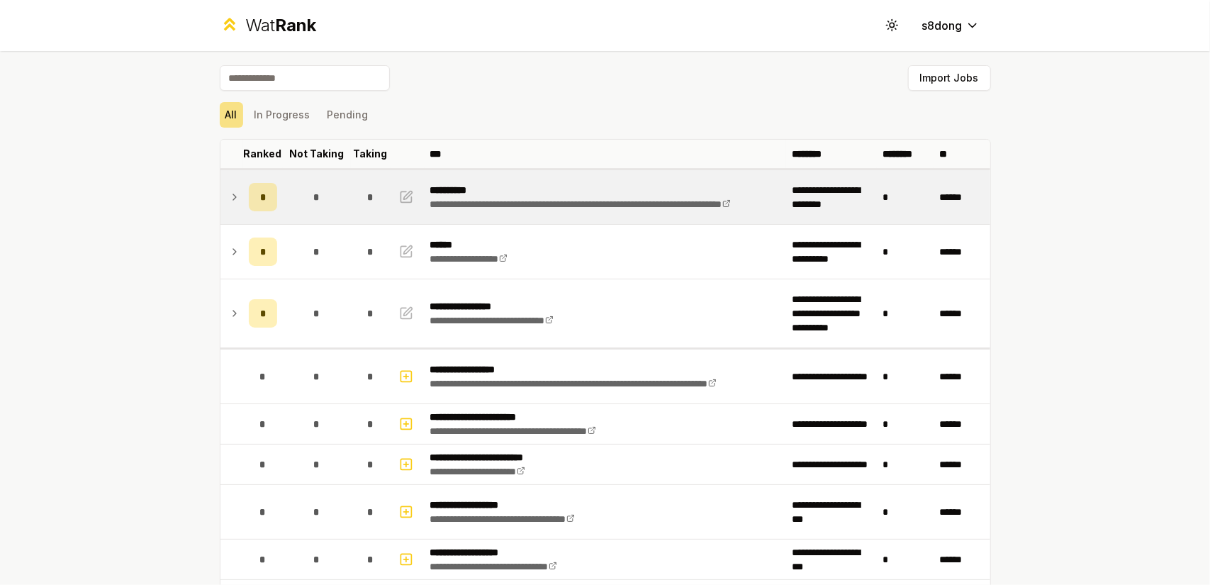
click at [229, 191] on icon at bounding box center [234, 197] width 11 height 17
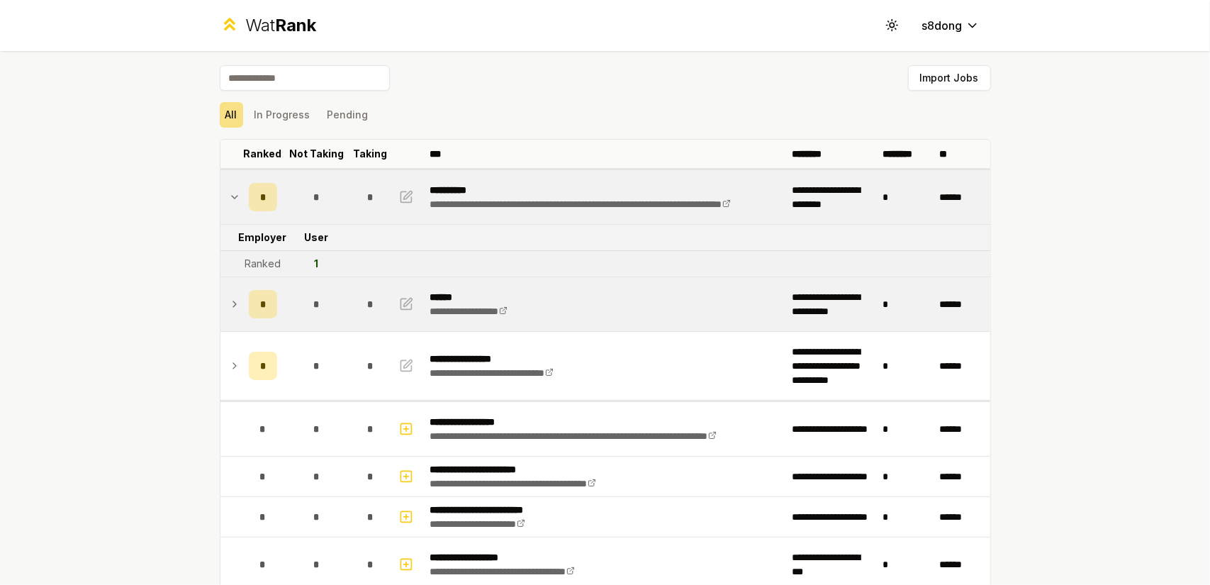
click at [235, 298] on td at bounding box center [231, 304] width 23 height 54
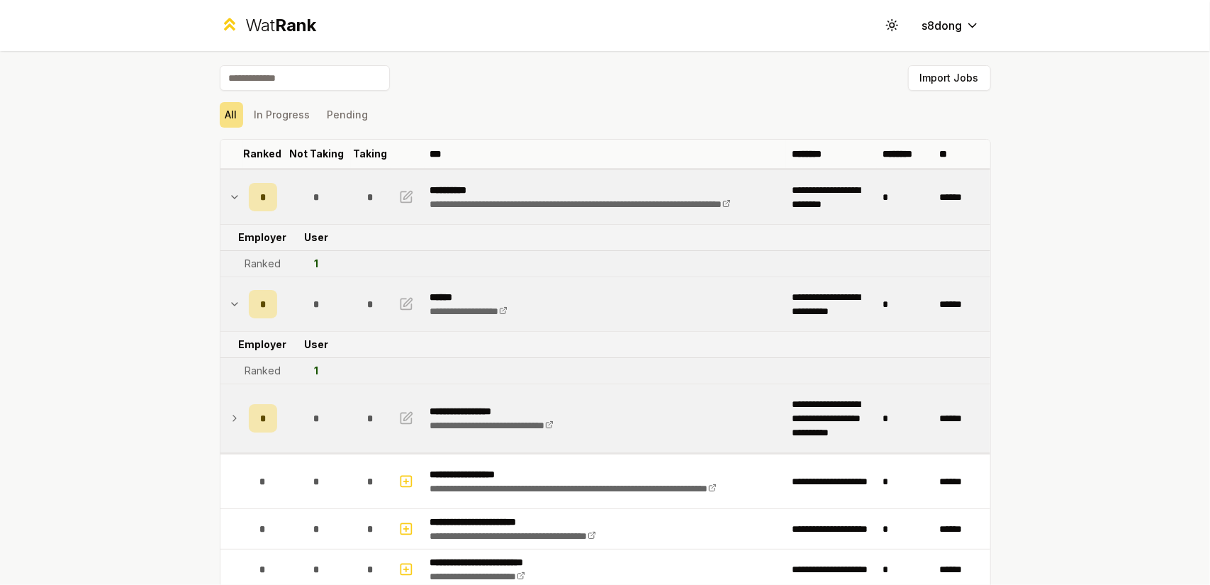
click at [227, 404] on td at bounding box center [231, 418] width 23 height 68
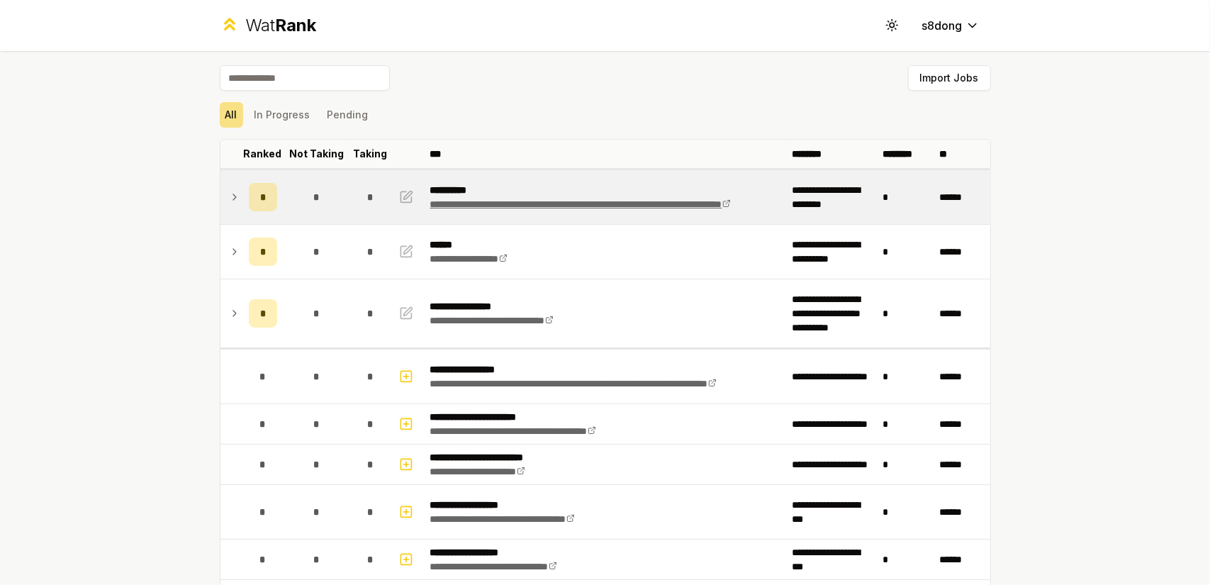
click at [533, 199] on link "**********" at bounding box center [580, 204] width 301 height 10
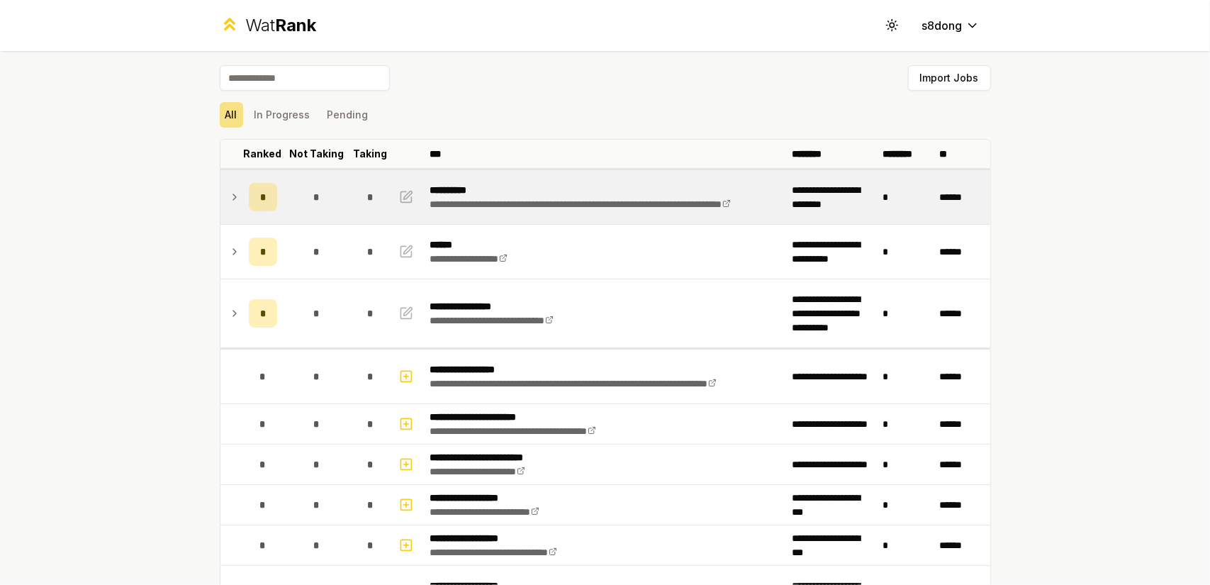
click at [220, 209] on td at bounding box center [231, 197] width 23 height 54
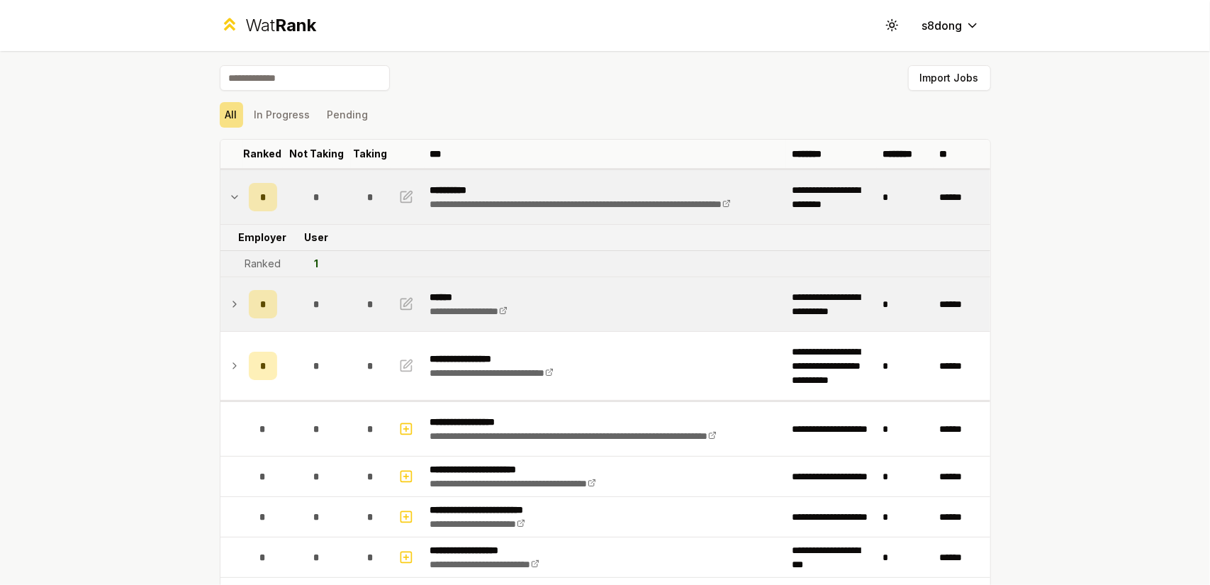
click at [229, 305] on icon at bounding box center [234, 304] width 11 height 17
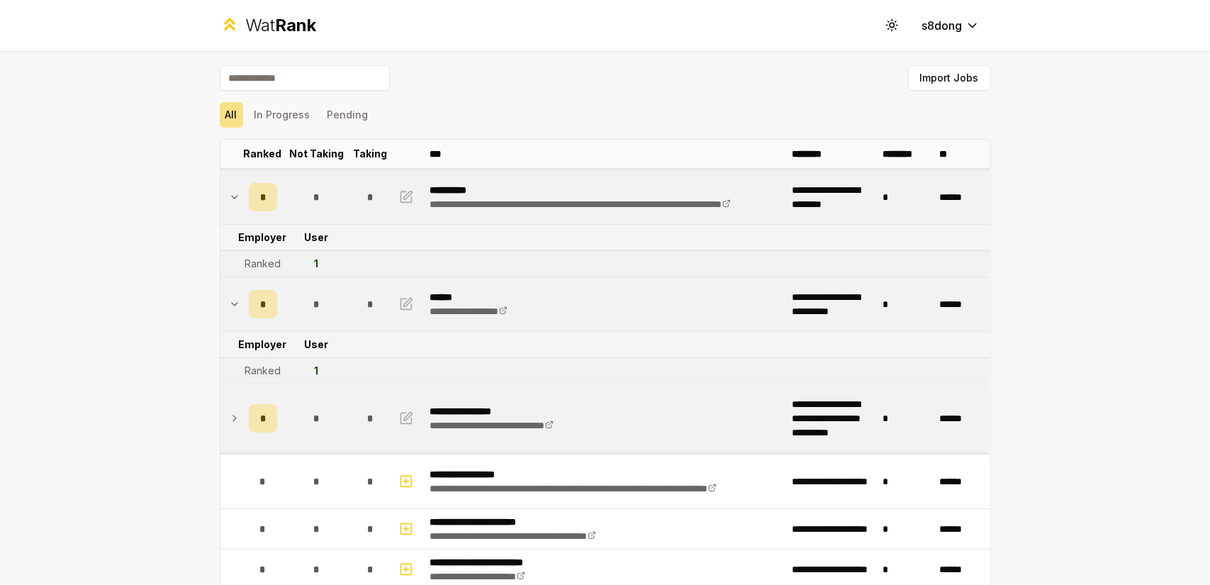
click at [232, 410] on icon at bounding box center [234, 418] width 11 height 17
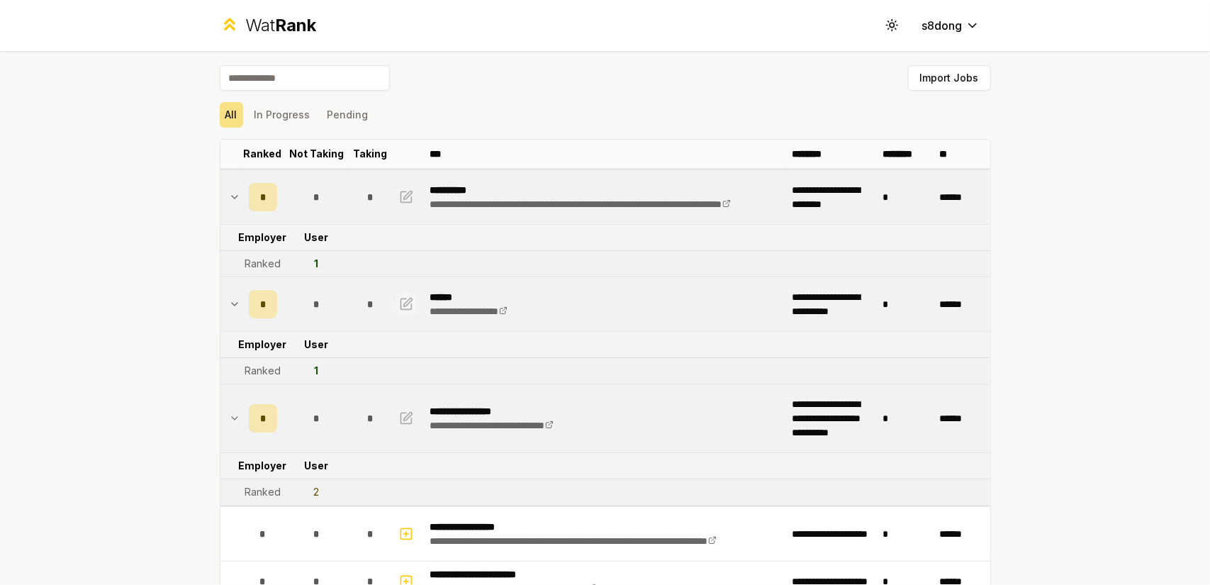
click at [401, 313] on button "button" at bounding box center [406, 304] width 20 height 23
select select "******"
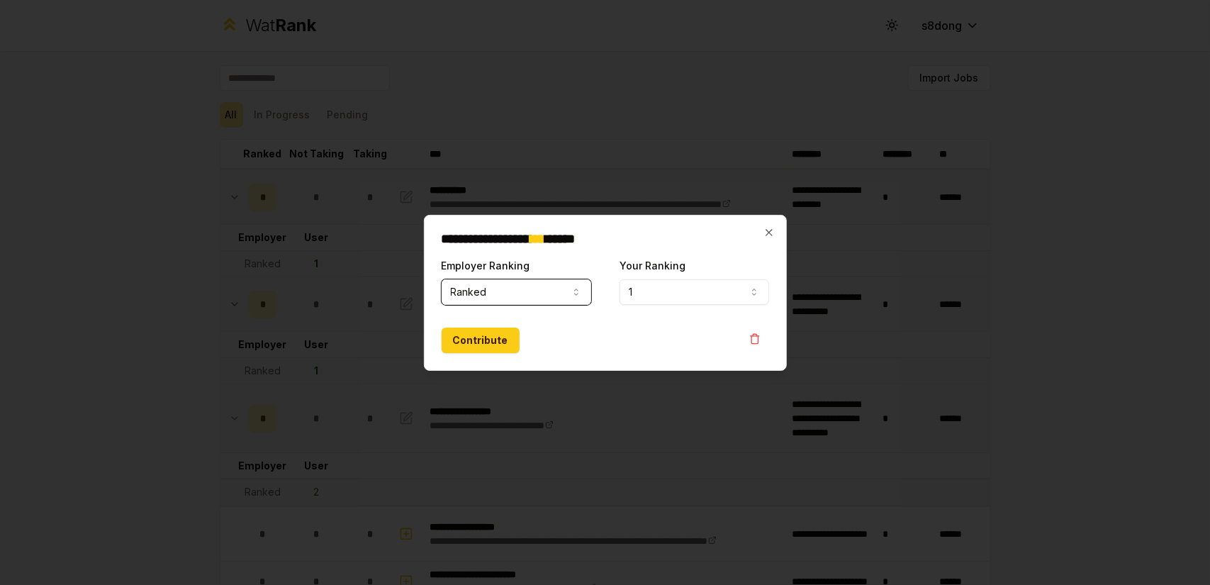
click at [661, 291] on button "1" at bounding box center [694, 292] width 150 height 26
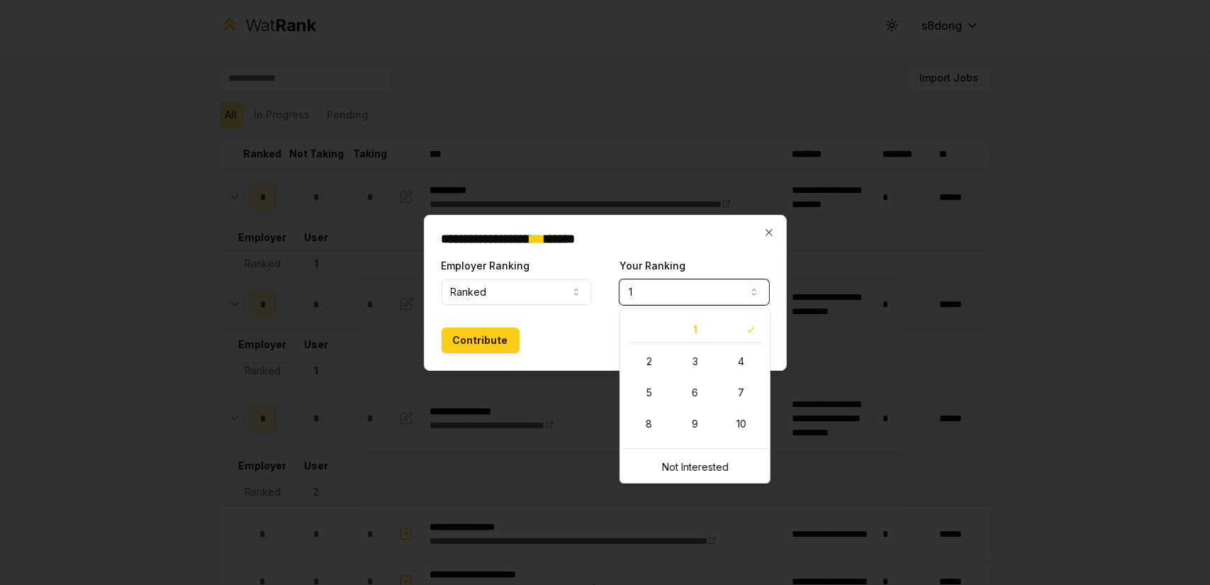
click at [661, 291] on button "1" at bounding box center [694, 292] width 150 height 26
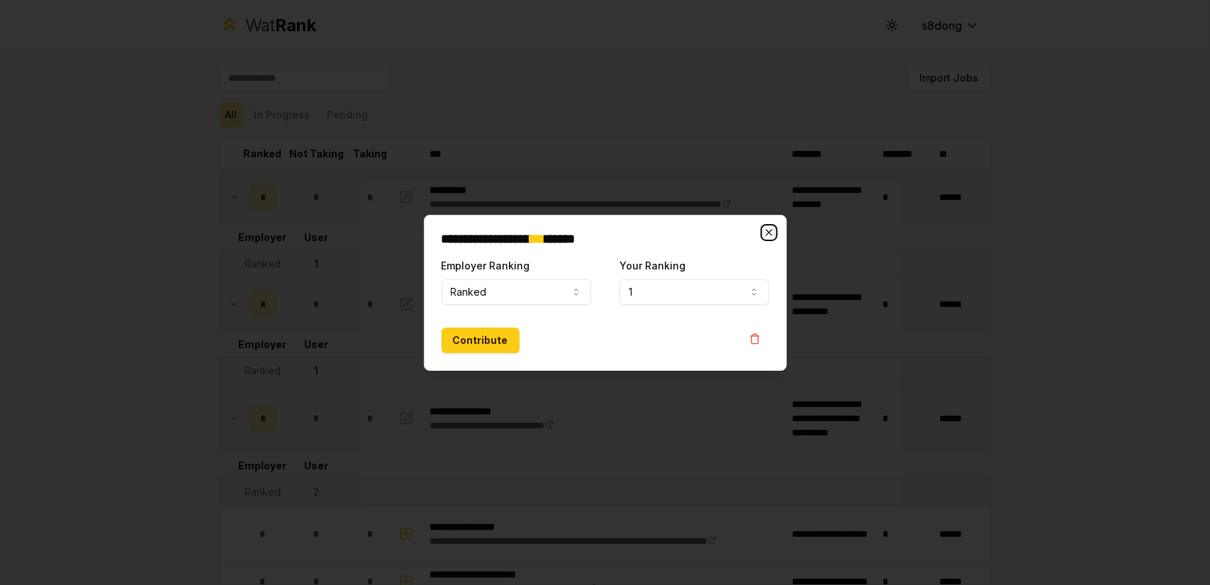
click at [768, 235] on icon "button" at bounding box center [768, 232] width 11 height 11
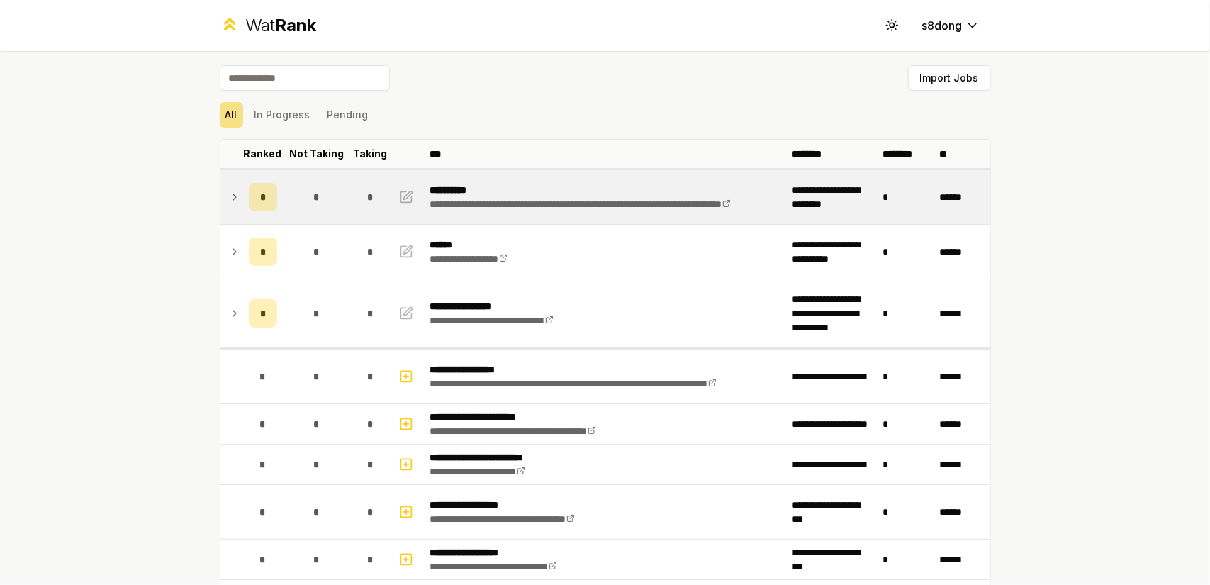
click at [232, 207] on td at bounding box center [231, 197] width 23 height 54
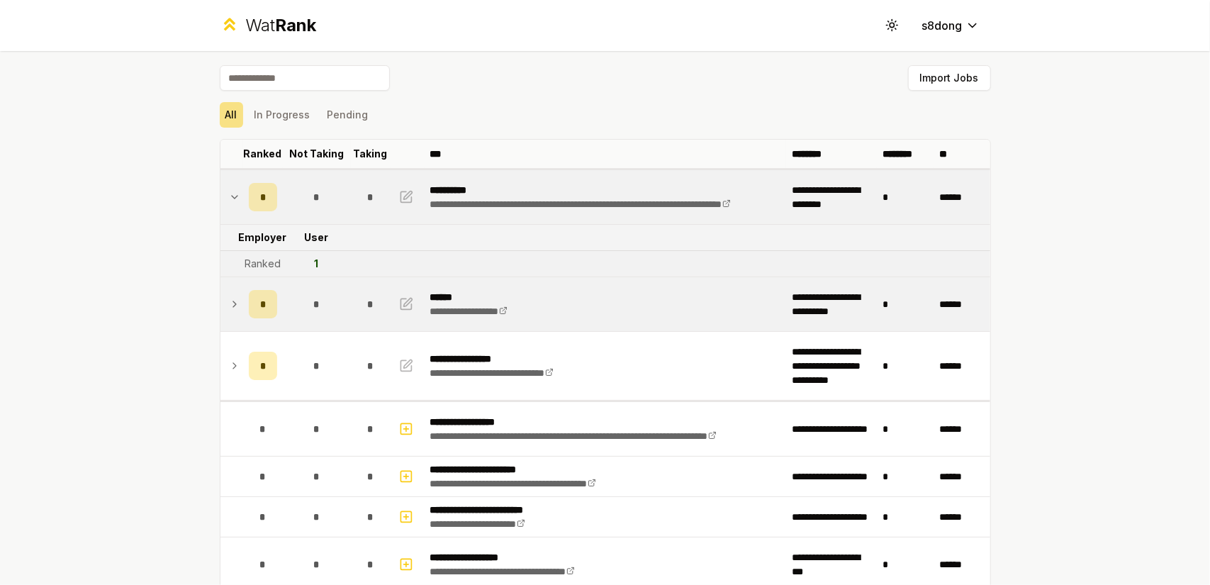
click at [243, 291] on td "*" at bounding box center [263, 304] width 40 height 54
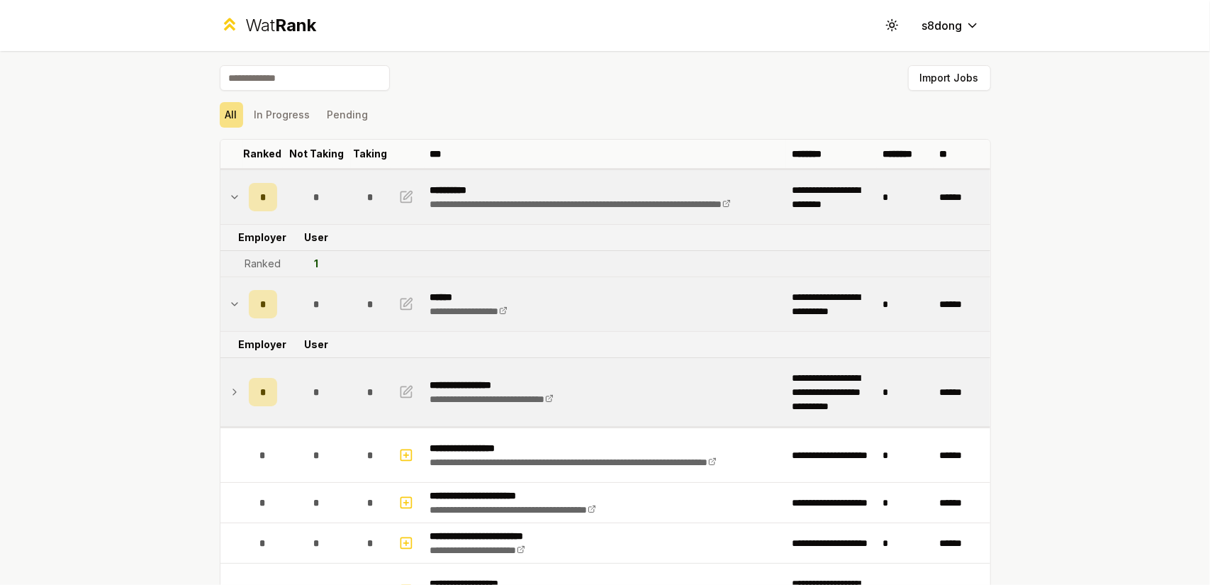
click at [234, 395] on td at bounding box center [231, 392] width 23 height 68
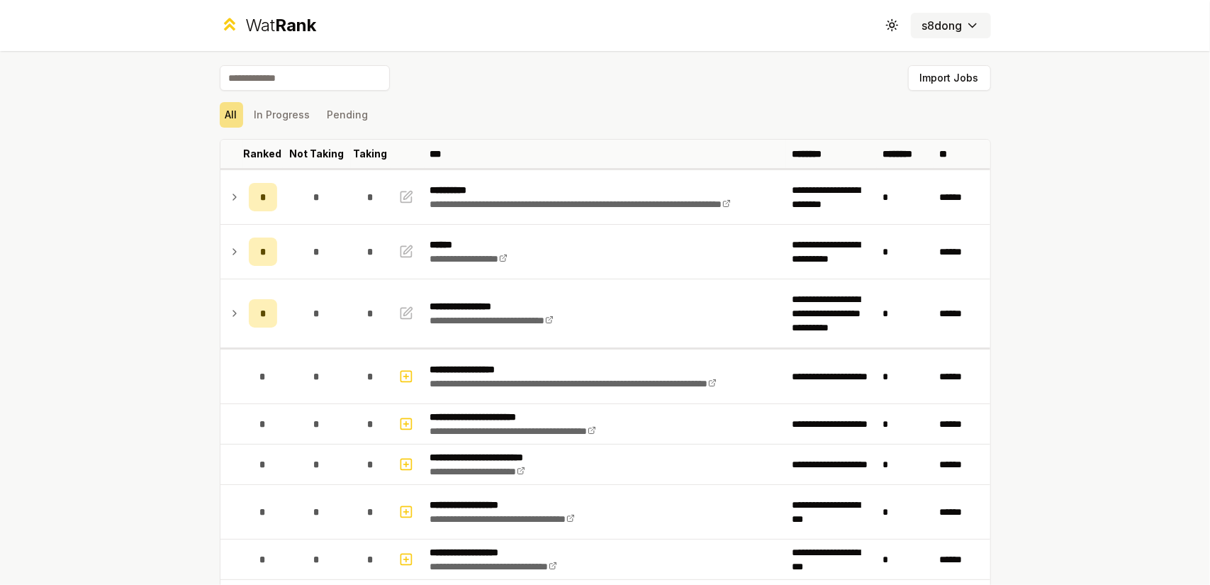
click at [926, 21] on html "**********" at bounding box center [605, 292] width 1210 height 585
click at [941, 52] on span "Log out" at bounding box center [943, 52] width 35 height 14
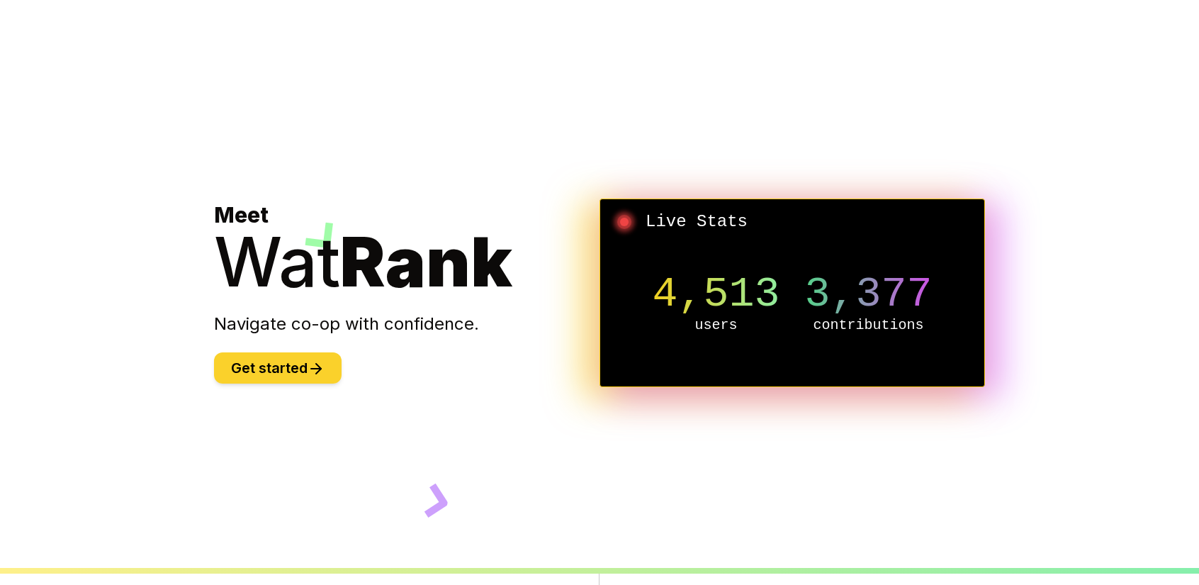
click at [340, 374] on button "Get started" at bounding box center [278, 367] width 128 height 31
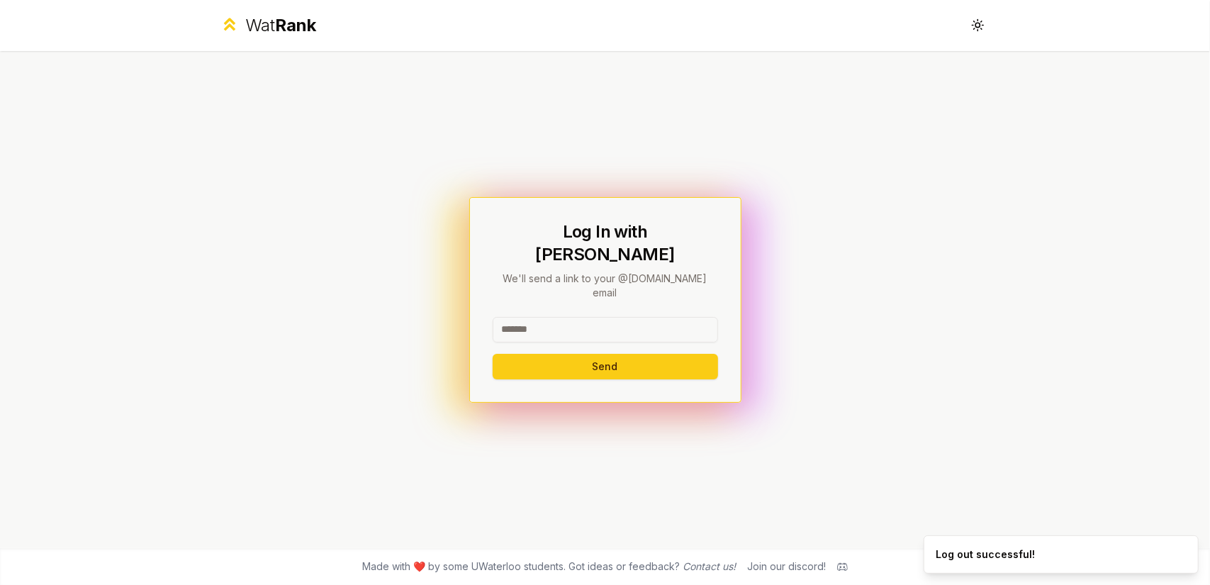
click at [526, 317] on input at bounding box center [605, 330] width 225 height 26
type input "******"
click at [493, 354] on button "Send" at bounding box center [605, 367] width 225 height 26
